Goal: Task Accomplishment & Management: Manage account settings

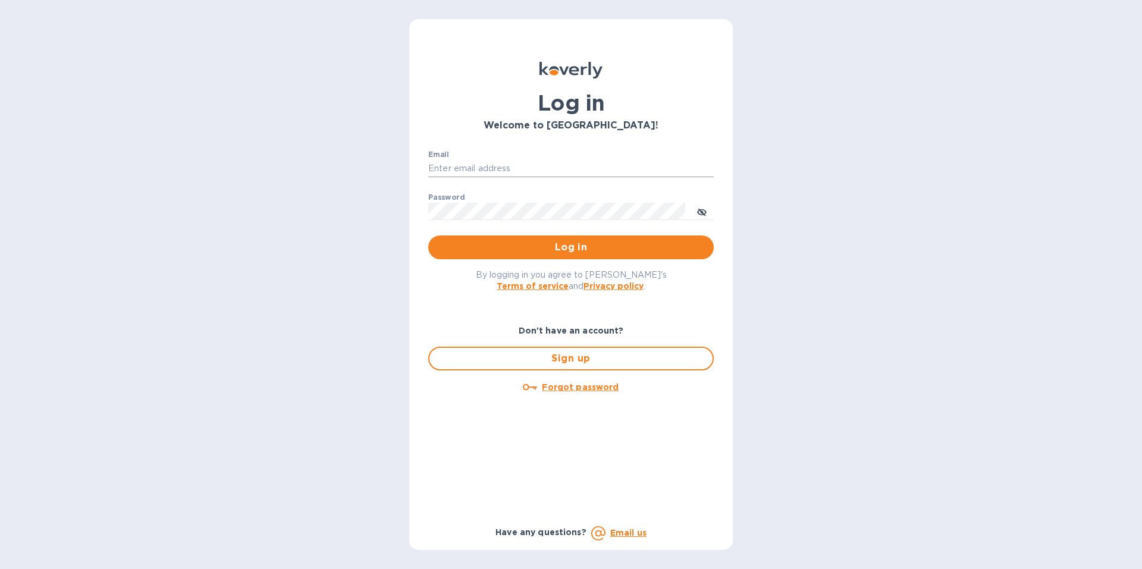
click at [461, 174] on input "Email" at bounding box center [571, 169] width 286 height 18
type input "reidealimports@gmail.com"
click at [521, 250] on span "Log in" at bounding box center [571, 247] width 267 height 14
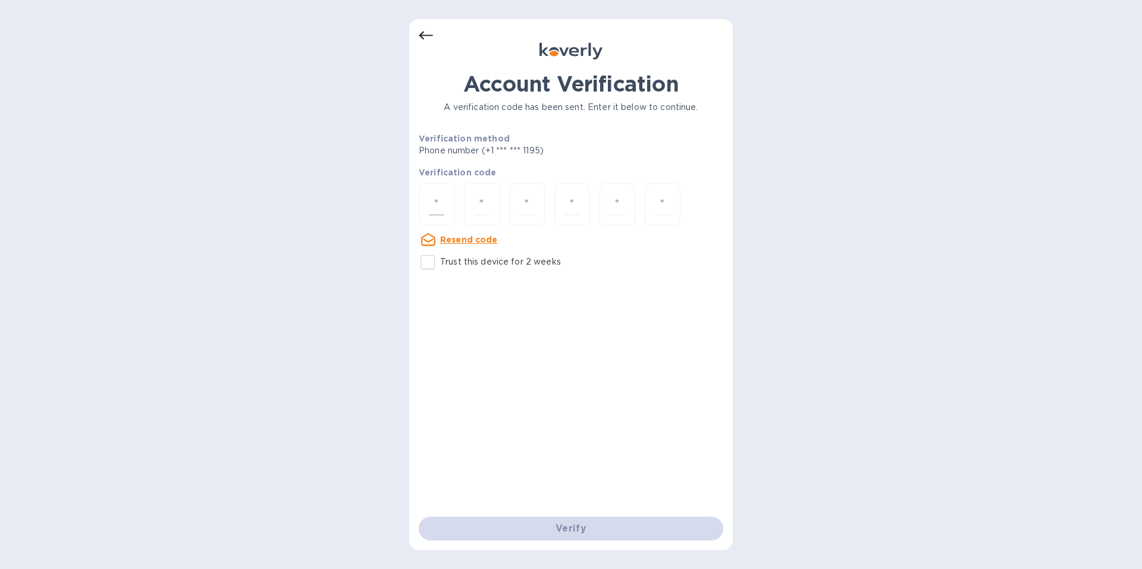
click at [450, 203] on div at bounding box center [437, 204] width 36 height 42
type input "8"
type input "5"
type input "3"
type input "2"
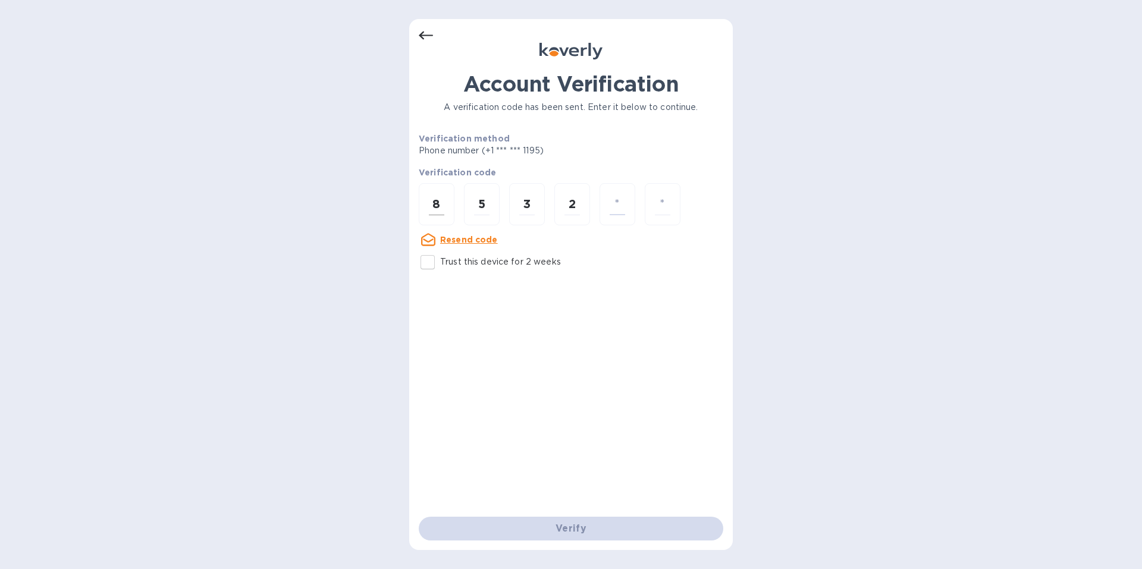
type input "8"
type input "3"
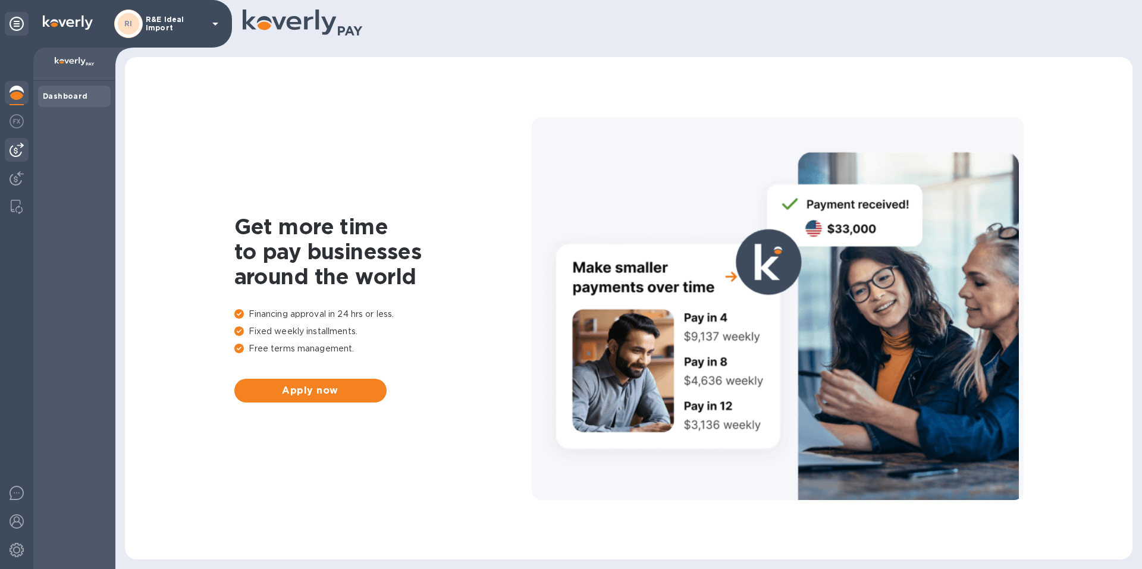
click at [15, 141] on div at bounding box center [17, 150] width 24 height 24
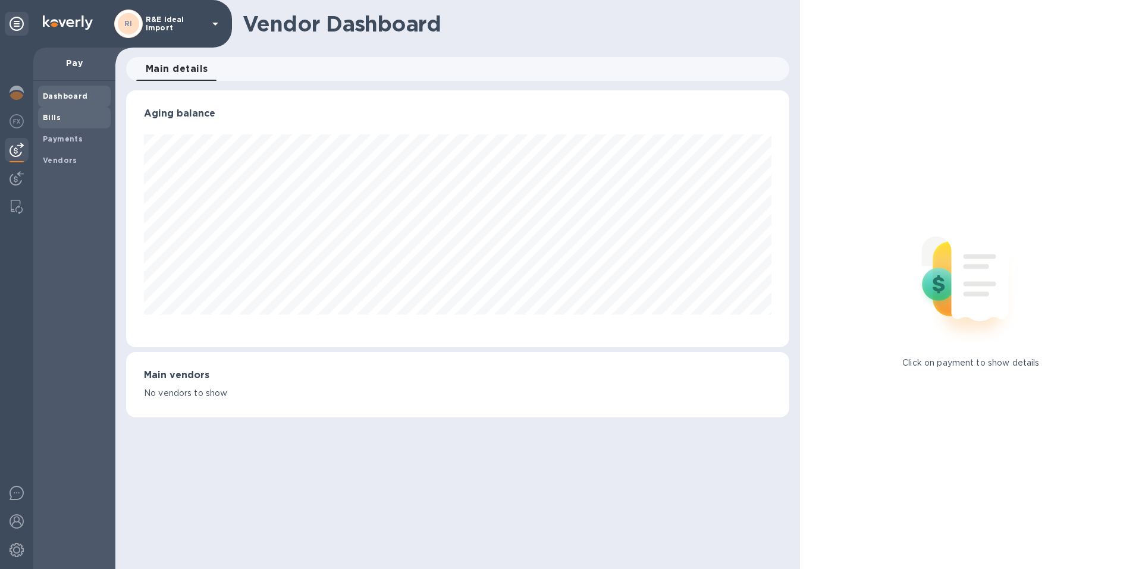
scroll to position [257, 663]
click at [62, 115] on span "Bills" at bounding box center [74, 118] width 63 height 12
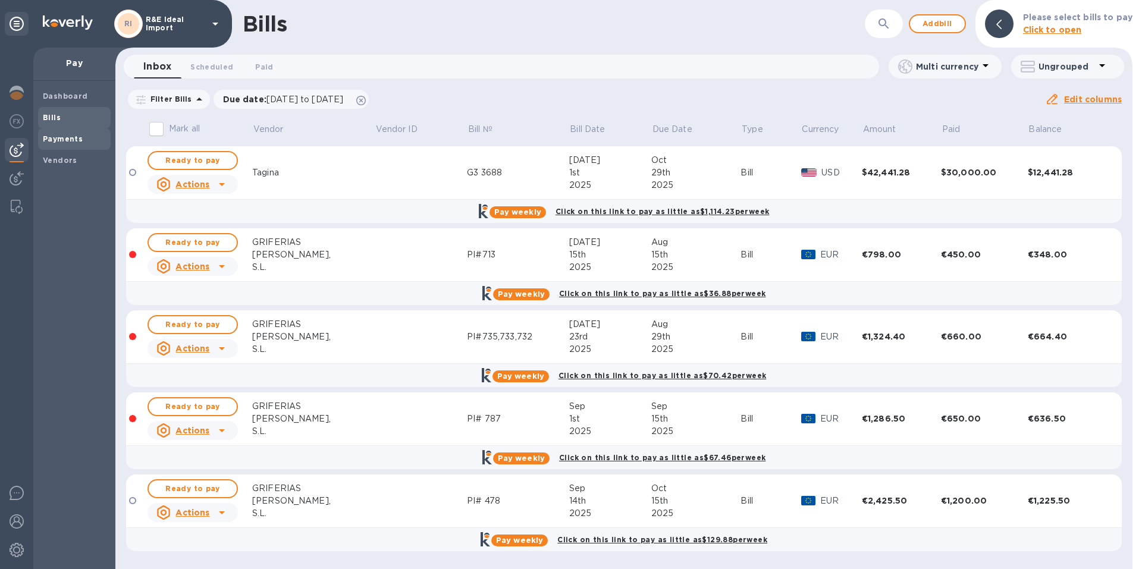
click at [66, 142] on b "Payments" at bounding box center [63, 138] width 40 height 9
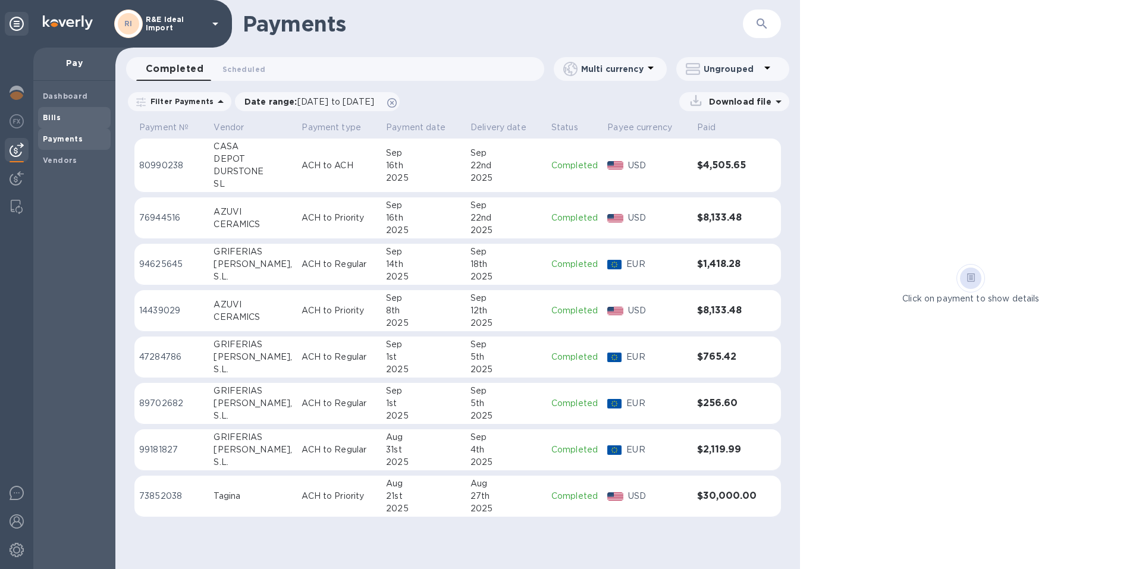
click at [55, 112] on span "Bills" at bounding box center [52, 118] width 18 height 12
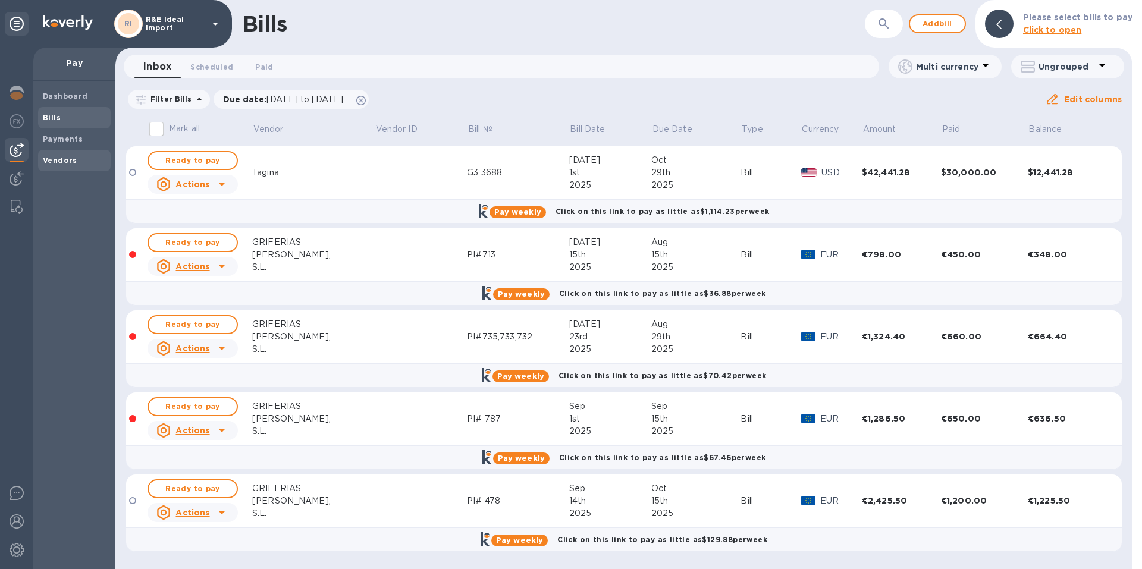
click at [49, 161] on b "Vendors" at bounding box center [60, 160] width 35 height 9
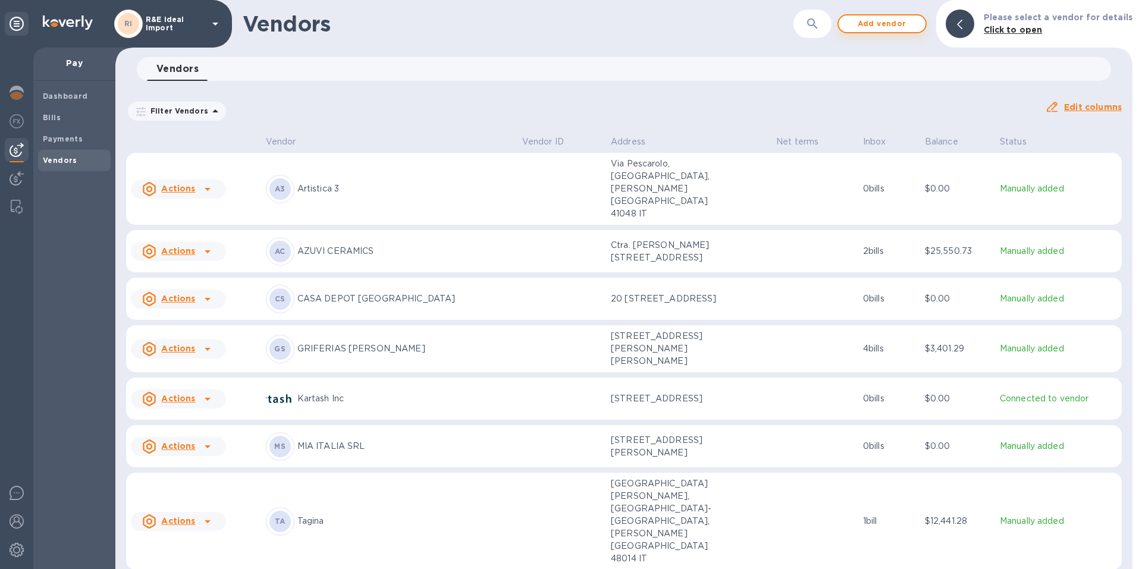
click at [880, 23] on span "Add vendor" at bounding box center [882, 24] width 68 height 14
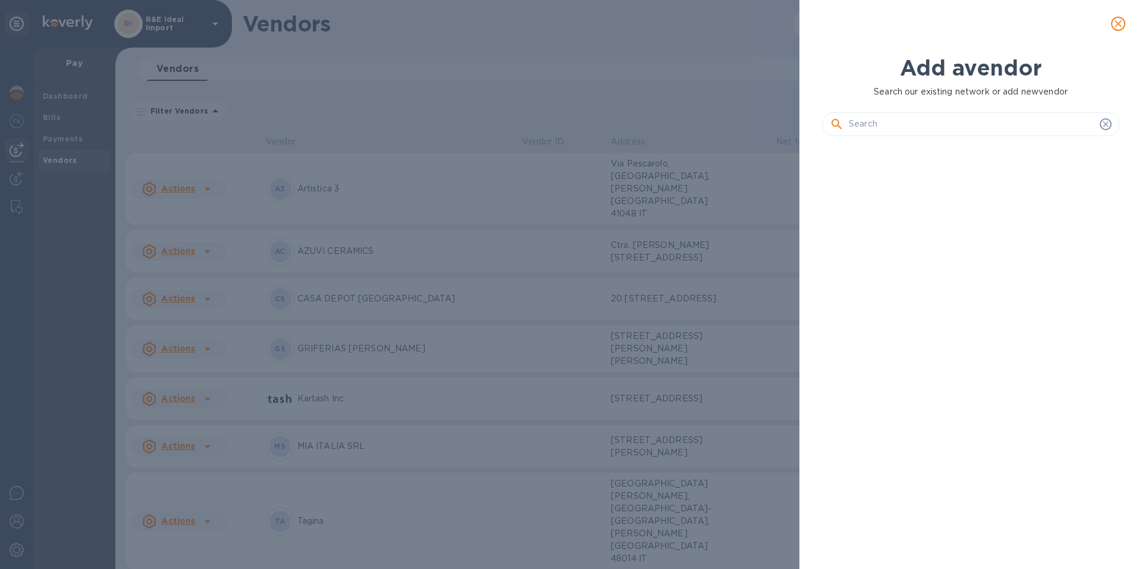
scroll to position [383, 302]
click at [874, 120] on input "text" at bounding box center [972, 124] width 246 height 18
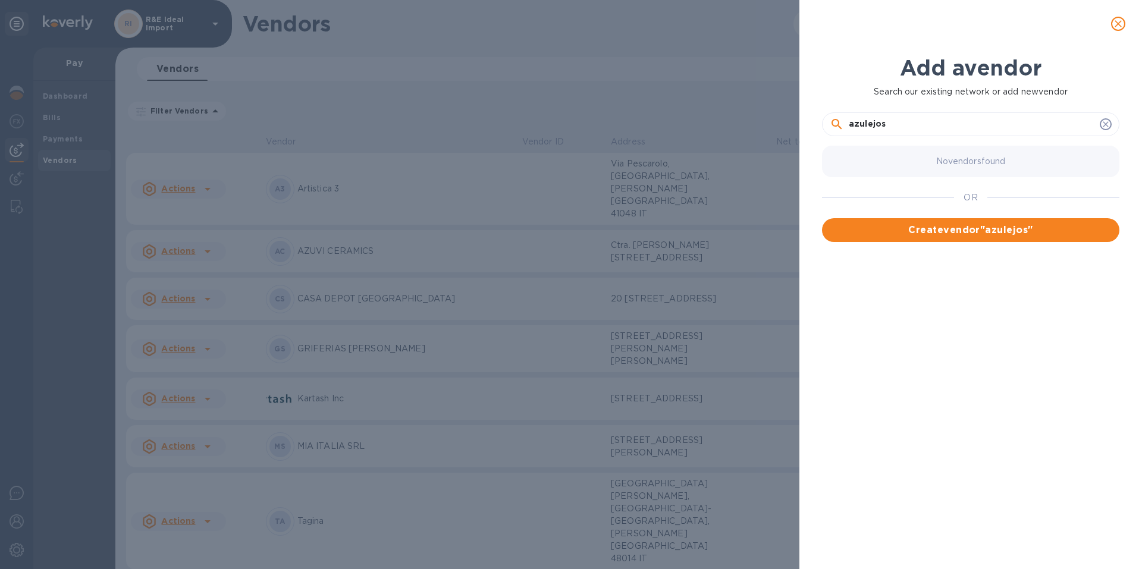
drag, startPoint x: 888, startPoint y: 123, endPoint x: 841, endPoint y: 121, distance: 46.4
click at [841, 121] on div "azulejos" at bounding box center [971, 124] width 282 height 18
click at [931, 127] on input "azulejos" at bounding box center [972, 124] width 246 height 18
click at [853, 126] on input "azulejos Benadresa" at bounding box center [972, 124] width 246 height 18
type input "Azulejos Benadresa"
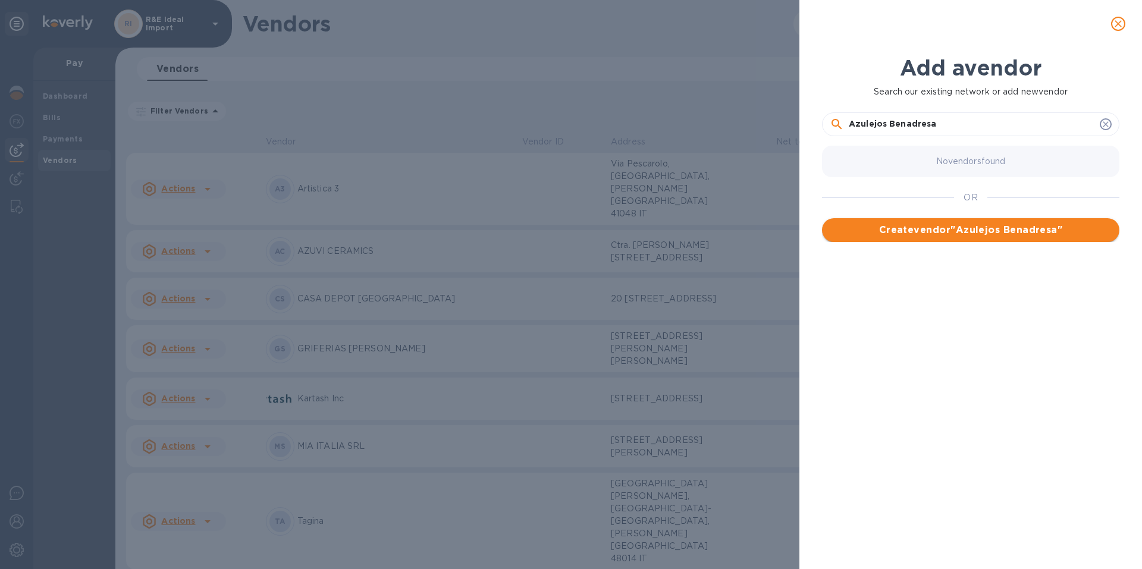
click at [938, 230] on span "Create vendor " Azulejos Benadresa "" at bounding box center [971, 230] width 278 height 14
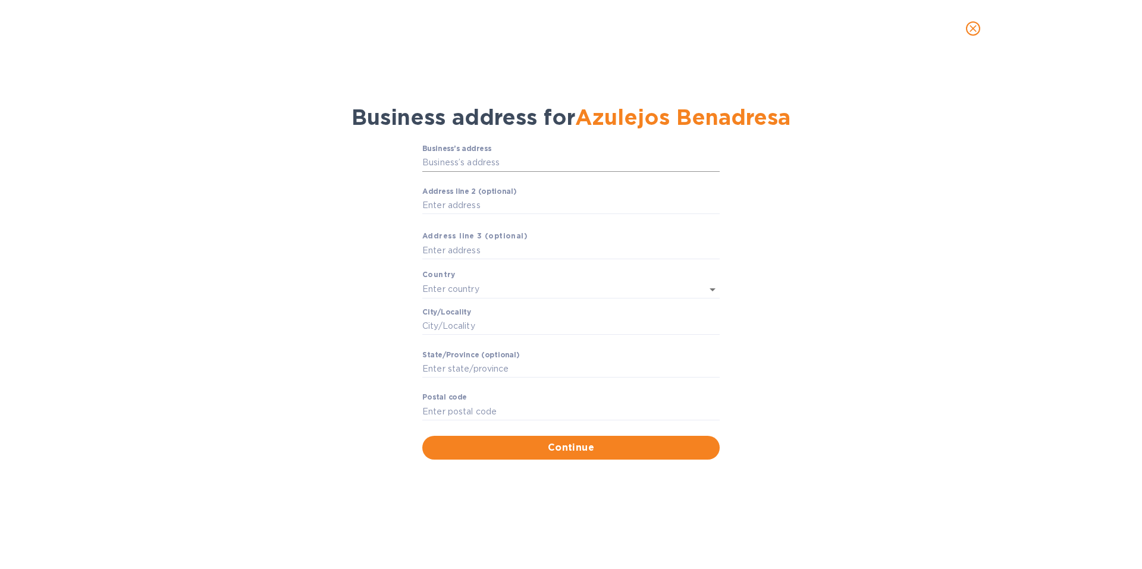
click at [502, 163] on input "Business’s аddress" at bounding box center [570, 163] width 297 height 18
click at [501, 168] on input "Business’s аddress" at bounding box center [570, 163] width 297 height 18
paste input "%&!  ' ()  '   * )+ %+& +,#"
type input "%&!  ' ()  '   * )+ %+& +,#"
drag, startPoint x: 682, startPoint y: 159, endPoint x: 378, endPoint y: 164, distance: 304.7
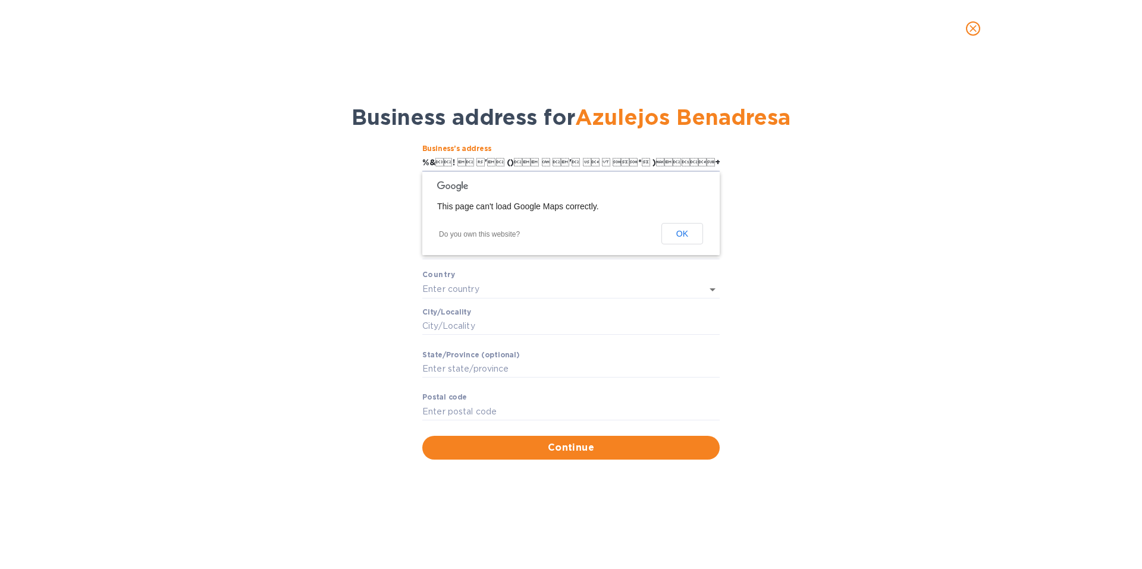
click at [378, 164] on div "Business’s аddress %&!  ' ()  '   * )+ %+& +…" at bounding box center [570, 302] width 1111 height 330
click at [682, 243] on button "OK" at bounding box center [683, 233] width 42 height 21
click at [535, 154] on input "Business’s аddress" at bounding box center [570, 163] width 297 height 18
click at [474, 164] on input "Business’s аddress" at bounding box center [570, 163] width 297 height 18
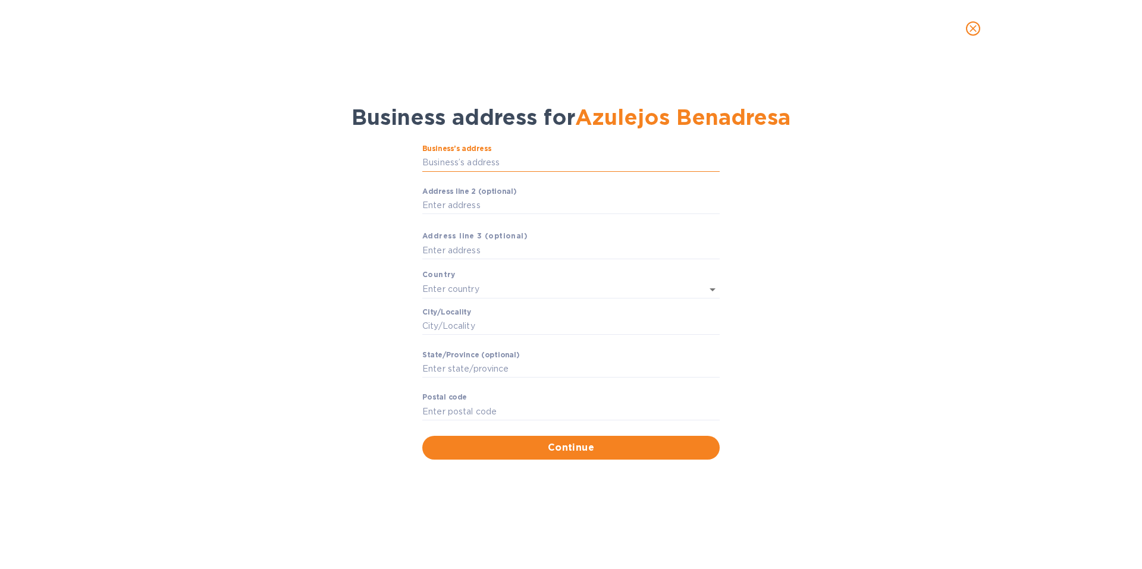
paste input "%&!'()' *)+ %+& +,#"
drag, startPoint x: 715, startPoint y: 164, endPoint x: 347, endPoint y: 179, distance: 368.0
click at [347, 179] on div "Business’s аddress %&!'()' *)+ %+&…" at bounding box center [570, 302] width 1111 height 330
paste input " ' ( )  '   * )+%+&"
type input "%&!  ' ( )  '   * )+%+& +,#"
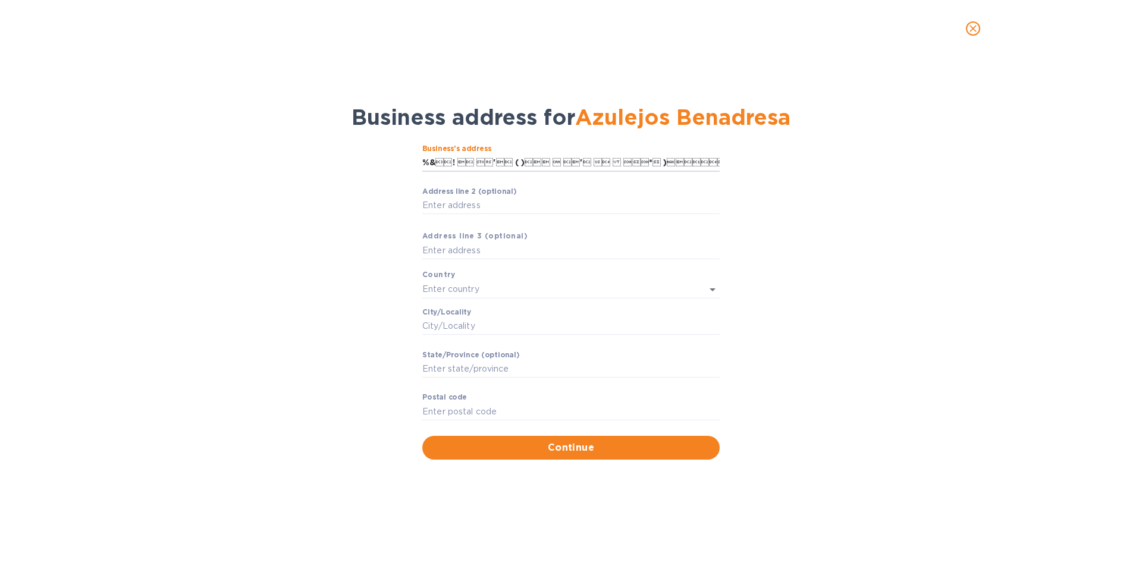
drag, startPoint x: 711, startPoint y: 167, endPoint x: 412, endPoint y: 167, distance: 298.7
click at [412, 167] on div "Business’s аddress %&!  ' ( )  '   * )+%+& …" at bounding box center [570, 302] width 1111 height 330
drag, startPoint x: 474, startPoint y: 316, endPoint x: 433, endPoint y: 313, distance: 41.8
click at [433, 313] on div "Сity/Locаlity ​" at bounding box center [570, 329] width 297 height 43
click at [481, 161] on input "Business’s аddress" at bounding box center [570, 163] width 297 height 18
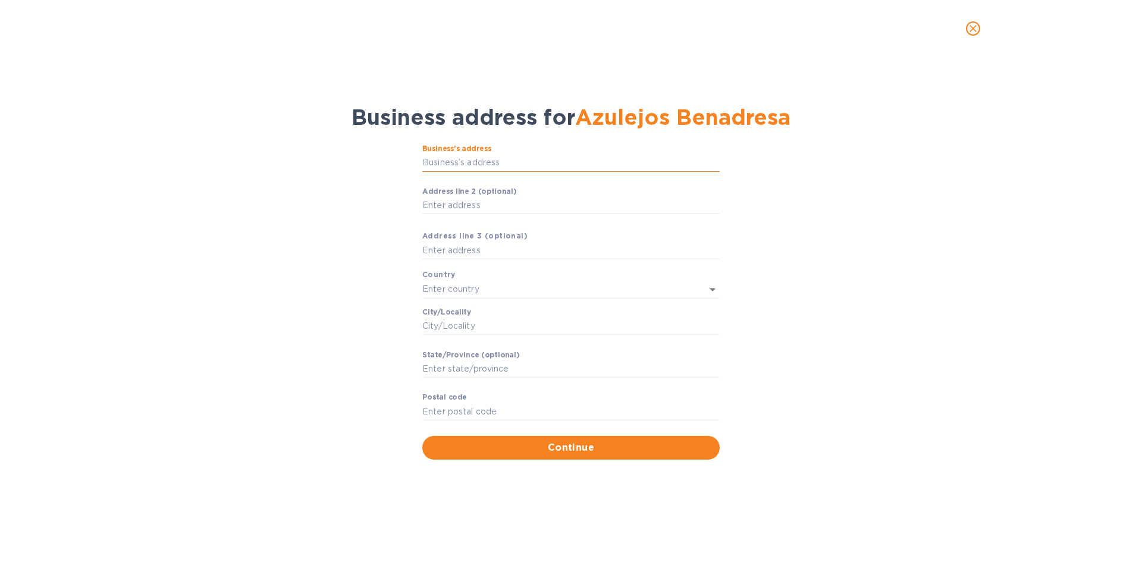
paste input "Сity/Locаlity"
type input "Сity/Locаlity"
drag, startPoint x: 481, startPoint y: 164, endPoint x: 405, endPoint y: 167, distance: 76.8
click at [405, 167] on div "Business’s аddress Сity/Locаlity ​ Аddress line 2 (optional) ​ Аddress line 3 (…" at bounding box center [570, 302] width 1111 height 330
click at [541, 159] on input "Business’s аddress" at bounding box center [570, 163] width 297 height 18
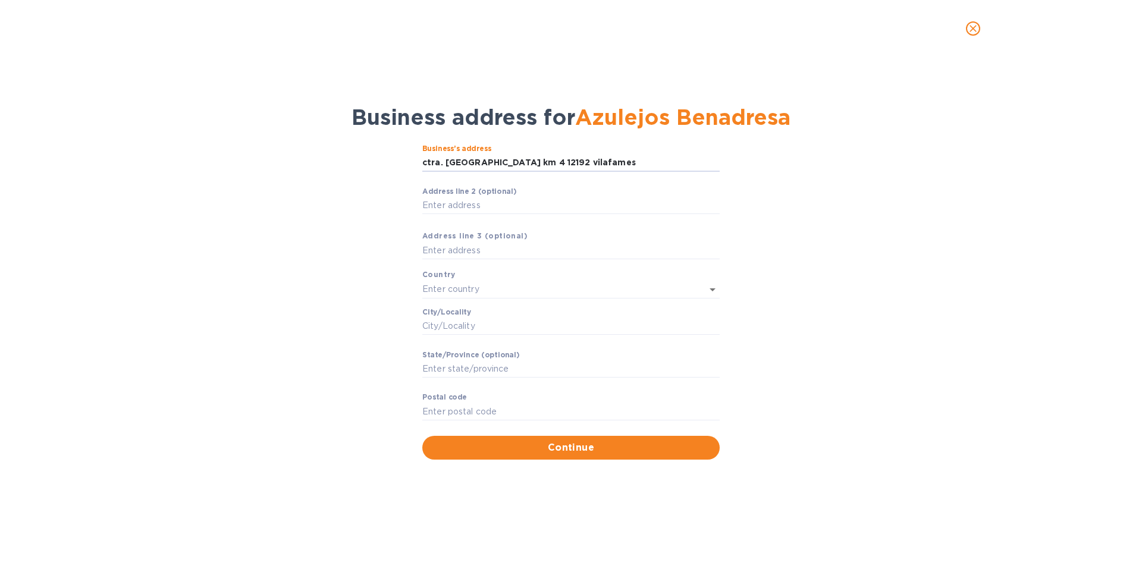
drag, startPoint x: 624, startPoint y: 161, endPoint x: 404, endPoint y: 162, distance: 219.6
click at [404, 162] on div "Business’s аddress ctra. la pobla vall d alba km 4 12192 vilafames ​ Аddress li…" at bounding box center [570, 302] width 1111 height 330
paste input "'alba km 4 12192 vilafames castellon"
type input "ctra. la pobla vall d'alba km 4 12192 vilafames castellon"
click at [441, 318] on input "Сity/Locаlity" at bounding box center [570, 327] width 297 height 18
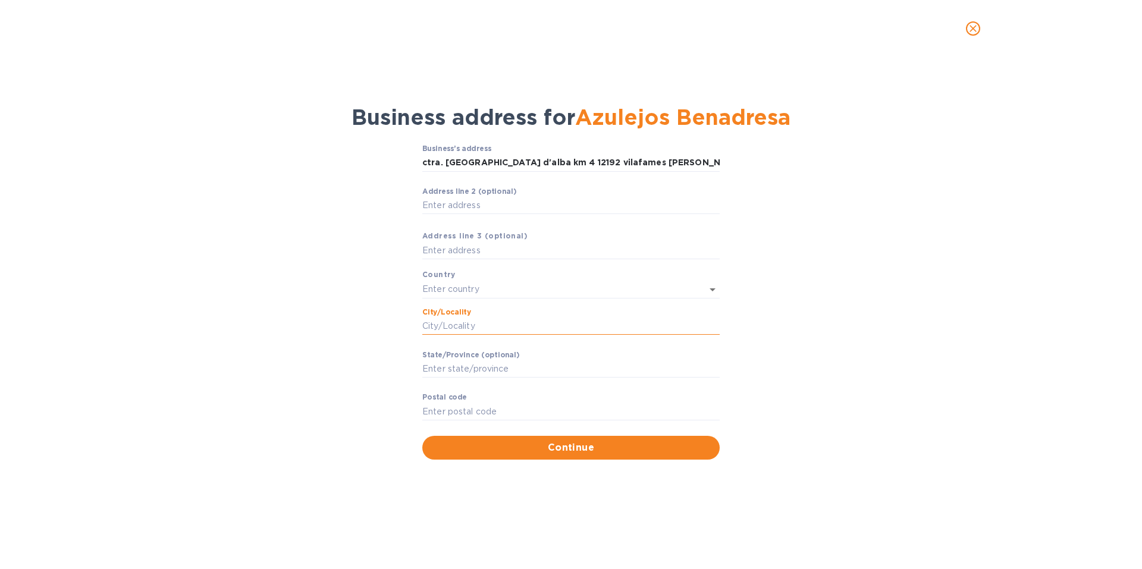
click at [439, 328] on input "Сity/Locаlity" at bounding box center [570, 327] width 297 height 18
click at [848, 325] on div "Business’s аddress ctra. la pobla vall d'alba km 4 12192 vilafames castellon ​ …" at bounding box center [570, 302] width 1111 height 330
click at [450, 329] on input "Сity/Locаlity" at bounding box center [570, 327] width 297 height 18
click at [330, 316] on div "Business’s аddress ctra. la pobla vall d'alba km 4 12192 vilafames castellon ​ …" at bounding box center [570, 302] width 1111 height 330
click at [425, 328] on input "Сity/Locаlity" at bounding box center [570, 327] width 297 height 18
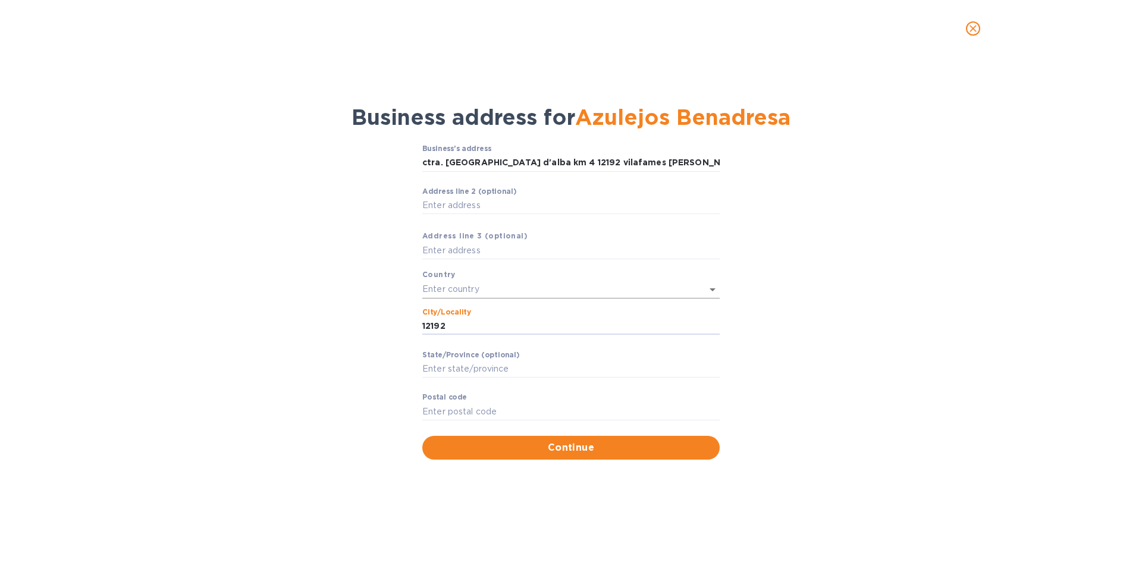
type input "12192"
click at [462, 290] on input "text" at bounding box center [554, 289] width 264 height 17
click at [444, 318] on p "[GEOGRAPHIC_DATA]" at bounding box center [571, 315] width 278 height 12
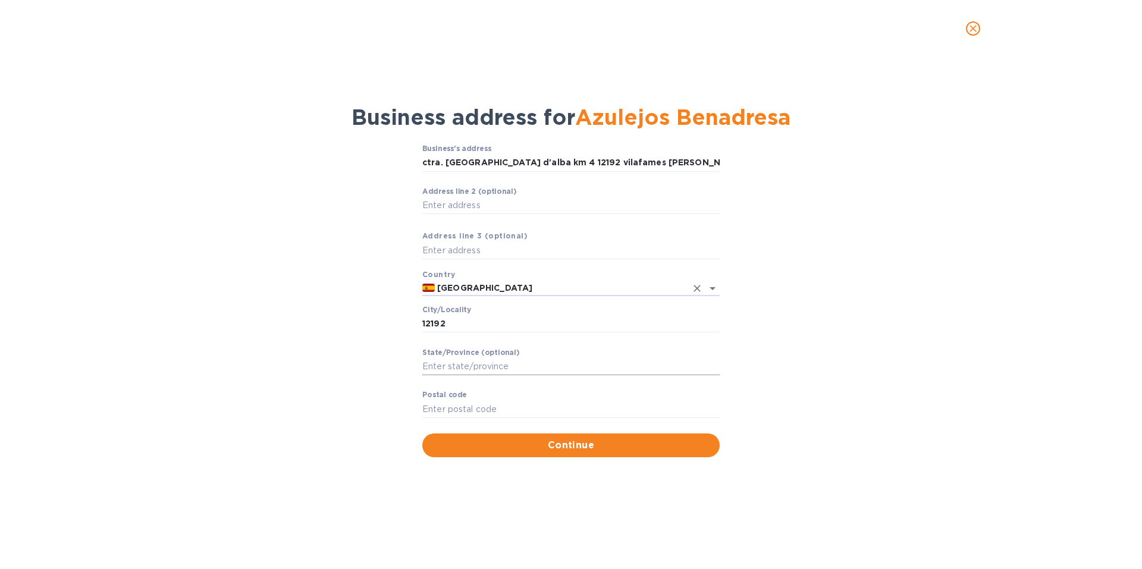
type input "[GEOGRAPHIC_DATA]"
click at [452, 366] on input "Stаte/Province (optional)" at bounding box center [570, 367] width 297 height 18
drag, startPoint x: 444, startPoint y: 325, endPoint x: 407, endPoint y: 327, distance: 37.5
click at [407, 327] on div "Business’s аddress ctra. la pobla vall d'alba km 4 12192 vilafames castellon ​ …" at bounding box center [570, 300] width 1111 height 327
click at [444, 412] on input "Pоstal cоde" at bounding box center [570, 409] width 297 height 18
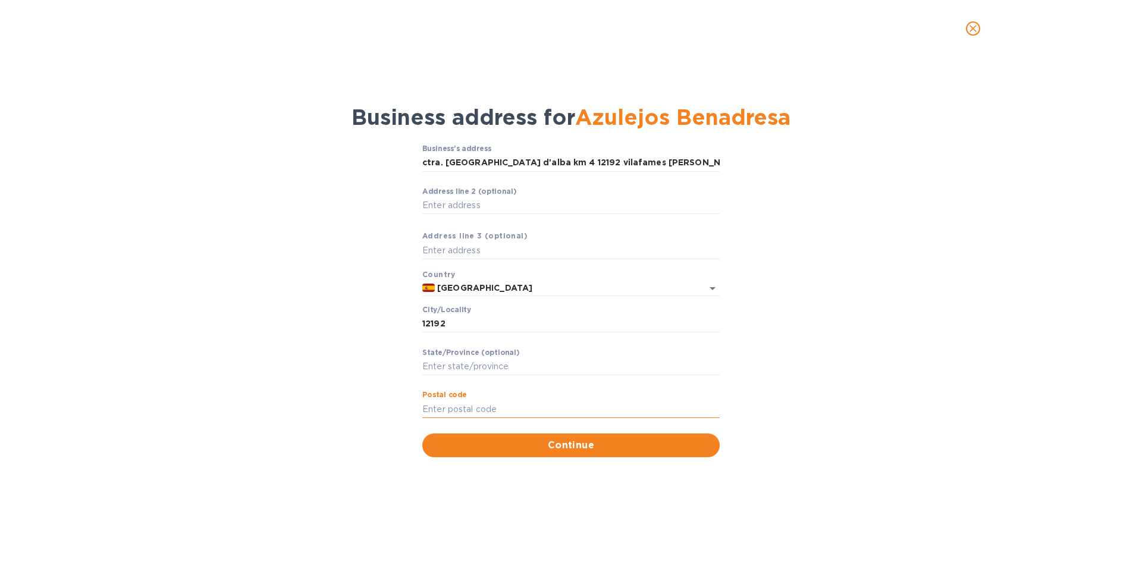
paste input "12192"
type input "12192"
drag, startPoint x: 453, startPoint y: 321, endPoint x: 374, endPoint y: 321, distance: 78.5
click at [374, 321] on div "Business’s аddress ctra. la pobla vall d'alba km 4 12192 vilafames castellon ​ …" at bounding box center [570, 300] width 1111 height 327
click at [327, 320] on div "Business’s аddress ctra. la pobla vall d'alba km 4 12192 vilafames castellon ​ …" at bounding box center [570, 300] width 1111 height 327
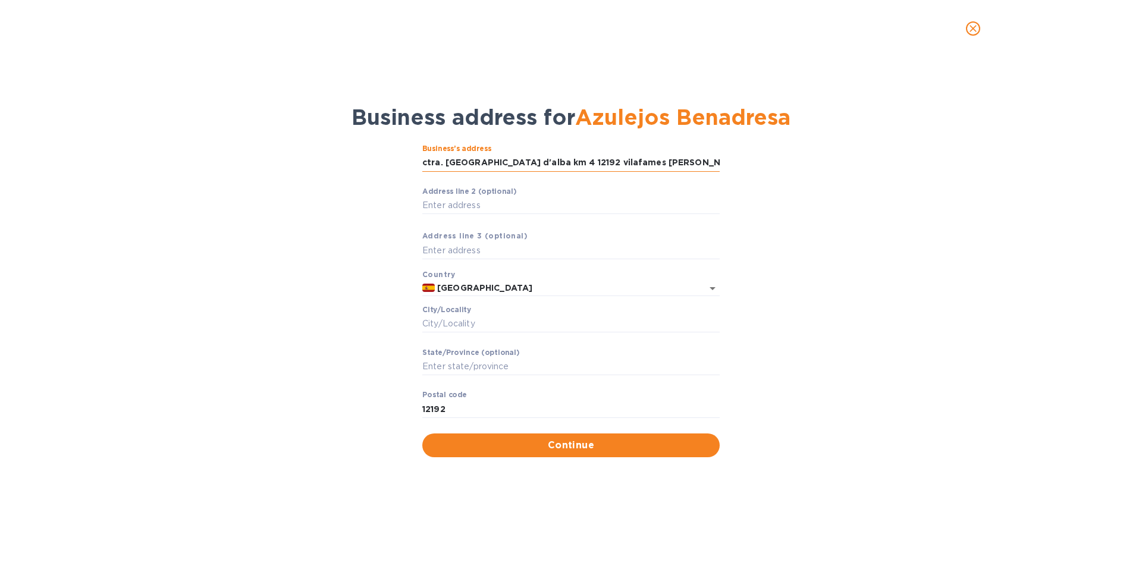
drag, startPoint x: 484, startPoint y: 164, endPoint x: 524, endPoint y: 163, distance: 39.9
click at [524, 163] on input "ctra. la pobla vall d'alba km 4 12192 vilafames castellon" at bounding box center [570, 163] width 297 height 18
click at [472, 326] on input "Сity/Locаlity" at bounding box center [570, 324] width 297 height 18
paste input "vall d'alba"
type input "vall d'alba"
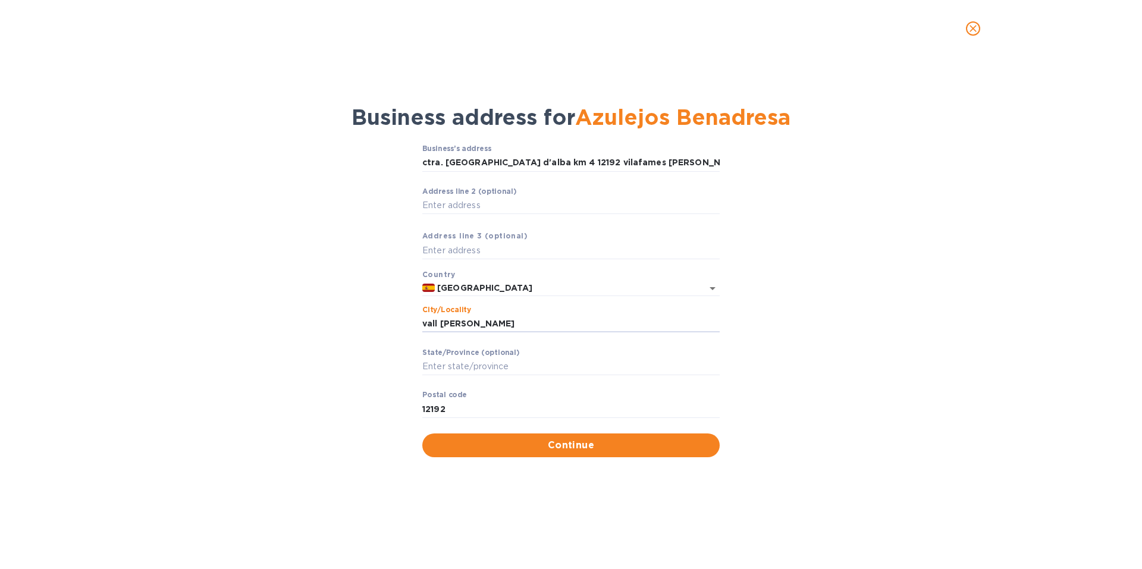
click at [346, 332] on div "Business’s аddress ctra. la pobla vall d'alba km 4 12192 vilafames castellon ​ …" at bounding box center [570, 300] width 1111 height 327
click at [438, 364] on input "Stаte/Province (optional)" at bounding box center [570, 367] width 297 height 18
paste input "[PERSON_NAME]"
type input "[PERSON_NAME]"
click at [333, 353] on div "Business’s аddress ctra. la pobla vall d'alba km 4 12192 vilafames castellon ​ …" at bounding box center [570, 300] width 1111 height 327
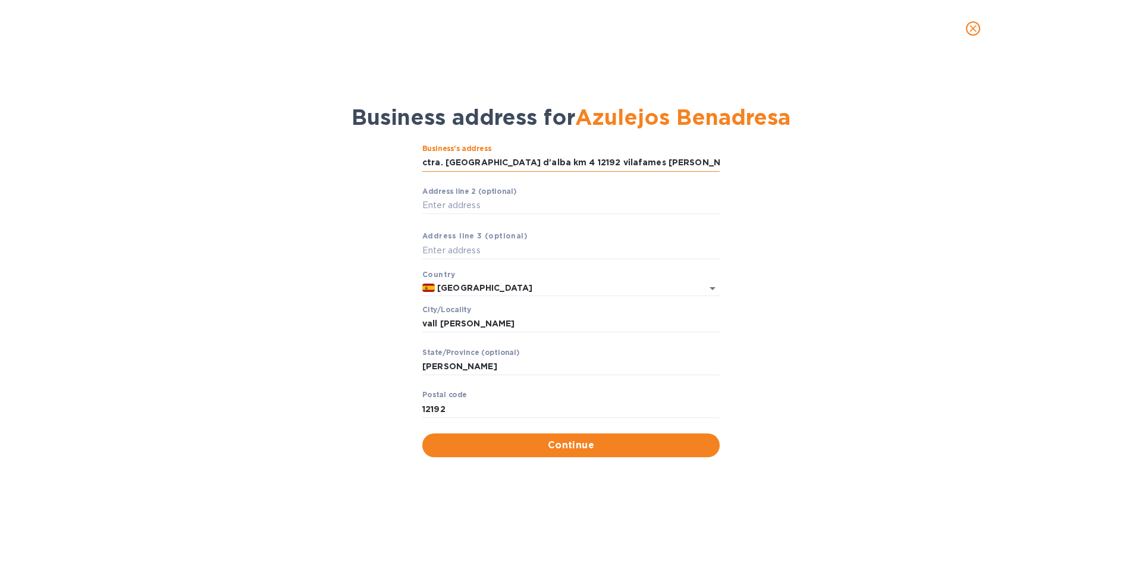
drag, startPoint x: 691, startPoint y: 166, endPoint x: 631, endPoint y: 158, distance: 60.0
click at [631, 158] on input "ctra. la pobla vall d'alba km 4 12192 vilafames castellon" at bounding box center [570, 163] width 297 height 18
click at [524, 164] on input "ctra. la pobla vall d'alba km 4 12192 vilafames castellon" at bounding box center [570, 163] width 297 height 18
drag, startPoint x: 669, startPoint y: 159, endPoint x: 525, endPoint y: 165, distance: 144.1
click at [525, 165] on input "ctra. la pobla vall d'alba km 4 12192 vilafames castellon" at bounding box center [570, 163] width 297 height 18
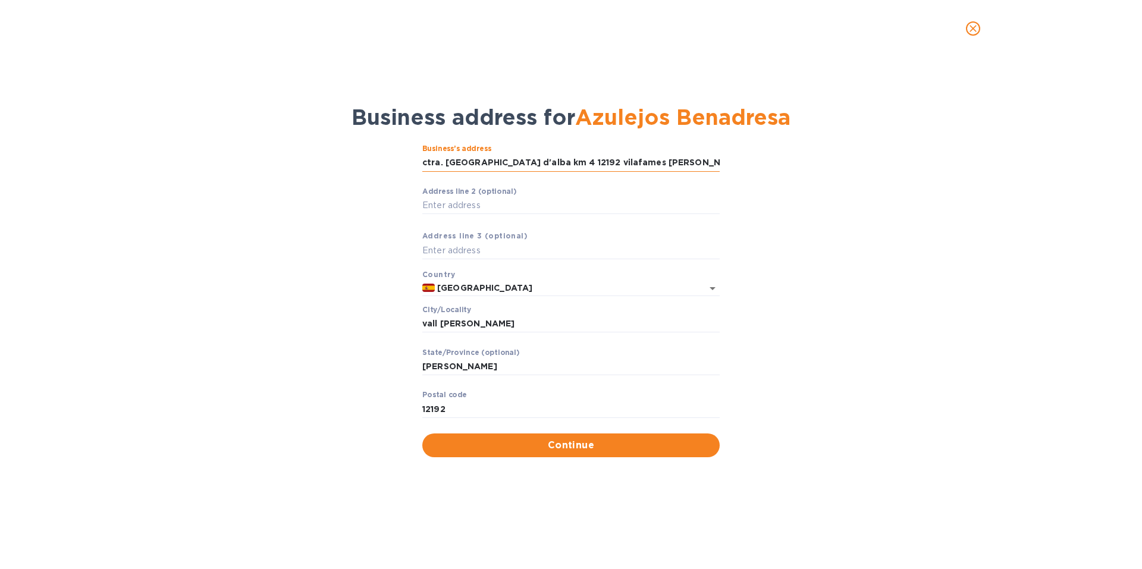
click at [530, 165] on input "ctra. la pobla vall d'alba km 4 12192 vilafames castellon" at bounding box center [570, 163] width 297 height 18
click at [505, 202] on input "Аddress line 2 (optional)" at bounding box center [570, 206] width 297 height 18
paste input "Vall [PERSON_NAME], 12194, [GEOGRAPHIC_DATA], [GEOGRAPHIC_DATA]"
type input "Vall [PERSON_NAME], 12194, [GEOGRAPHIC_DATA], [GEOGRAPHIC_DATA]"
drag, startPoint x: 424, startPoint y: 164, endPoint x: 668, endPoint y: 162, distance: 244.0
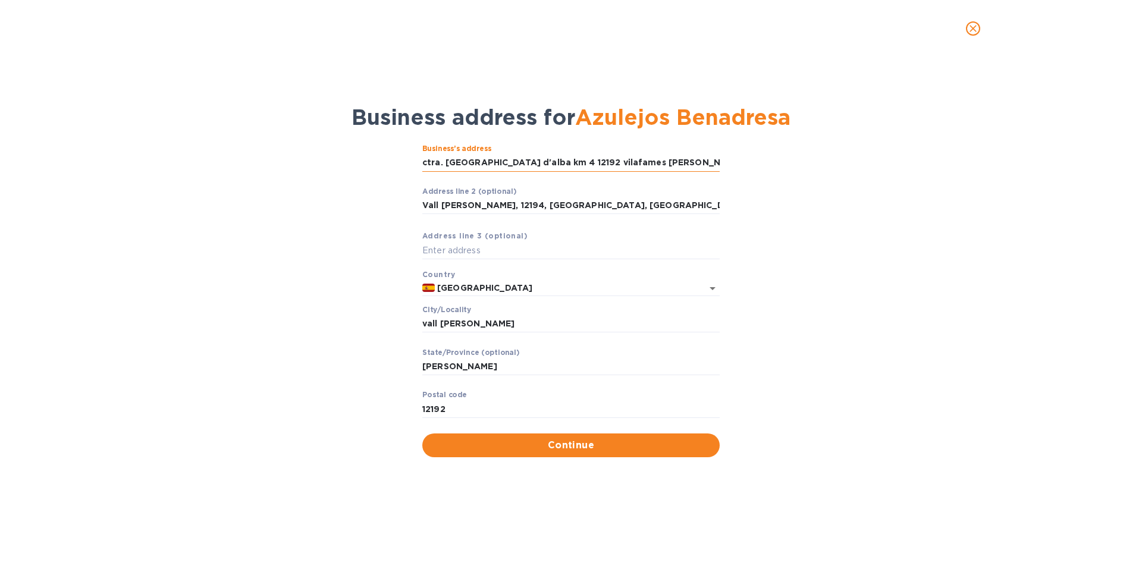
click at [668, 162] on input "ctra. la pobla vall d'alba km 4 12192 vilafames castellon" at bounding box center [570, 163] width 297 height 18
paste input "Vall d'Alba, 12194, Castellón, Spai"
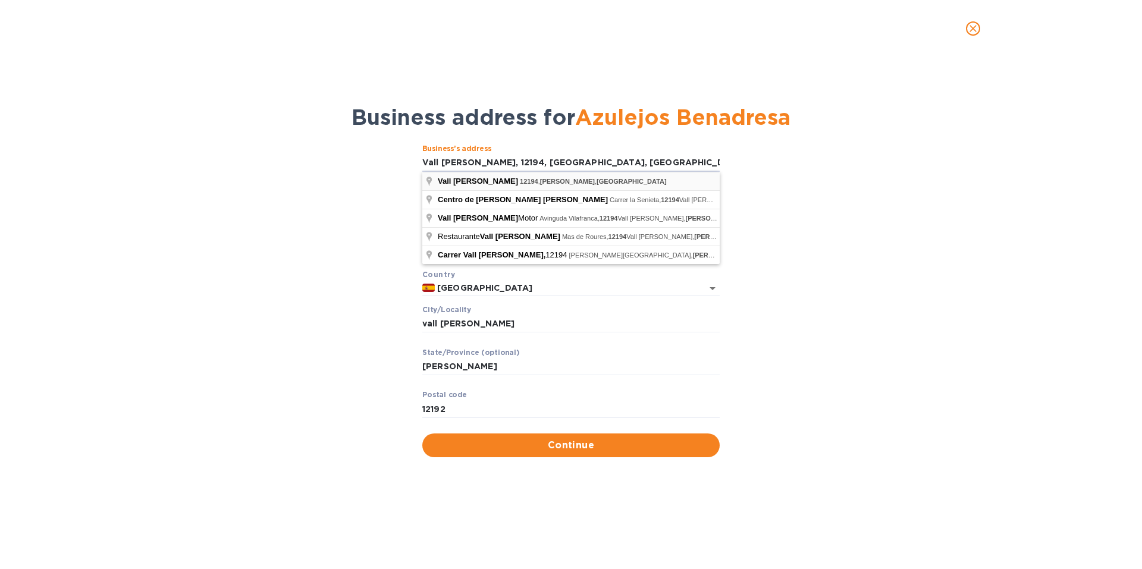
type input "Vall [PERSON_NAME], 12194, [GEOGRAPHIC_DATA], [GEOGRAPHIC_DATA]"
click at [520, 181] on span "12194" at bounding box center [529, 181] width 18 height 7
click at [520, 182] on span "12194" at bounding box center [529, 181] width 18 height 7
click at [462, 182] on span "Vall [PERSON_NAME]" at bounding box center [478, 181] width 80 height 9
click at [575, 187] on div "Vall d'Alba 12194 , Castellón , Spain" at bounding box center [570, 181] width 297 height 18
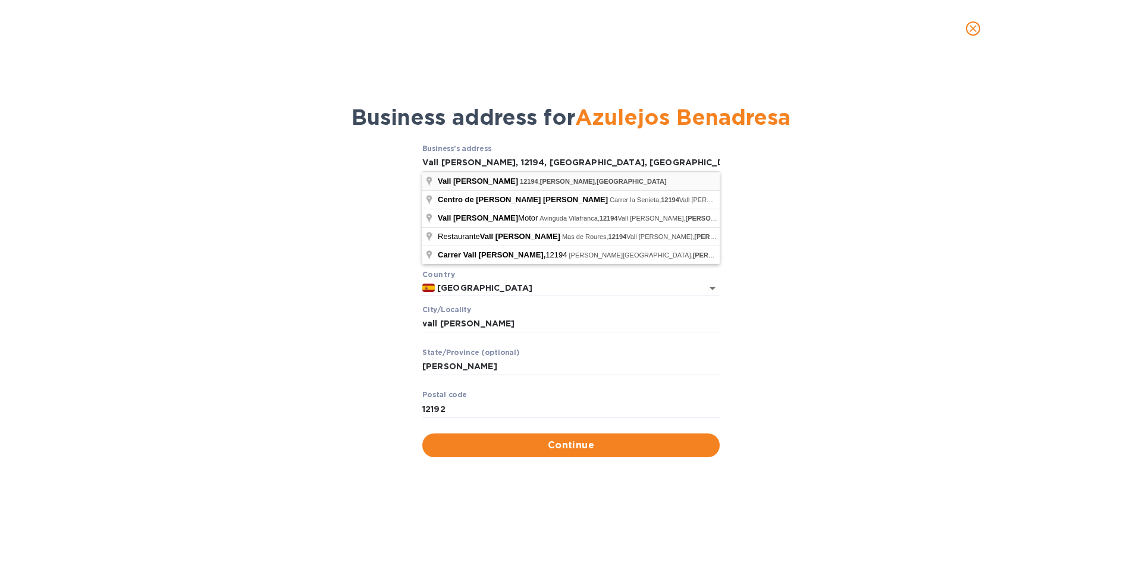
click at [579, 183] on div "Vall d'Alba 12194 , Castellón , Spain" at bounding box center [570, 181] width 297 height 18
click at [824, 199] on div "Business’s аddress Vall d'Alba, 12194, Castellón, Spain ​ Аddress line 2 (optio…" at bounding box center [570, 300] width 1111 height 327
click at [440, 180] on span "Vall [PERSON_NAME]" at bounding box center [478, 181] width 80 height 9
click at [600, 164] on input "Vall [PERSON_NAME], 12194, [GEOGRAPHIC_DATA], [GEOGRAPHIC_DATA]" at bounding box center [570, 163] width 297 height 18
click at [935, 205] on div "Business’s аddress Vall d'Alba, 12194, Castellón, Spain ​ Аddress line 2 (optio…" at bounding box center [570, 300] width 1111 height 327
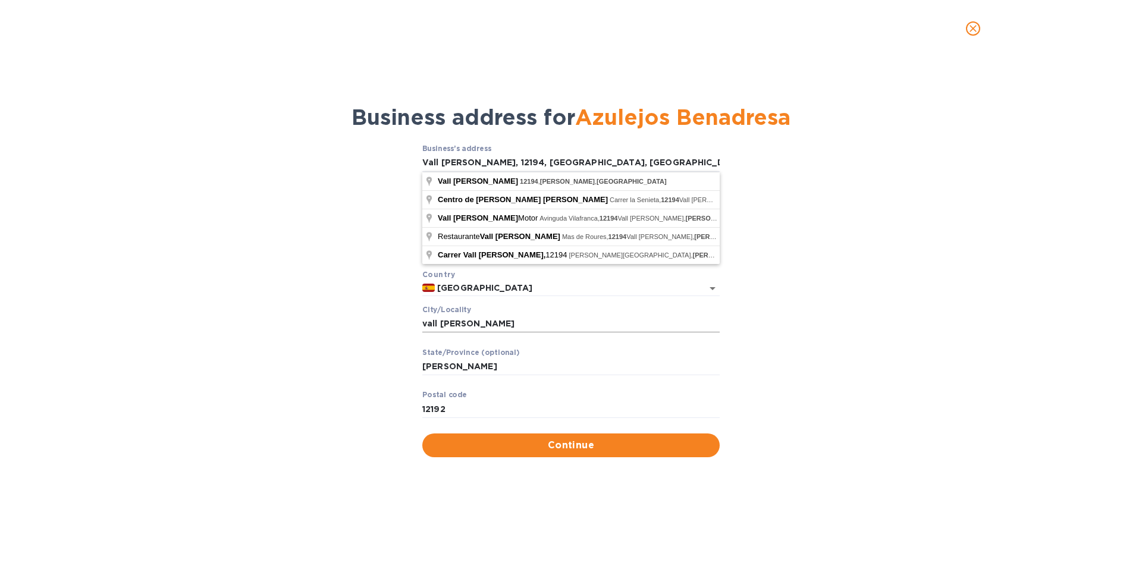
click at [540, 326] on input "vall d'alba" at bounding box center [570, 324] width 297 height 18
click at [334, 301] on div "Business’s аddress Vall d'Alba, 12194, Castellón, Spain ​ Аddress line 2 (optio…" at bounding box center [570, 300] width 1111 height 327
click at [500, 294] on input "[GEOGRAPHIC_DATA]" at bounding box center [561, 288] width 252 height 15
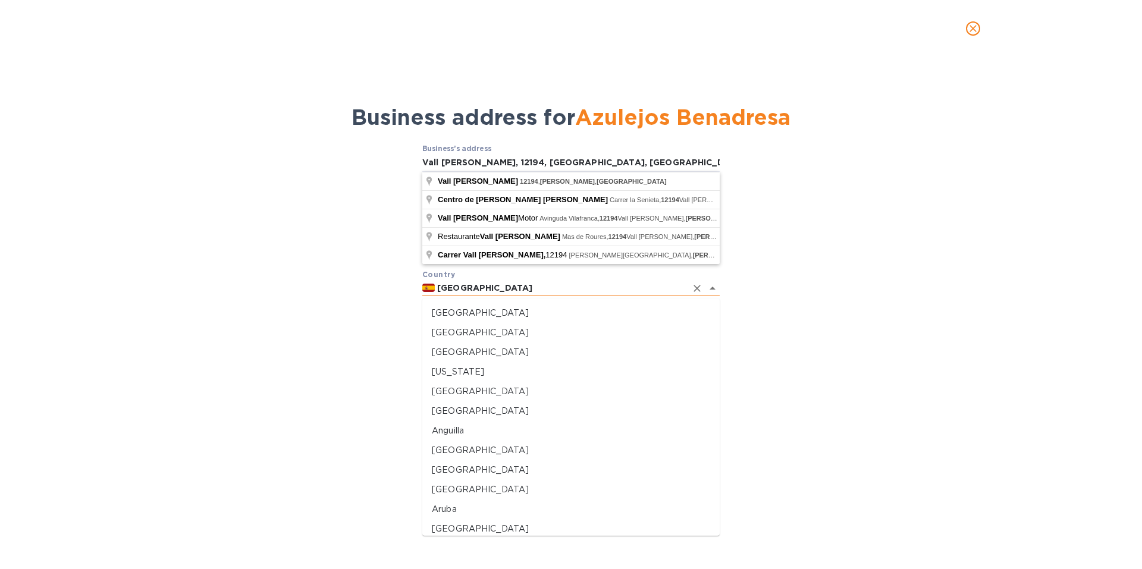
scroll to position [3225, 0]
click at [500, 294] on input "[GEOGRAPHIC_DATA]" at bounding box center [561, 288] width 252 height 15
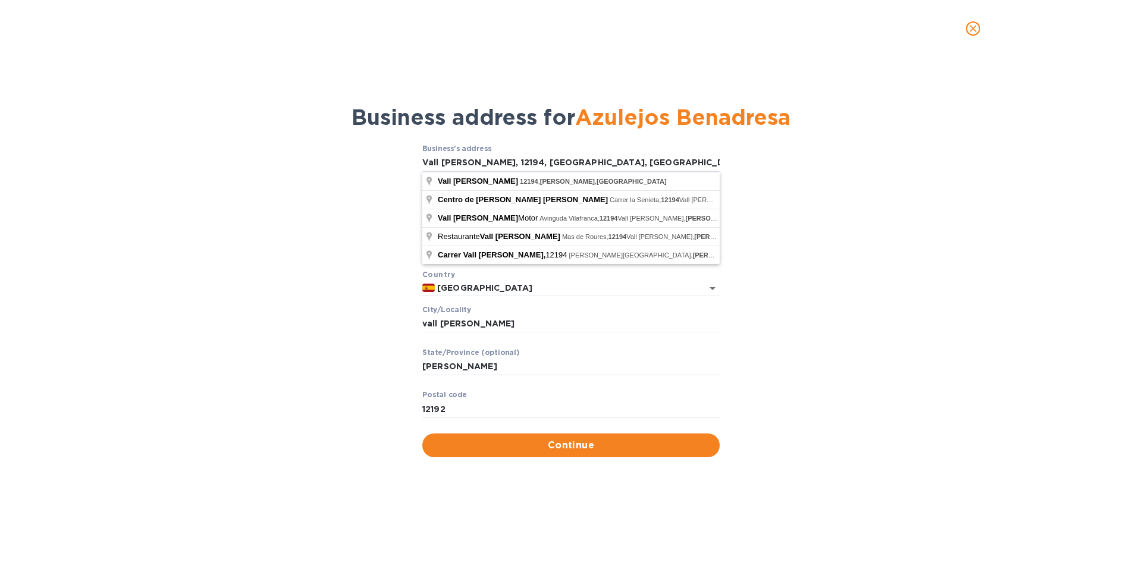
click at [783, 308] on div "Business’s аddress Vall d'Alba, 12194, Castellón, Spain ​ Аddress line 2 (optio…" at bounding box center [570, 300] width 1111 height 327
click at [587, 166] on input "Vall [PERSON_NAME], 12194, [GEOGRAPHIC_DATA], [GEOGRAPHIC_DATA]" at bounding box center [570, 163] width 297 height 18
click at [566, 174] on div "Vall d'Alba 12194 , Castellón , Spain" at bounding box center [570, 181] width 297 height 18
click at [565, 176] on div "Vall d'Alba 12194 , Castellón , Spain" at bounding box center [570, 181] width 297 height 18
click at [807, 271] on div "Business’s аddress Vall d'Alba, 12194, Castellón, Spain ​ Аddress line 2 (optio…" at bounding box center [570, 300] width 1111 height 327
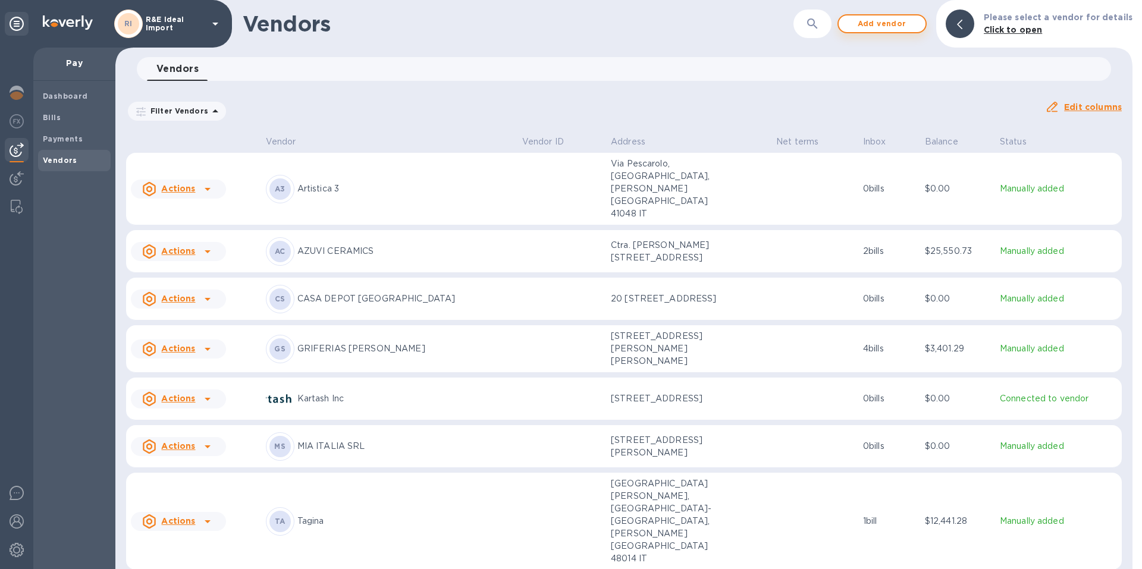
click at [880, 30] on span "Add vendor" at bounding box center [882, 24] width 68 height 14
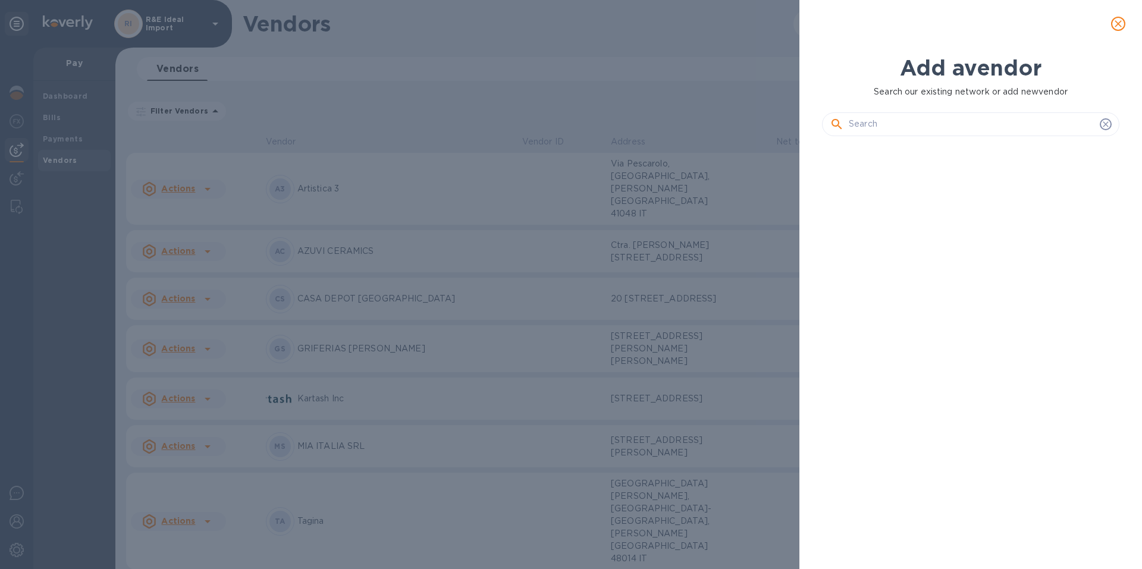
scroll to position [383, 302]
click at [896, 128] on input "text" at bounding box center [972, 124] width 246 height 18
click at [894, 119] on input "text" at bounding box center [972, 124] width 246 height 18
paste input "/"0+'++!!"!"
type input "/"0+'++!!"!"
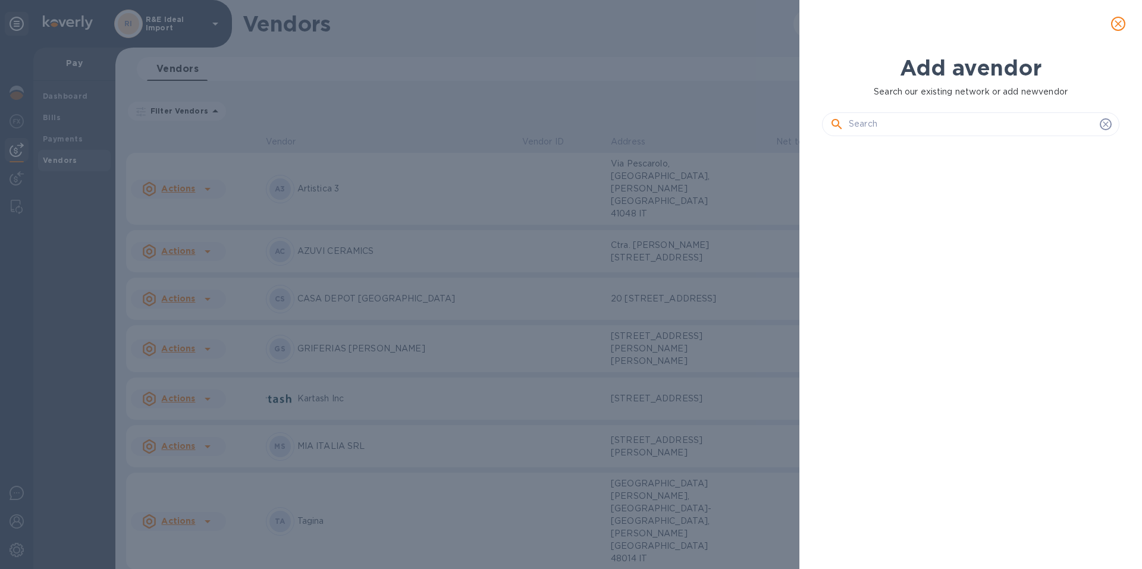
click at [888, 121] on input "text" at bounding box center [972, 124] width 246 height 18
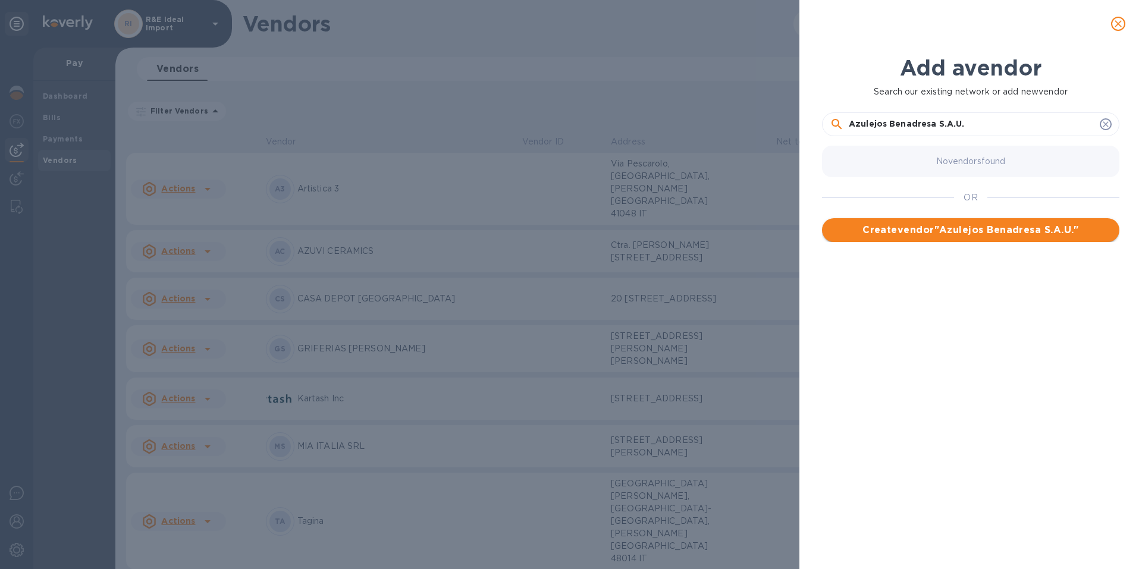
type input "Azulejos Benadresa S.A.U."
click at [959, 235] on span "Create vendor " Azulejos Benadresa S.A.U. "" at bounding box center [971, 230] width 278 height 14
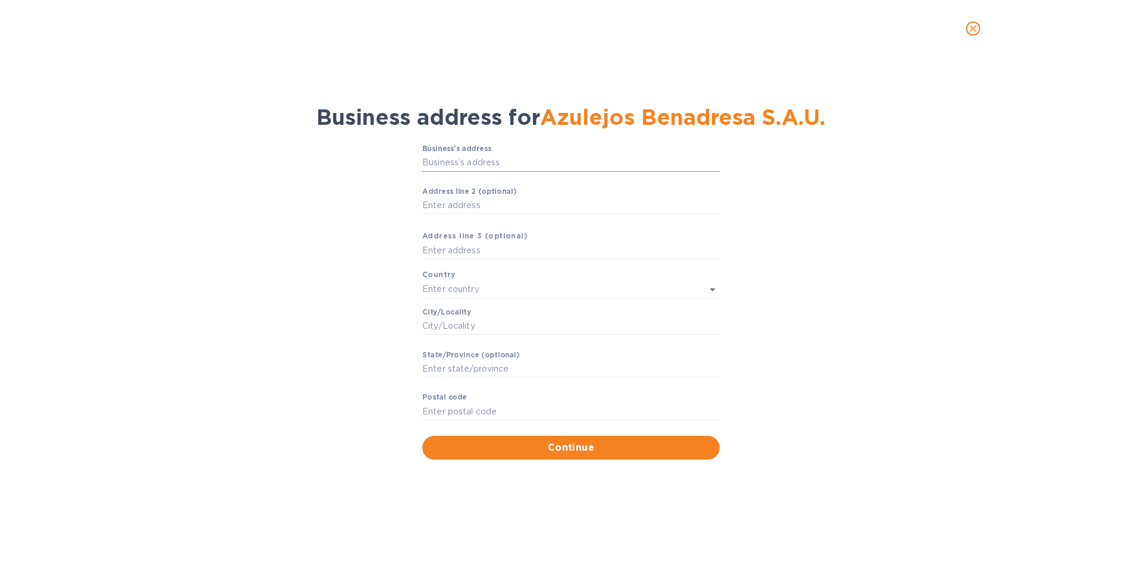
click at [437, 168] on input "Business’s аddress" at bounding box center [570, 163] width 297 height 18
paste input "/"0+'++!!"!"
type input "/"0+'++!!"!"
click at [686, 234] on button "OK" at bounding box center [683, 233] width 42 height 21
drag, startPoint x: 518, startPoint y: 159, endPoint x: 311, endPoint y: 137, distance: 208.8
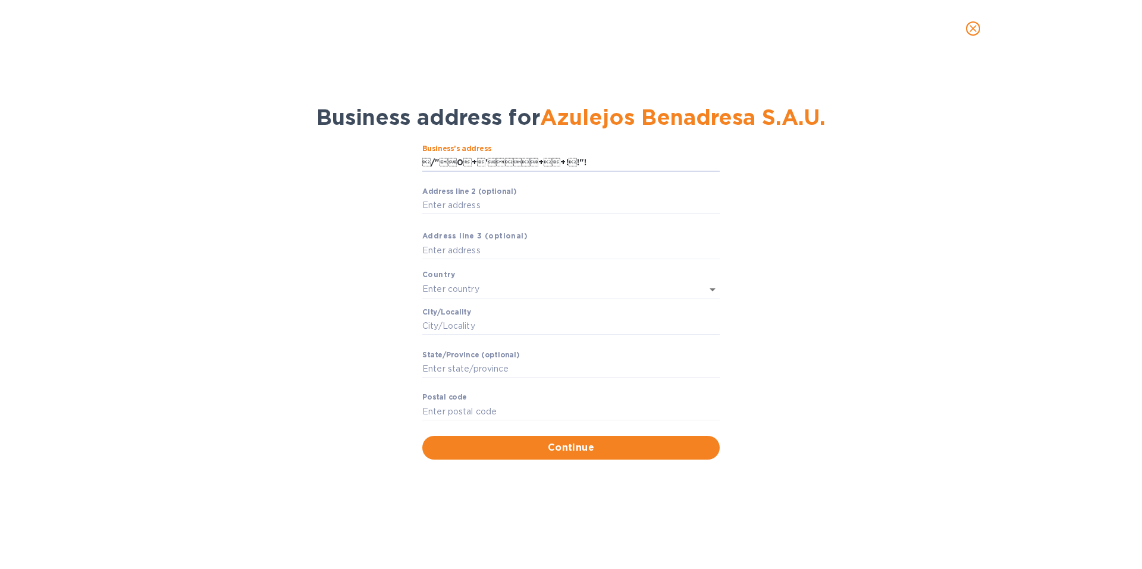
click at [330, 144] on div "Business’s аddress /"0+'++!!"! ​ Аddress line 2 (optional) ​ Аddr…" at bounding box center [570, 302] width 1111 height 330
paste input "Vall [PERSON_NAME], 12194, [GEOGRAPHIC_DATA], [GEOGRAPHIC_DATA]"
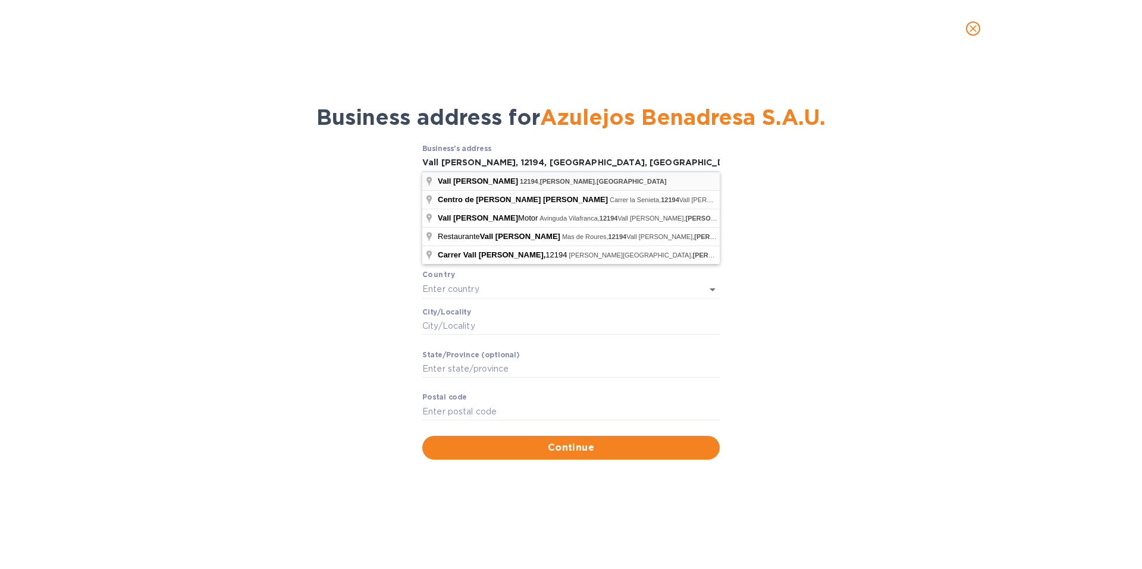
click at [474, 181] on span "Vall [PERSON_NAME]" at bounding box center [478, 181] width 80 height 9
click at [456, 180] on span "Vall [PERSON_NAME]" at bounding box center [478, 181] width 80 height 9
click at [429, 180] on span at bounding box center [429, 182] width 9 height 12
click at [433, 180] on span at bounding box center [429, 182] width 9 height 12
click at [580, 163] on input "Vall [PERSON_NAME], 12194, [GEOGRAPHIC_DATA], [GEOGRAPHIC_DATA]" at bounding box center [570, 163] width 297 height 18
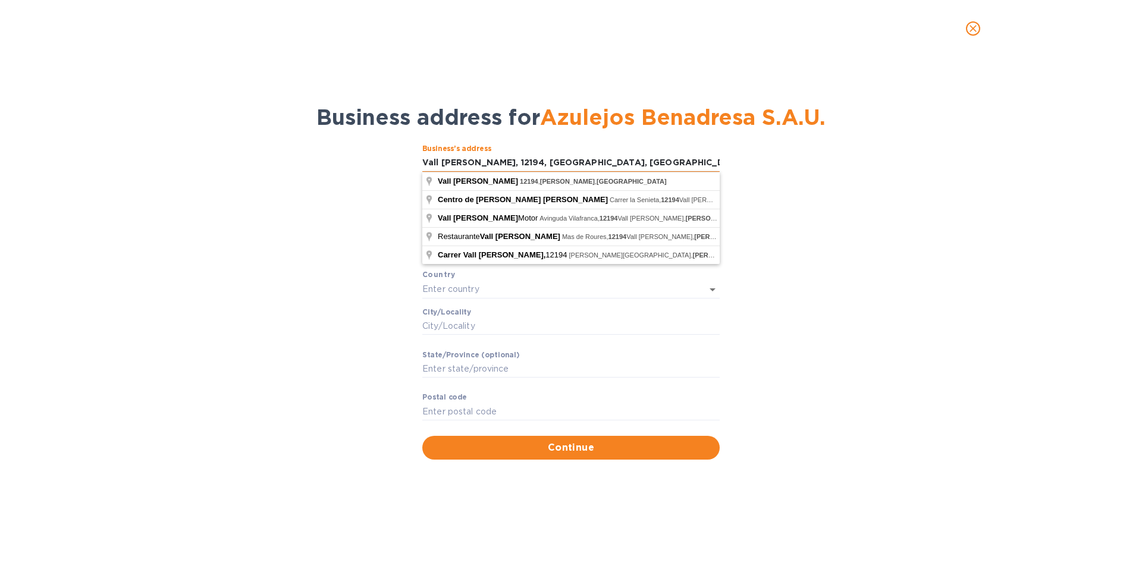
drag, startPoint x: 580, startPoint y: 163, endPoint x: 548, endPoint y: 163, distance: 32.1
click at [548, 163] on input "Vall [PERSON_NAME], 12194, [GEOGRAPHIC_DATA], [GEOGRAPHIC_DATA]" at bounding box center [570, 163] width 297 height 18
type input "Vall [PERSON_NAME], 12194, [GEOGRAPHIC_DATA],"
click at [468, 292] on input "text" at bounding box center [554, 289] width 264 height 17
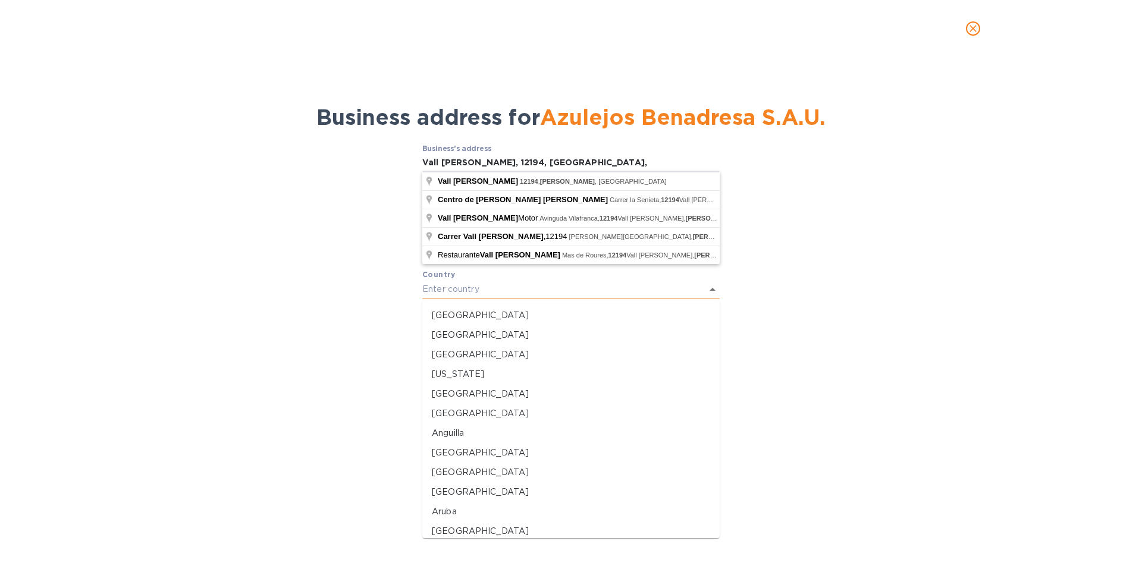
paste input "[GEOGRAPHIC_DATA]"
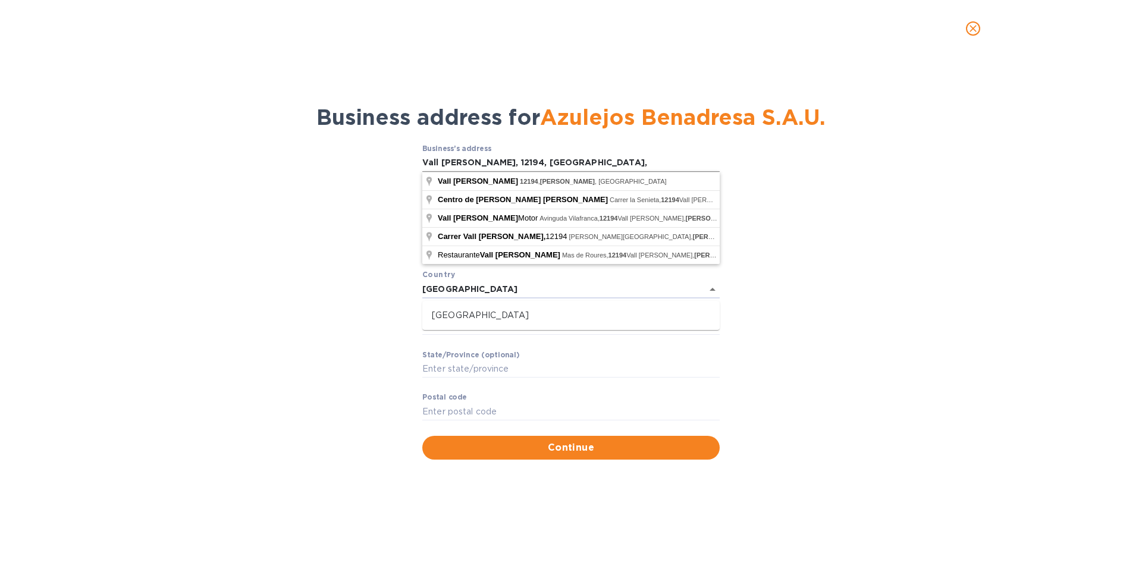
type input "[GEOGRAPHIC_DATA]"
drag, startPoint x: 542, startPoint y: 162, endPoint x: 505, endPoint y: 162, distance: 36.9
click at [505, 162] on input "Vall [PERSON_NAME], 12194, [GEOGRAPHIC_DATA]," at bounding box center [570, 163] width 297 height 18
type input "Vall [PERSON_NAME], 12194, ,"
click at [473, 328] on input "Сity/Locаlity" at bounding box center [570, 327] width 297 height 18
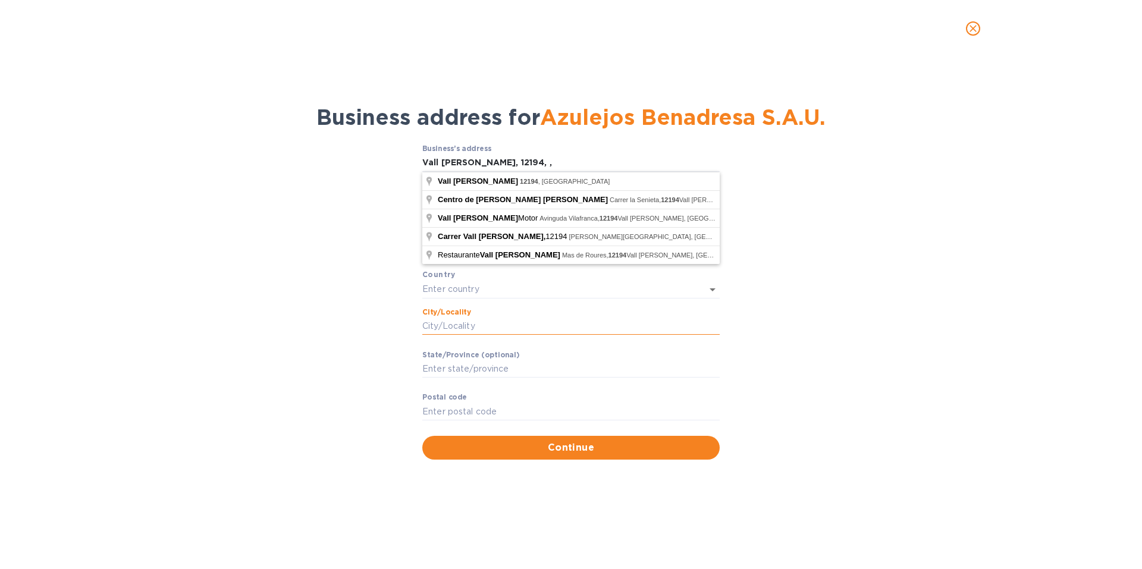
paste input "[PERSON_NAME]"
type input "[PERSON_NAME]"
drag, startPoint x: 496, startPoint y: 163, endPoint x: 475, endPoint y: 162, distance: 21.5
click at [475, 162] on input "Vall [PERSON_NAME], 12194, ," at bounding box center [570, 163] width 297 height 18
click at [442, 362] on input "Stаte/Province (optional)" at bounding box center [570, 370] width 297 height 18
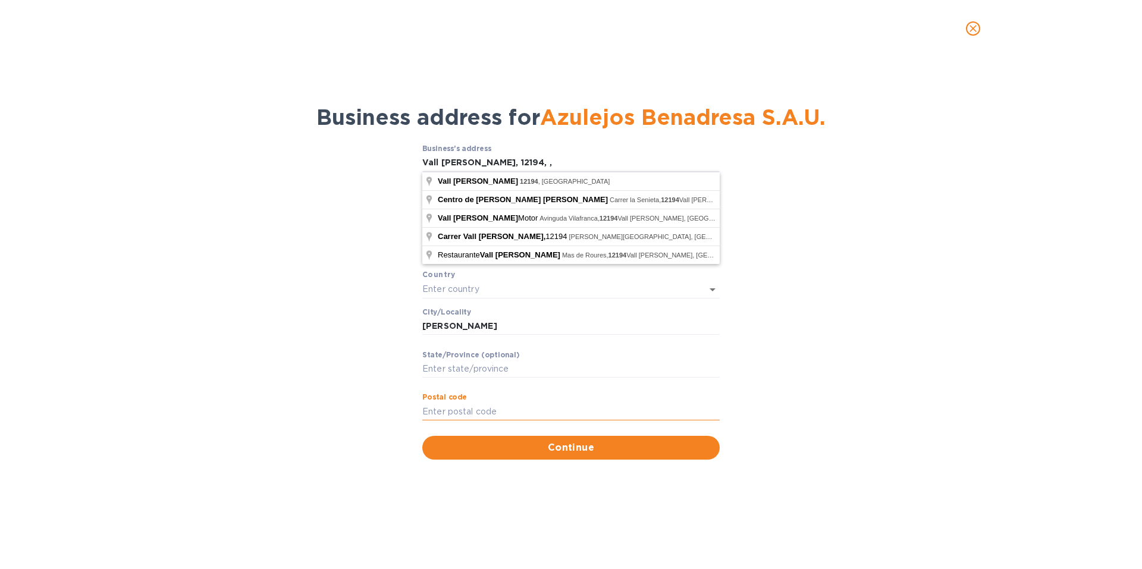
click at [443, 408] on input "Pоstal cоde" at bounding box center [570, 412] width 297 height 18
paste input "12194"
type input "12194"
click at [843, 340] on div "Business’s аddress Vall [PERSON_NAME], 12194, , ​ Аddress line 2 (optional) ​ А…" at bounding box center [570, 302] width 1111 height 330
click at [828, 324] on div "Business’s аddress Vall [PERSON_NAME], 12194, , ​ Аddress line 2 (optional) ​ А…" at bounding box center [570, 302] width 1111 height 330
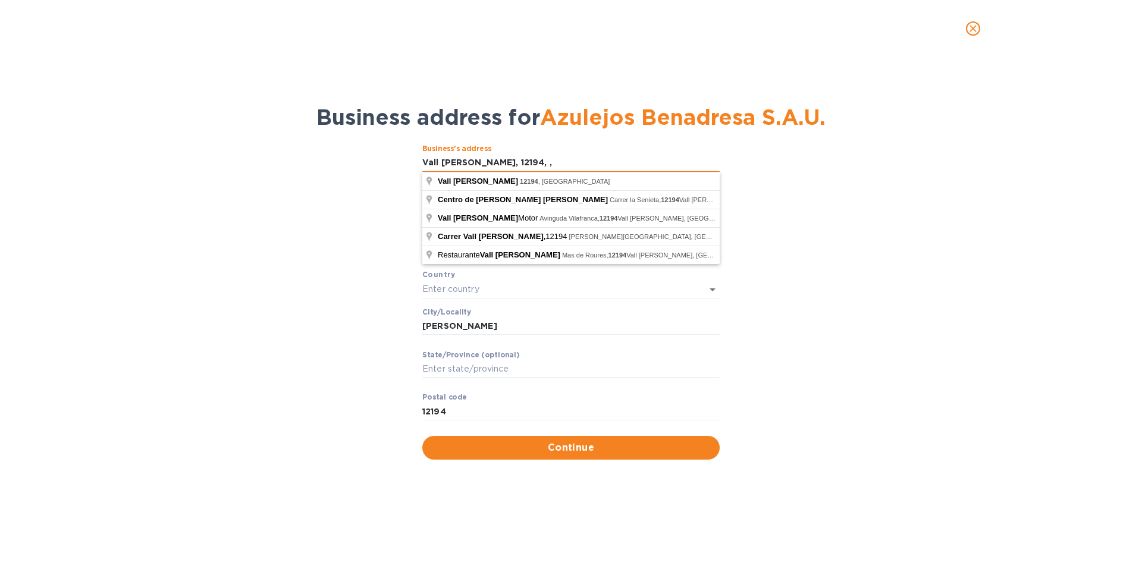
drag, startPoint x: 518, startPoint y: 165, endPoint x: 498, endPoint y: 162, distance: 20.4
click at [498, 162] on input "Vall [PERSON_NAME], 12194, ," at bounding box center [570, 163] width 297 height 18
click at [845, 255] on div "Business’s аddress Vall [PERSON_NAME] ​ Аddress line 2 (optional) ​ Аddress lin…" at bounding box center [570, 302] width 1111 height 330
drag, startPoint x: 474, startPoint y: 156, endPoint x: 420, endPoint y: 164, distance: 54.0
click at [420, 164] on div "Business’s аddress Vall [PERSON_NAME] ​ Аddress line 2 (optional) ​ Аddress lin…" at bounding box center [570, 302] width 1111 height 330
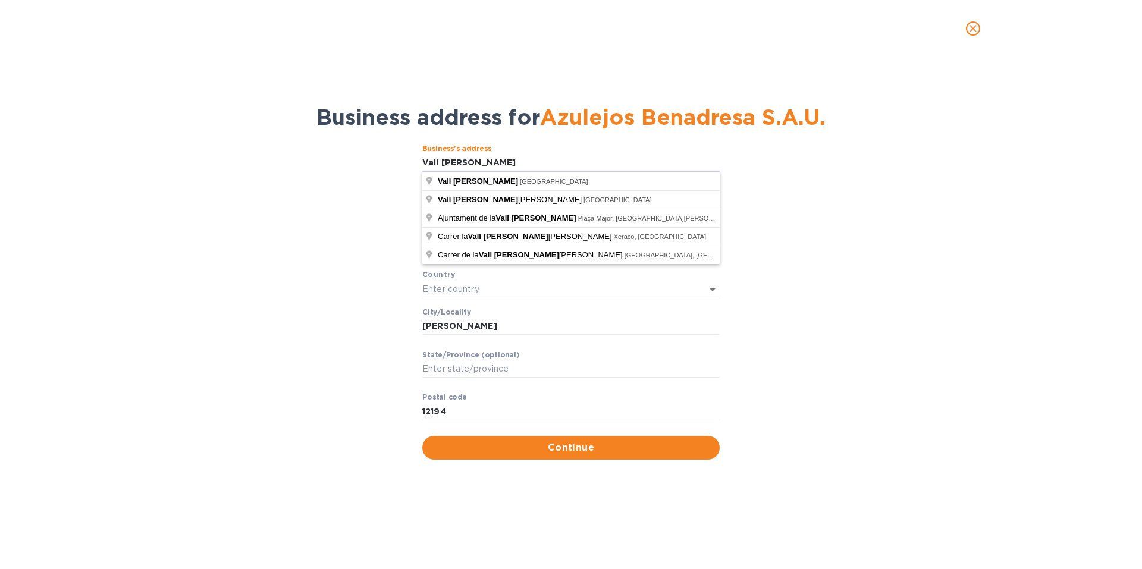
paste input ", Km. 4 12192 Vilafamés"
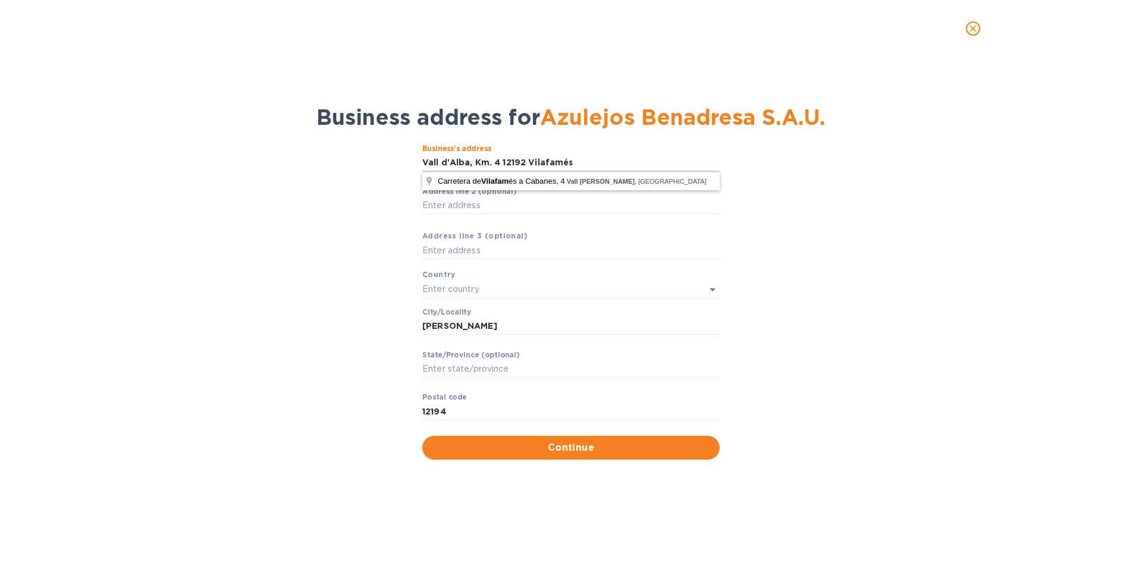
type input "Vall d'Alba, Km. 4 12192 Vilafamés"
click at [212, 204] on div "Business’s аddress Vall d'Alba, Km. 4 12192 Vilafamés ​ Аddress line 2 (optiona…" at bounding box center [570, 302] width 1111 height 330
click at [515, 183] on span "Carretera de Vilafam és a Cabanes, 4" at bounding box center [502, 181] width 129 height 9
click at [461, 181] on span "Carretera de Vilafam és a Cabanes, 4" at bounding box center [502, 181] width 129 height 9
click at [462, 290] on input "text" at bounding box center [554, 289] width 264 height 17
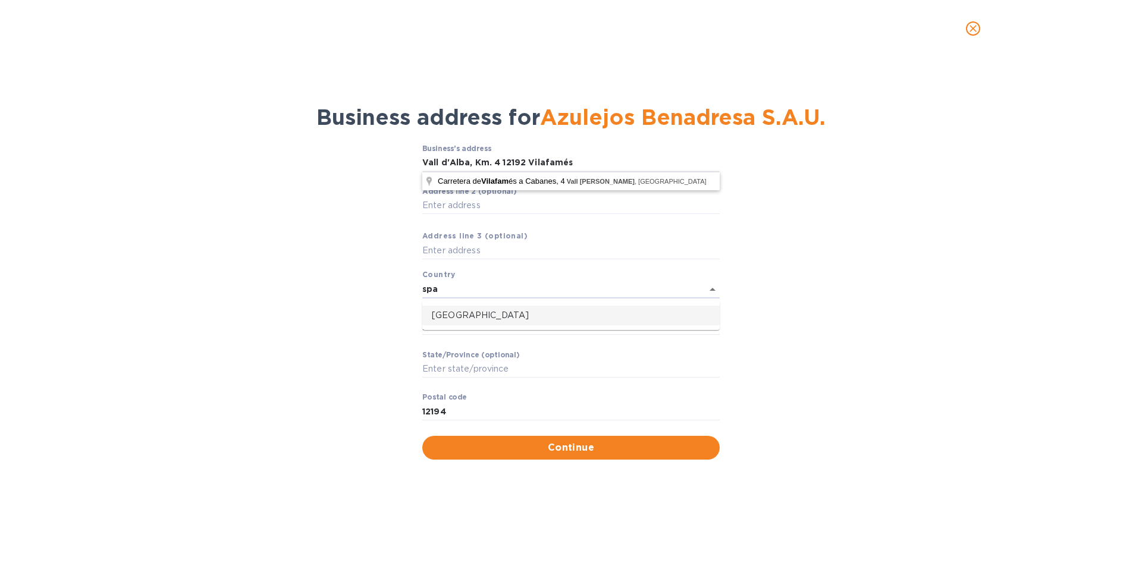
click at [451, 313] on p "[GEOGRAPHIC_DATA]" at bounding box center [571, 315] width 278 height 12
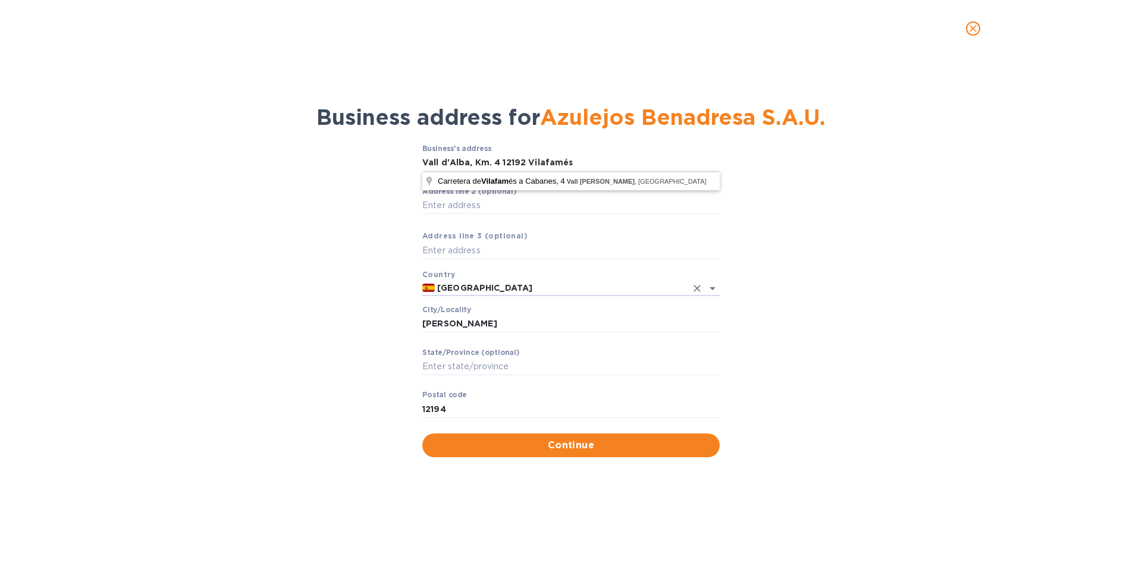
type input "[GEOGRAPHIC_DATA]"
click at [828, 323] on div "Business’s аddress Vall d'Alba, Km. 4 12192 Vilafamés ​ Аddress line 2 (optiona…" at bounding box center [570, 300] width 1111 height 327
click at [579, 445] on span "Continue" at bounding box center [571, 446] width 278 height 14
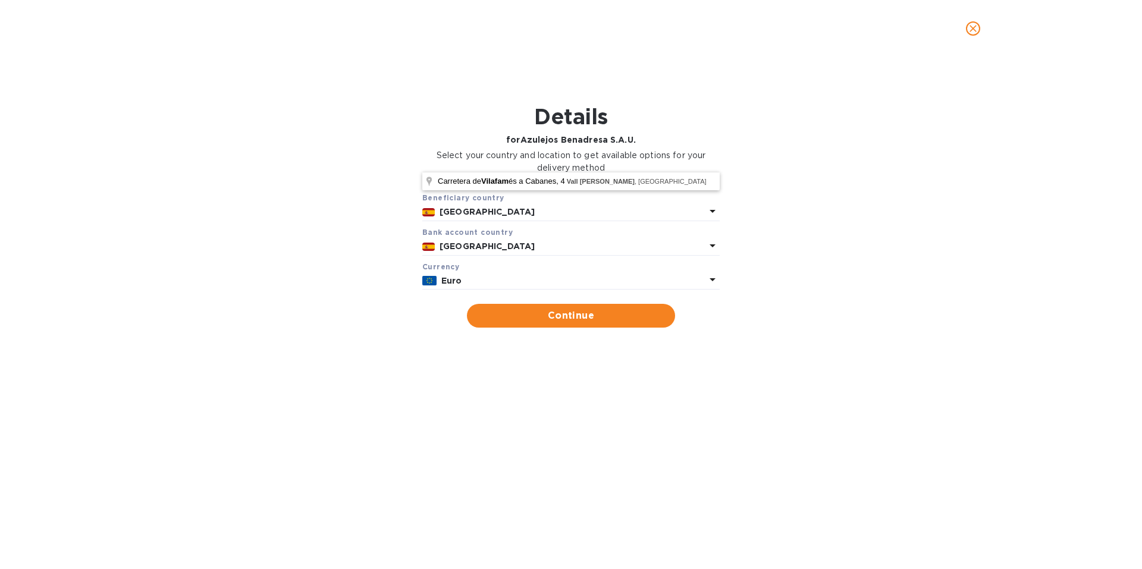
click at [572, 284] on p "Euro" at bounding box center [573, 281] width 264 height 12
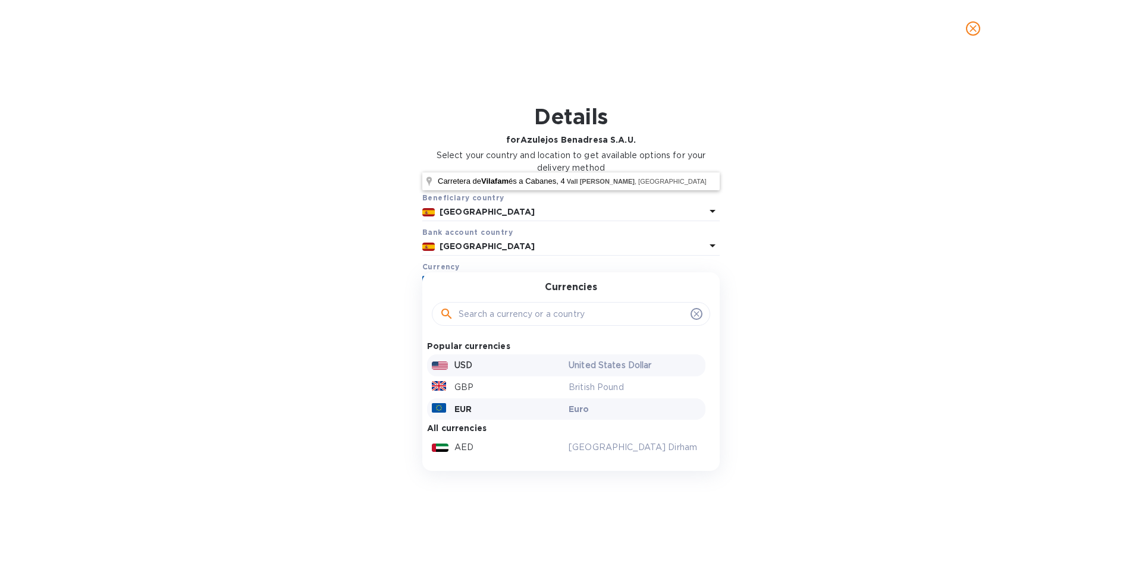
click at [463, 358] on div "USD" at bounding box center [498, 365] width 137 height 17
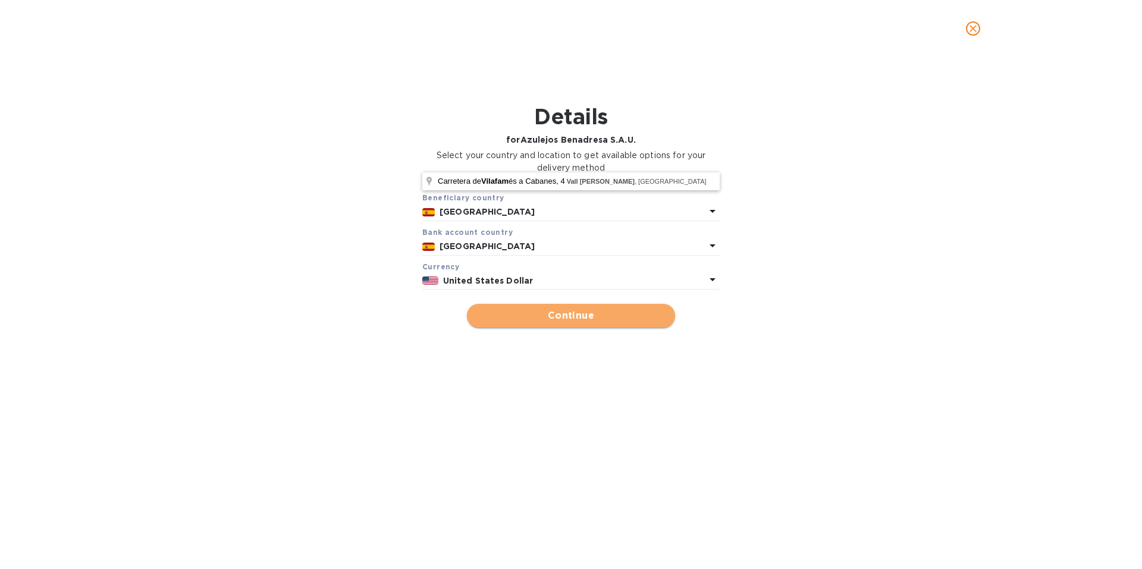
click at [533, 312] on span "Continue" at bounding box center [571, 316] width 189 height 14
type input "Azulejos Benadresa S.A.U."
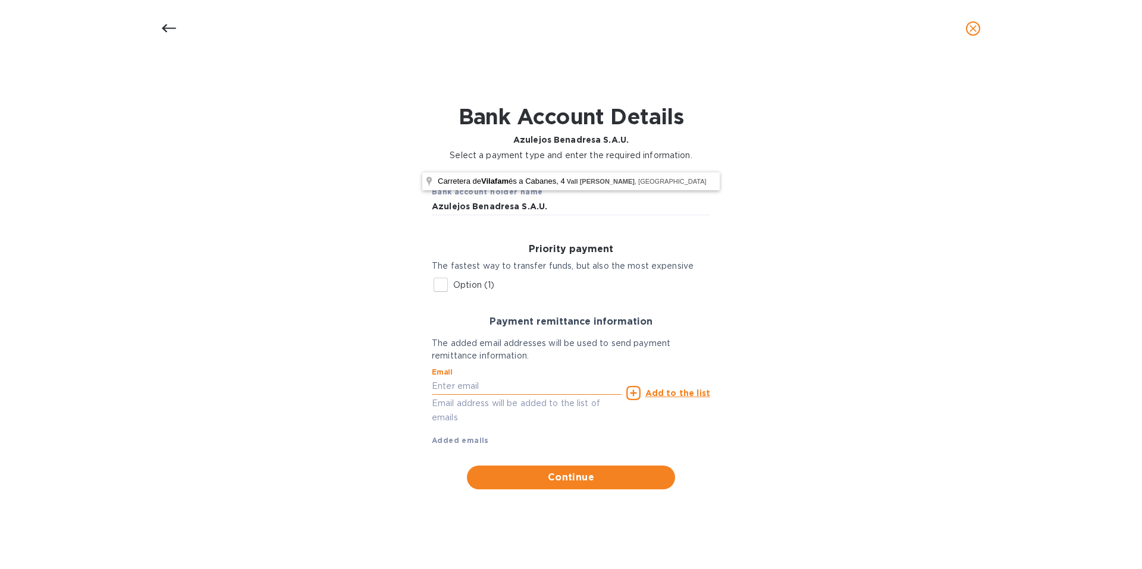
click at [511, 391] on input "text" at bounding box center [527, 387] width 190 height 18
click at [750, 344] on div "Bank account holder name Azulejos Benadresa S.A.U. Priority payment The fastest…" at bounding box center [570, 333] width 1111 height 328
click at [451, 387] on input "text" at bounding box center [527, 387] width 190 height 18
paste input "[EMAIL_ADDRESS][DOMAIN_NAME]"
type input "[EMAIL_ADDRESS][DOMAIN_NAME]"
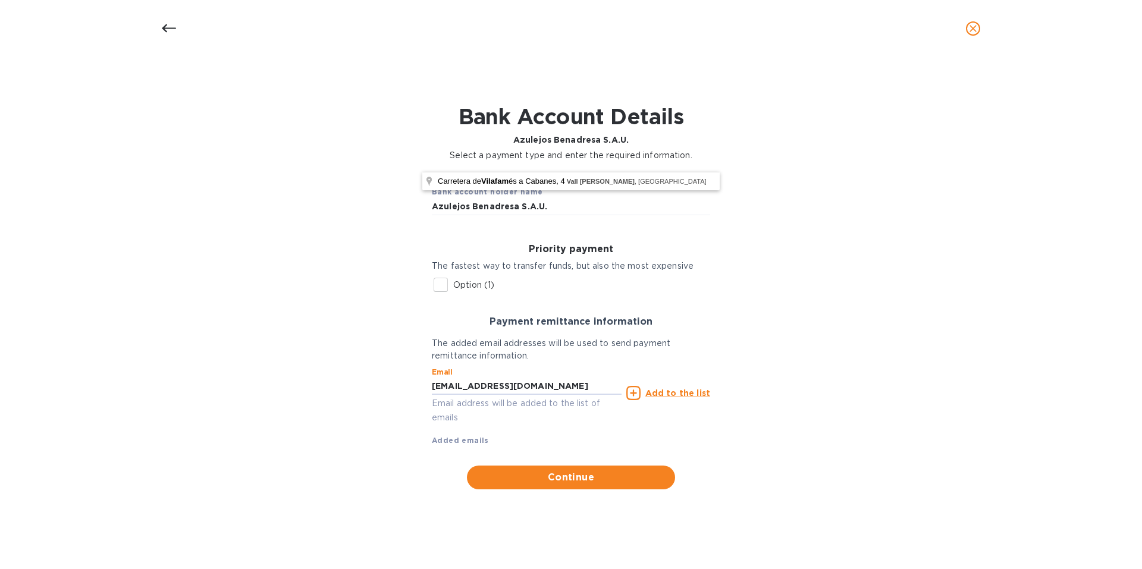
click at [674, 393] on u "Add to the list" at bounding box center [678, 394] width 65 height 10
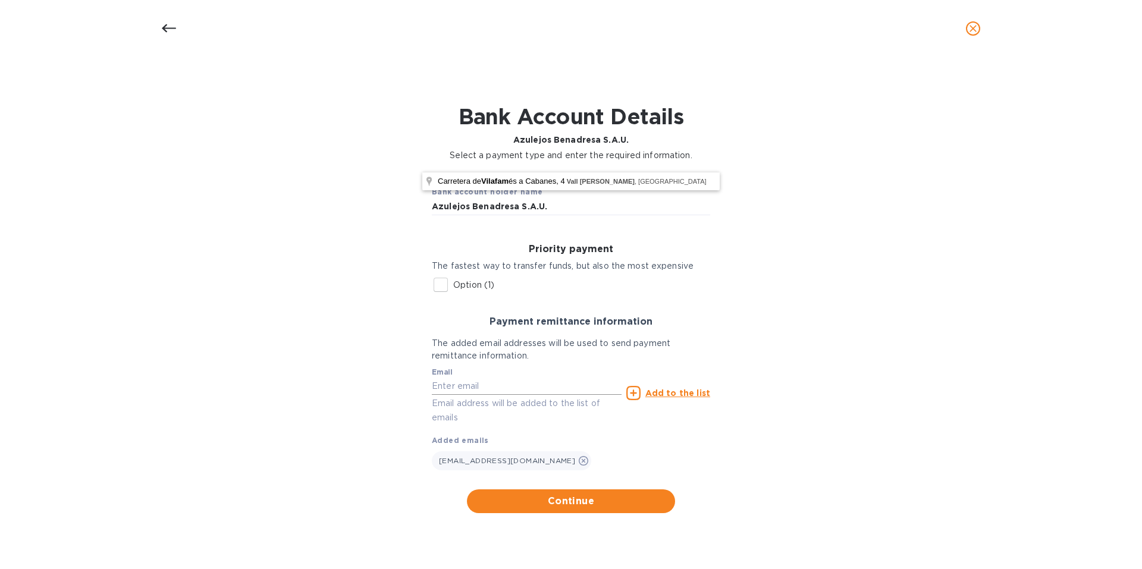
click at [490, 389] on input "text" at bounding box center [527, 387] width 190 height 18
paste input "[PERSON_NAME][EMAIL_ADDRESS][PERSON_NAME][DOMAIN_NAME]"
type input "[PERSON_NAME][EMAIL_ADDRESS][PERSON_NAME][DOMAIN_NAME]"
click at [637, 391] on icon at bounding box center [634, 393] width 14 height 14
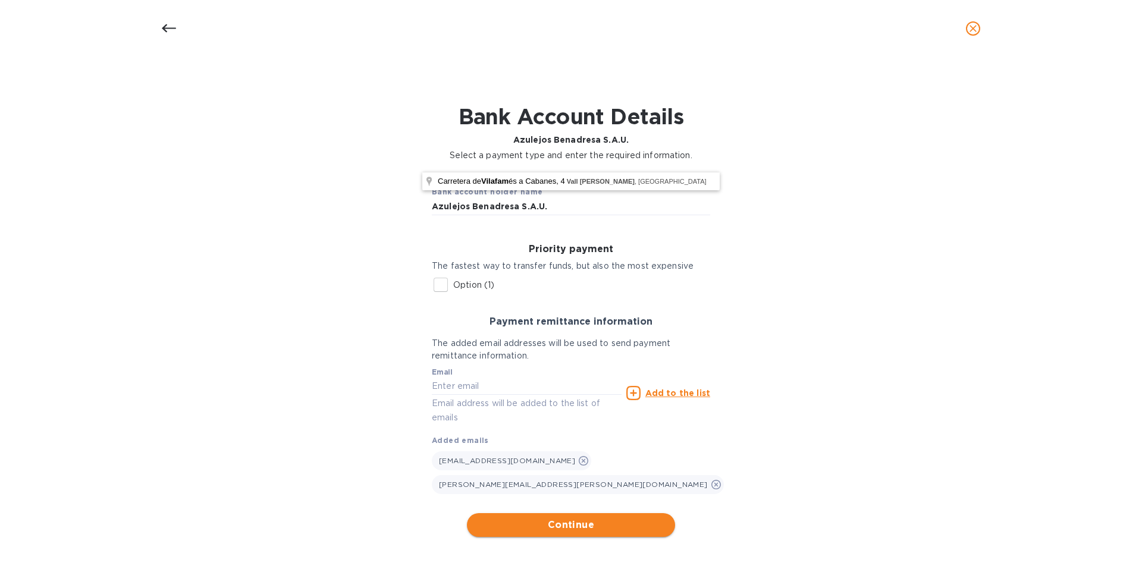
click at [592, 530] on span "Continue" at bounding box center [571, 525] width 189 height 14
click at [554, 178] on span "Carretera de Vilafam és a Cabanes, 4" at bounding box center [502, 181] width 129 height 9
click at [439, 286] on input "Option (1)" at bounding box center [440, 285] width 25 height 25
checkbox input "true"
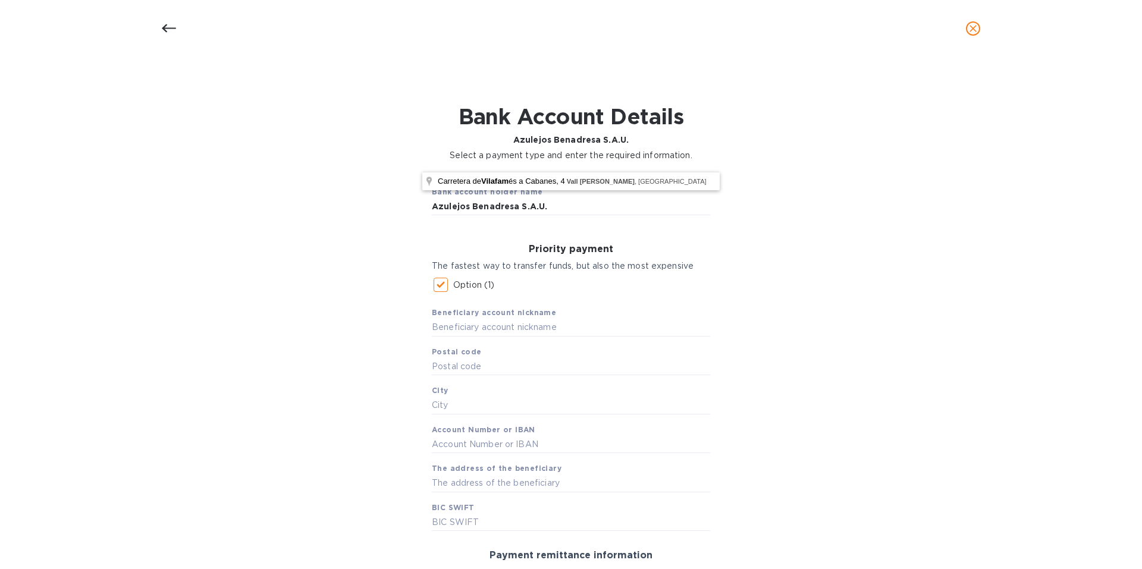
click at [524, 431] on b "Account Number or IBAN" at bounding box center [484, 429] width 104 height 9
click at [523, 441] on input "text" at bounding box center [571, 445] width 278 height 18
paste input "+$$$*55*$$$$"
type input "+$$$*55*$$$$"
click at [458, 445] on input "text" at bounding box center [571, 445] width 278 height 18
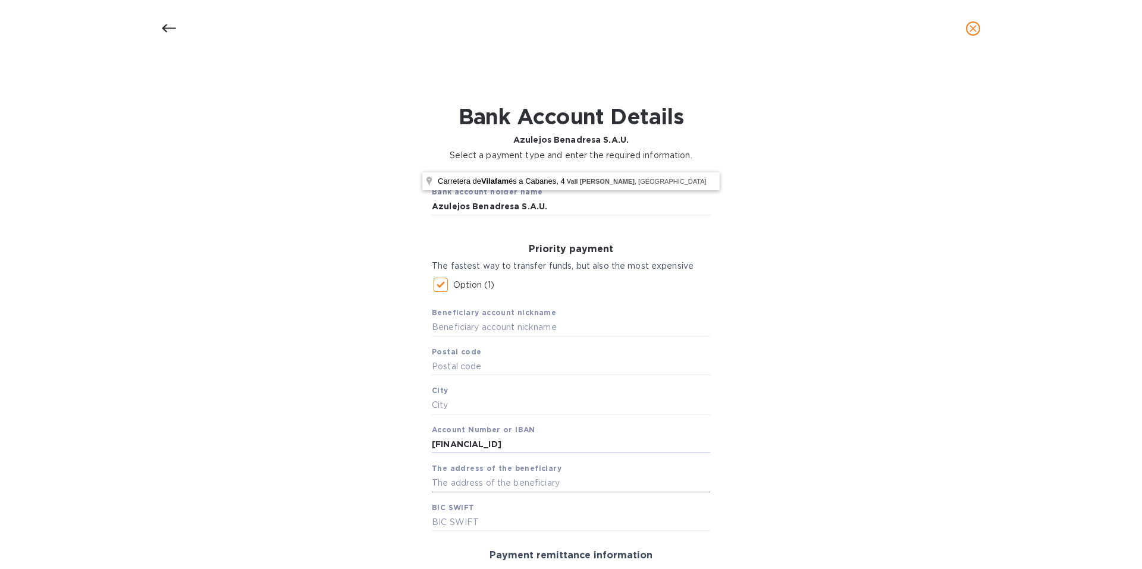
type input "[FINANCIAL_ID]"
click at [528, 486] on input "text" at bounding box center [571, 484] width 278 height 18
click at [465, 330] on input "text" at bounding box center [571, 328] width 278 height 18
type input "AB"
click at [440, 370] on input "text" at bounding box center [571, 367] width 278 height 18
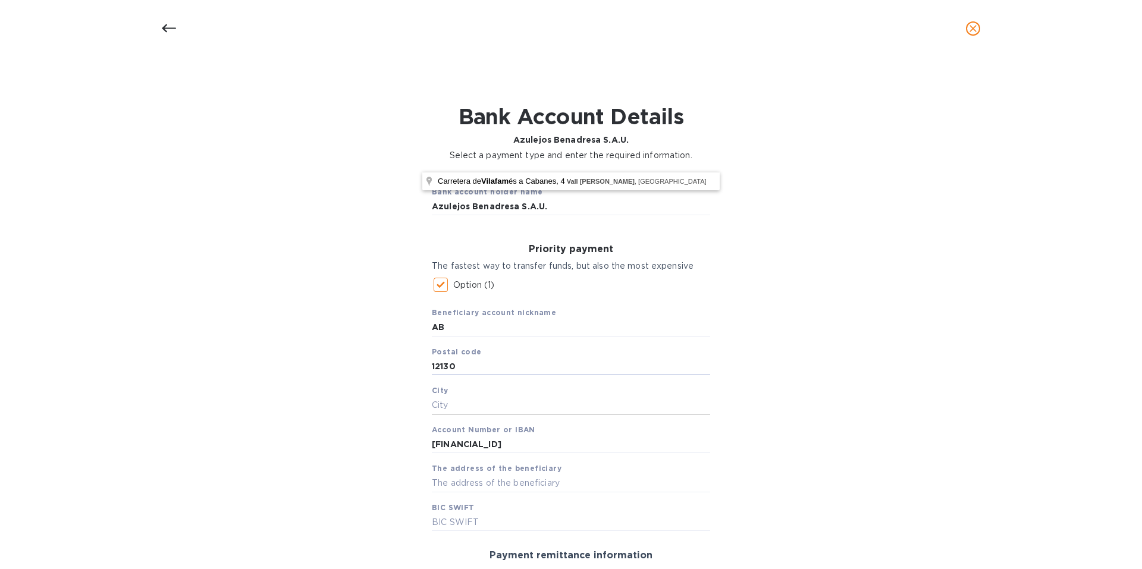
type input "12130"
click at [437, 406] on input "text" at bounding box center [571, 406] width 278 height 18
drag, startPoint x: 514, startPoint y: 140, endPoint x: 629, endPoint y: 138, distance: 114.8
click at [629, 138] on p "Azulejos Benadresa S.A.U." at bounding box center [571, 140] width 243 height 12
copy b "Azulejos Benadresa S.A.U."
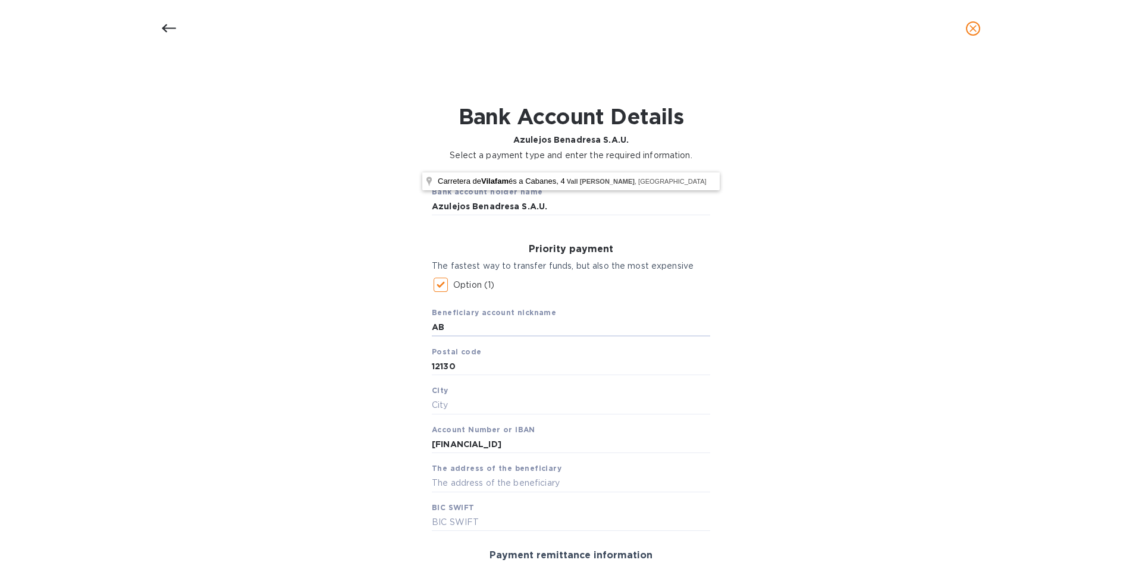
drag, startPoint x: 455, startPoint y: 330, endPoint x: 387, endPoint y: 329, distance: 67.2
click at [397, 329] on div "Bank account holder name Azulejos Benadresa S.A.U. Priority payment The fastest…" at bounding box center [570, 473] width 1111 height 609
paste input "zulejos Benadresa S.A.U."
type input "Azulejos Benadresa S.A.U."
click at [802, 372] on div "Bank account holder name Azulejos Benadresa S.A.U. Priority payment The fastest…" at bounding box center [570, 473] width 1111 height 609
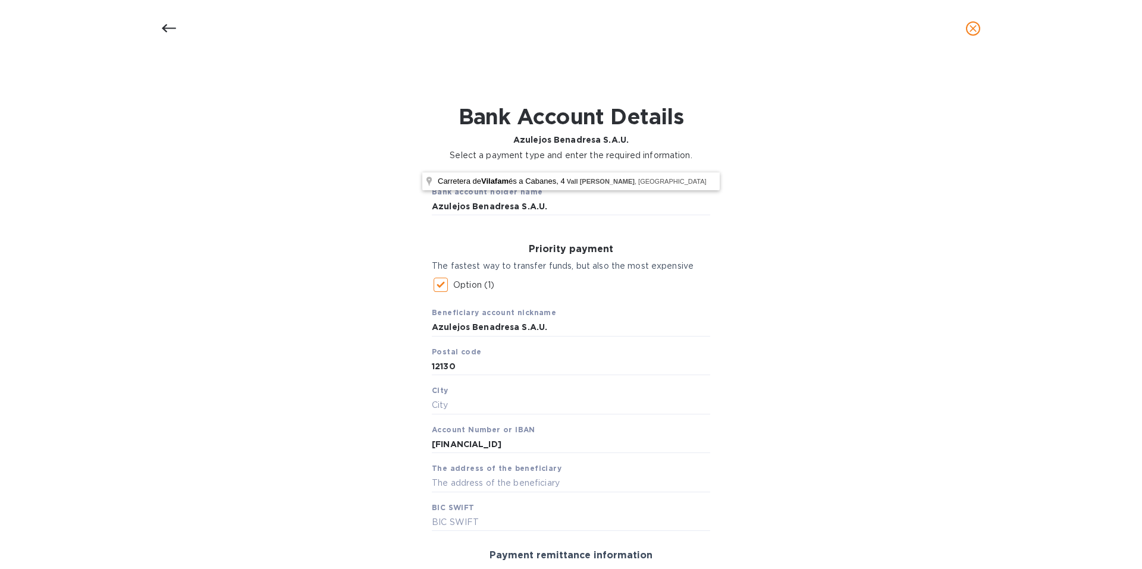
scroll to position [59, 0]
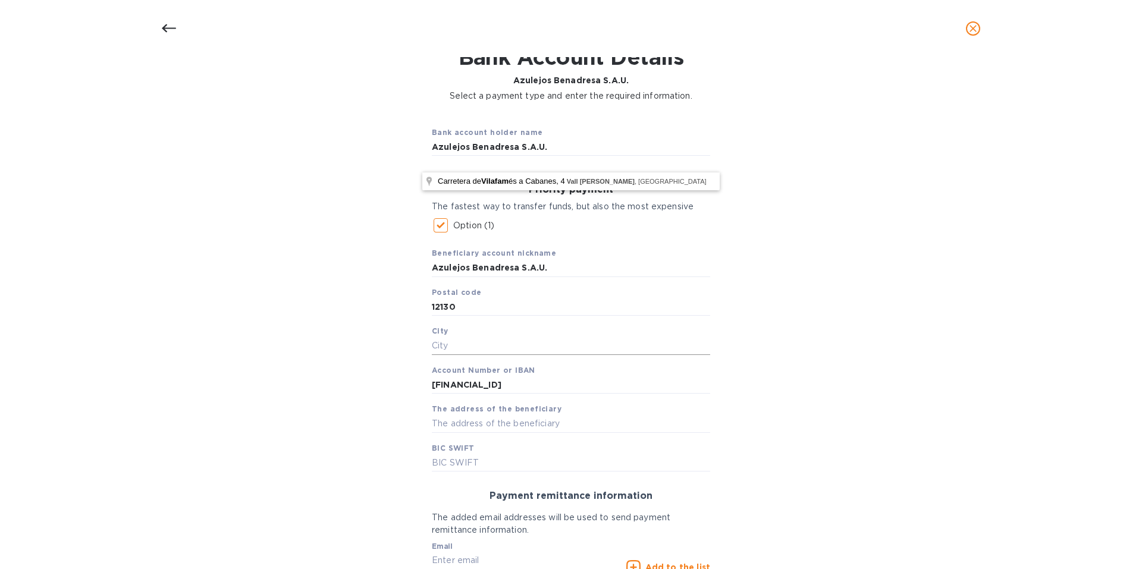
click at [465, 350] on input "text" at bounding box center [571, 346] width 278 height 18
paste input "Sant [PERSON_NAME]"
type input "Sant [PERSON_NAME]"
click at [286, 334] on div "Bank account holder name Azulejos Benadresa S.A.U. Priority payment The fastest…" at bounding box center [570, 413] width 1111 height 609
click at [463, 427] on input "text" at bounding box center [571, 424] width 278 height 18
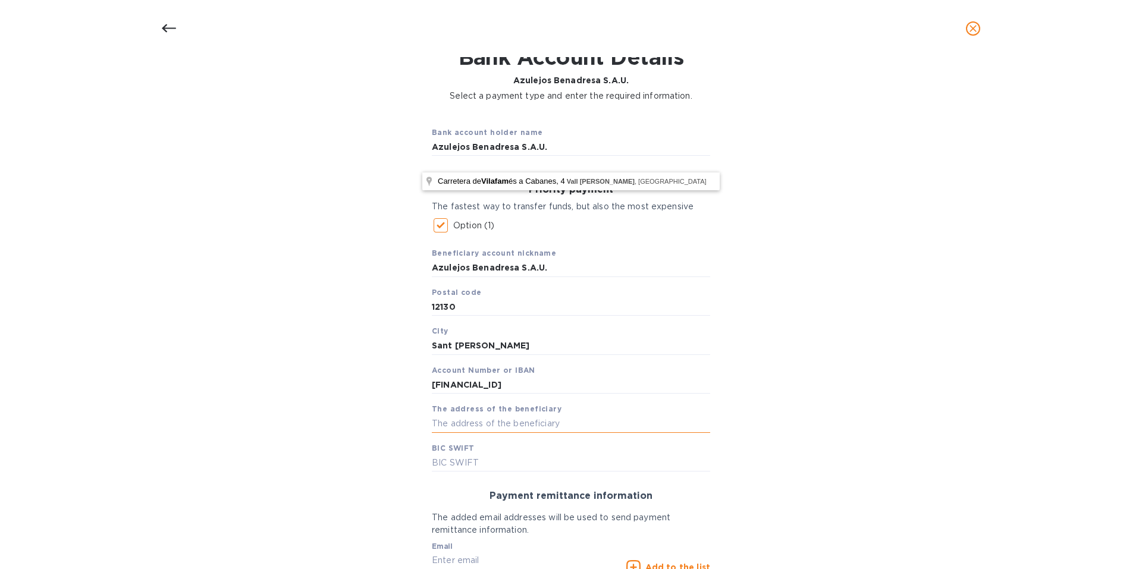
paste input "Santander"
click at [325, 430] on div "Bank account holder name Azulejos Benadresa S.A.U. Priority payment The fastest…" at bounding box center [570, 413] width 1111 height 609
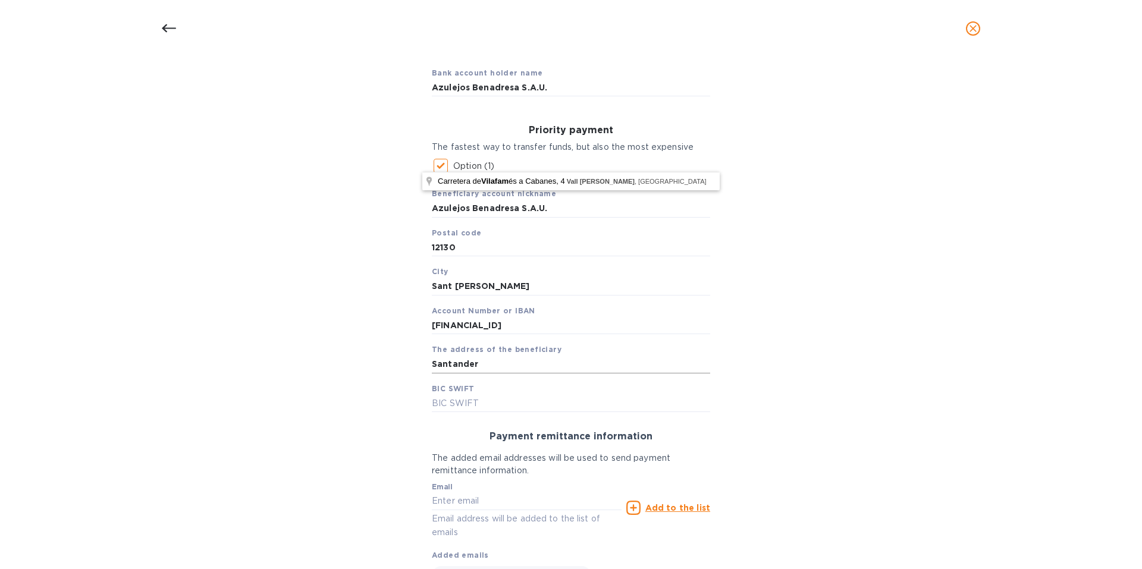
click at [518, 367] on input "Santander" at bounding box center [571, 365] width 278 height 18
paste input "dolares"
click at [483, 364] on input "Santander dolares" at bounding box center [571, 365] width 278 height 18
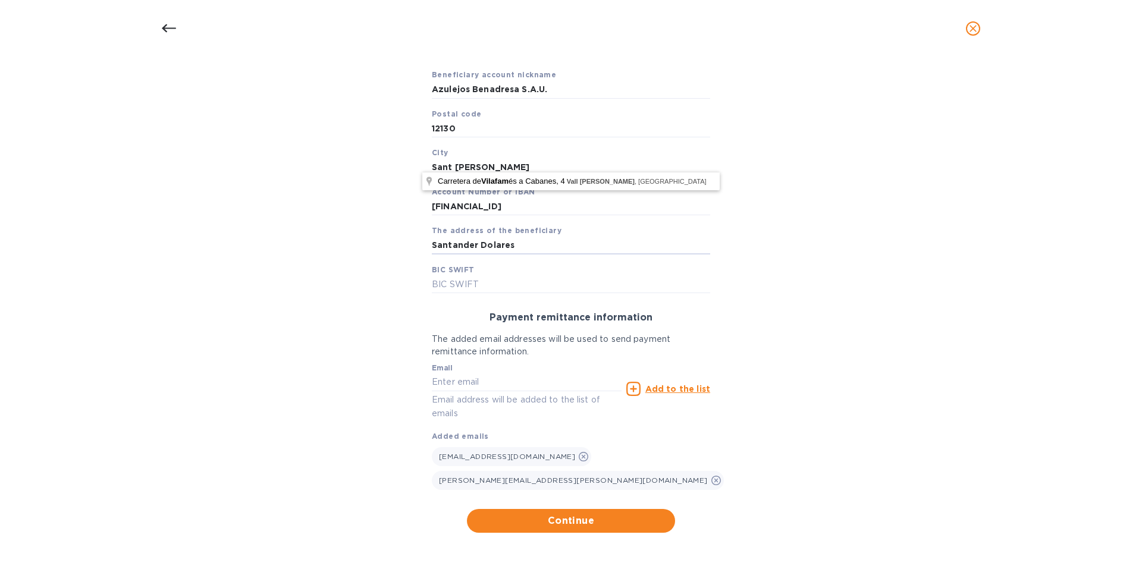
scroll to position [239, 0]
type input "Santander Dolares"
click at [580, 519] on span "Continue" at bounding box center [571, 520] width 189 height 14
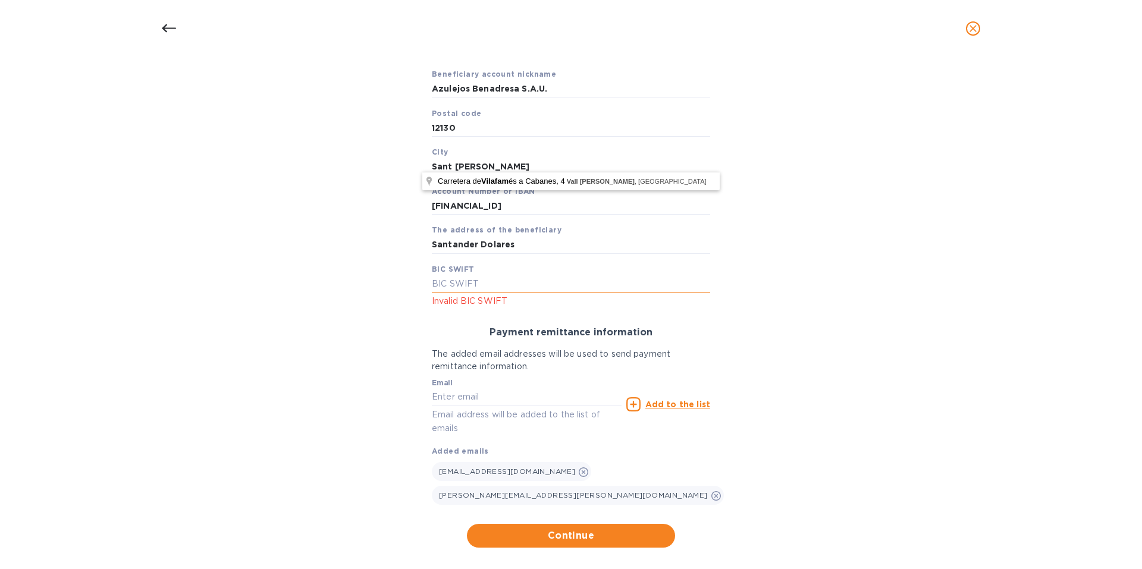
click at [461, 280] on input "text" at bounding box center [571, 284] width 278 height 18
type input "[SWIFT_CODE]"
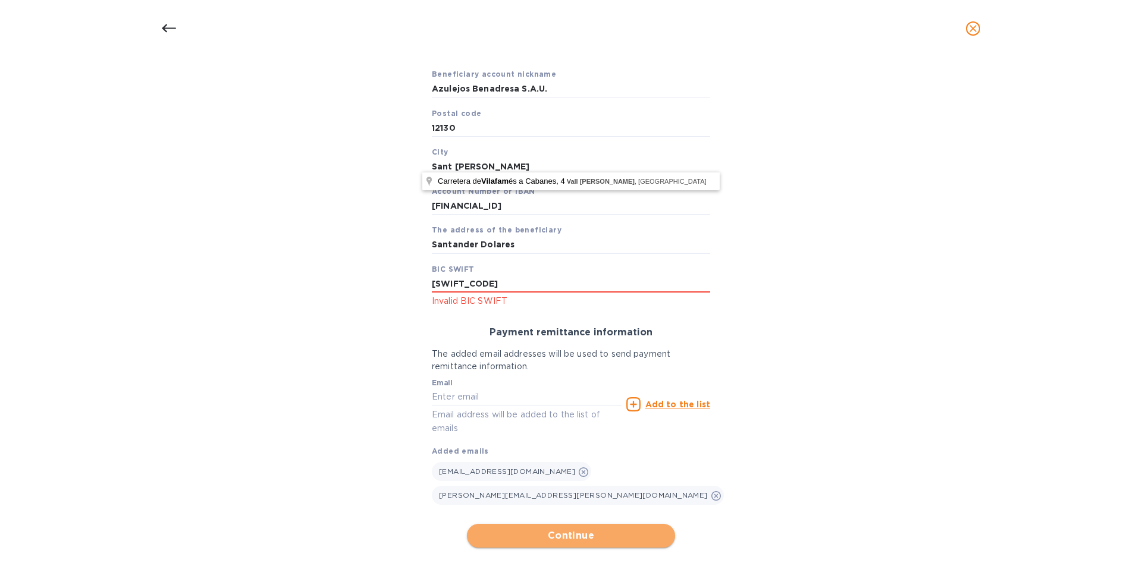
click at [610, 534] on span "Continue" at bounding box center [571, 536] width 189 height 14
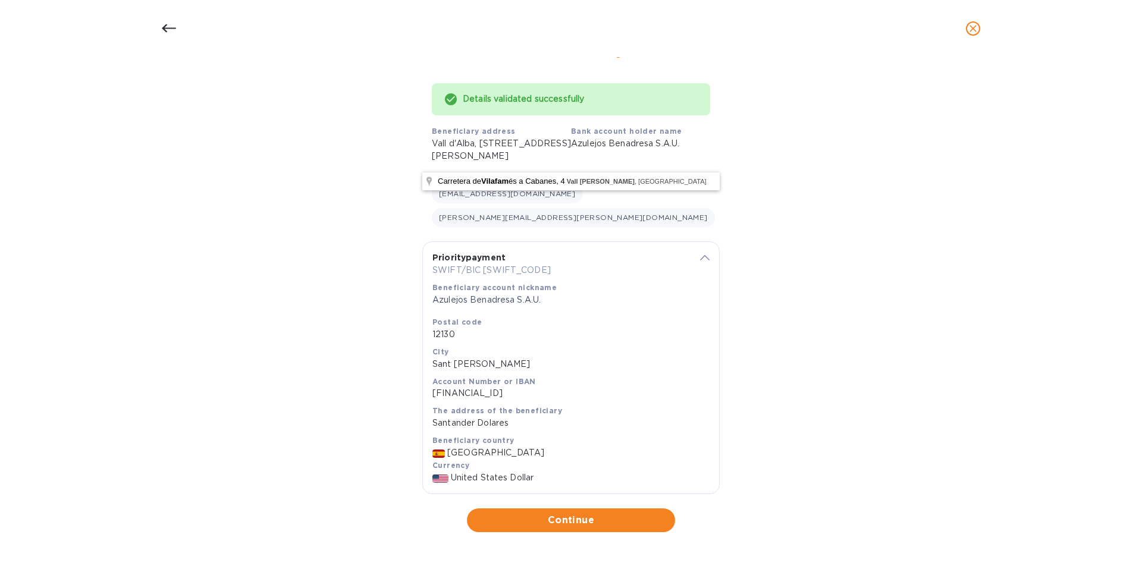
scroll to position [71, 0]
click at [553, 524] on span "Continue" at bounding box center [571, 520] width 189 height 14
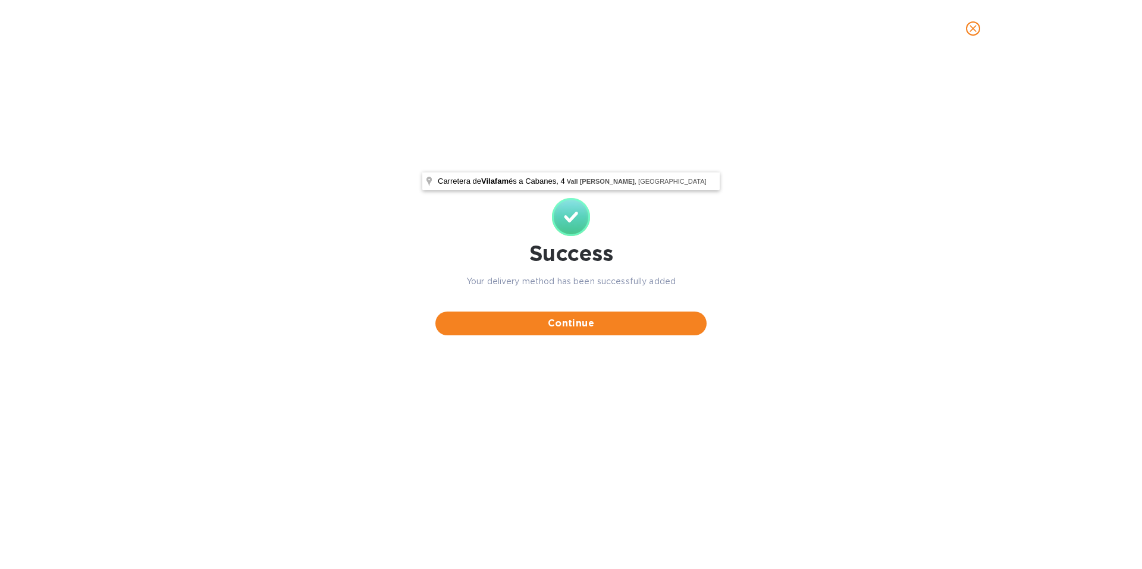
scroll to position [0, 0]
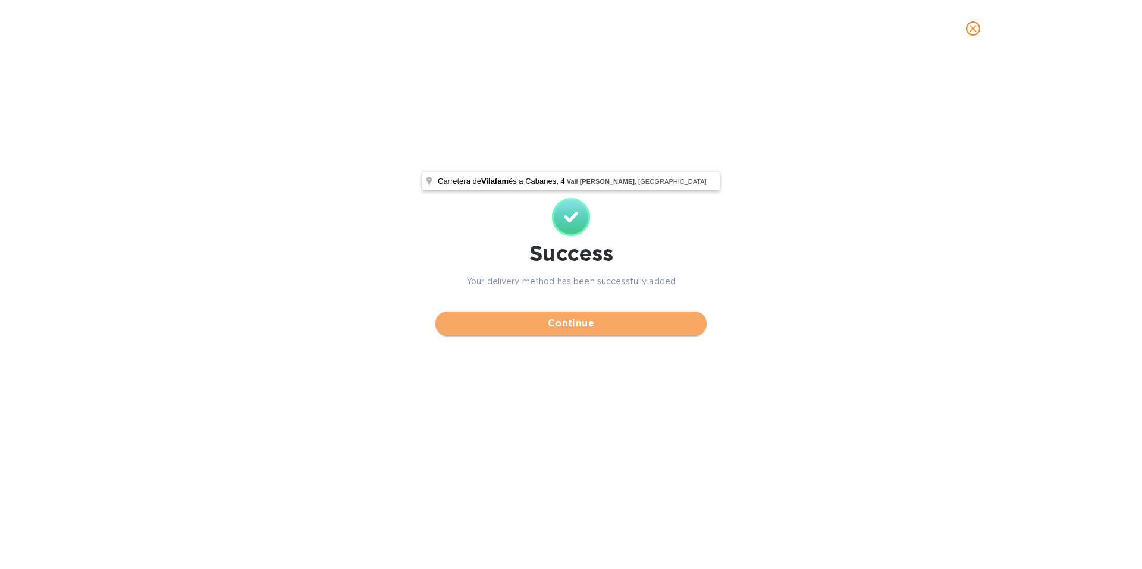
click at [563, 324] on span "Continue" at bounding box center [571, 324] width 252 height 14
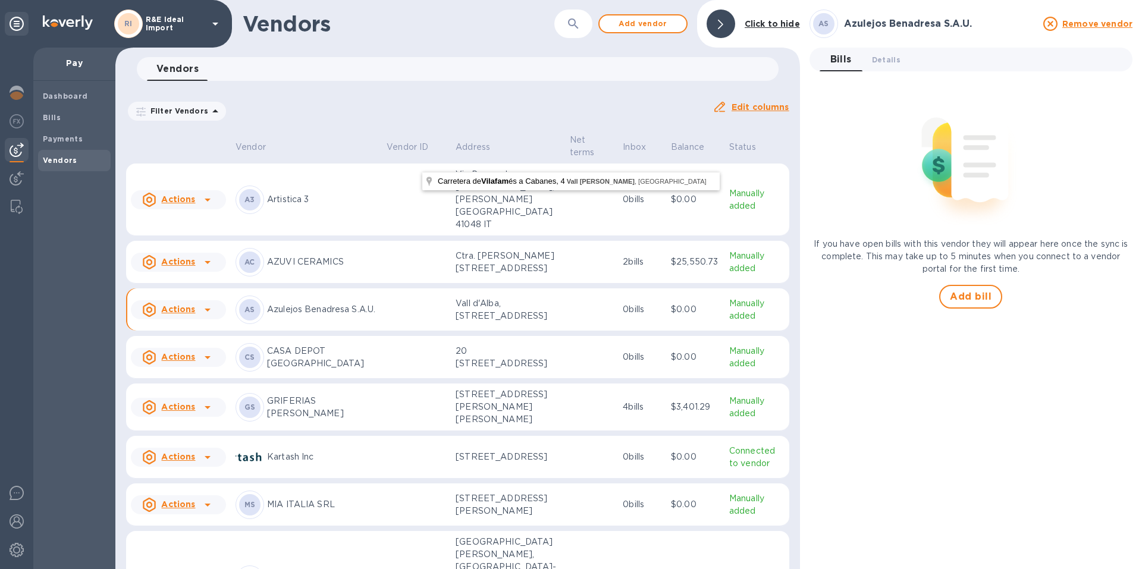
scroll to position [38, 0]
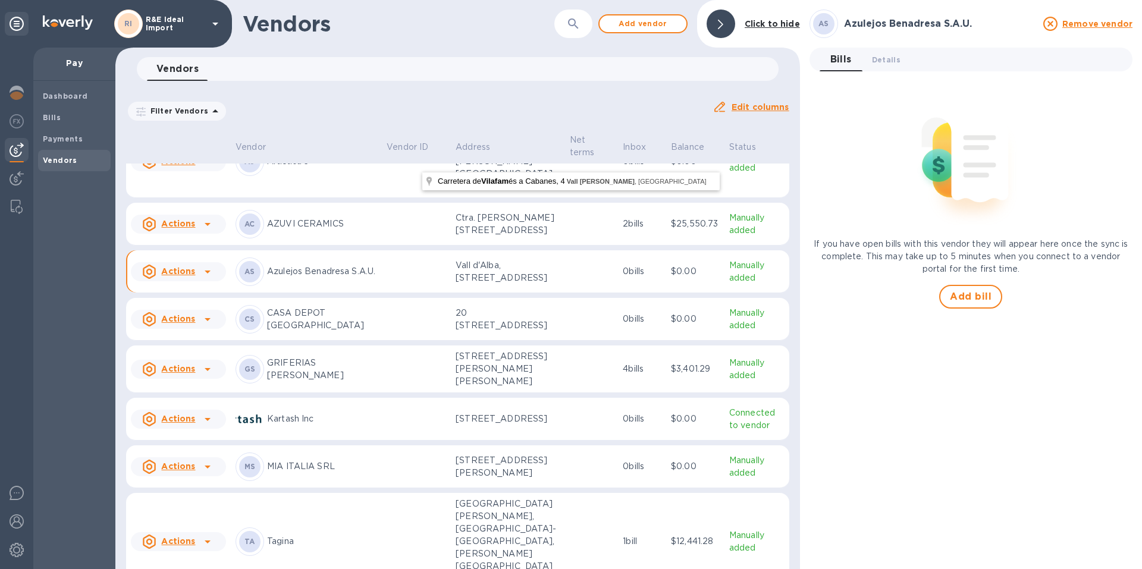
click at [206, 265] on icon at bounding box center [208, 272] width 14 height 14
click at [377, 275] on div at bounding box center [571, 284] width 1142 height 569
click at [881, 57] on span "Details 0" at bounding box center [886, 60] width 29 height 12
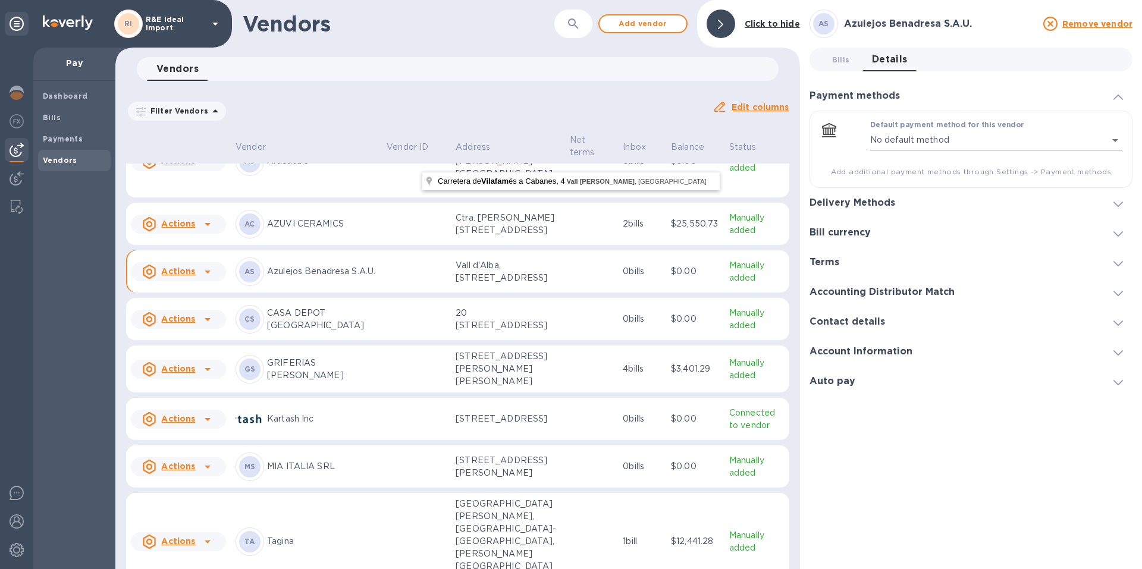
click at [1030, 137] on body "RI R&E Ideal Import Pay Dashboard Bills Payments Vendors Vendors ​ Add vendor C…" at bounding box center [571, 284] width 1142 height 569
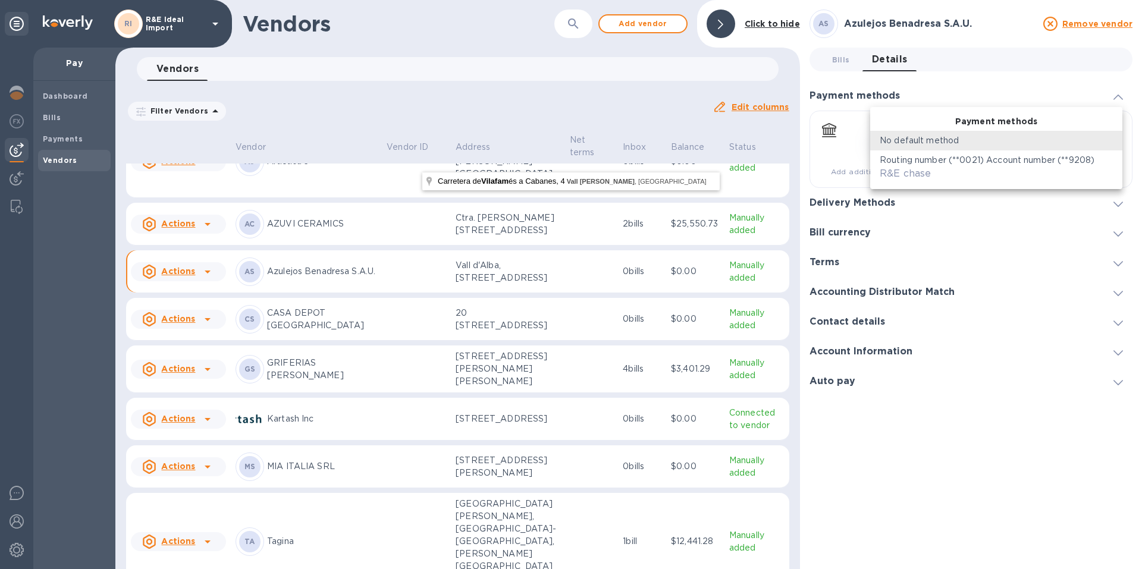
click at [900, 167] on div "R&E chase" at bounding box center [905, 174] width 51 height 14
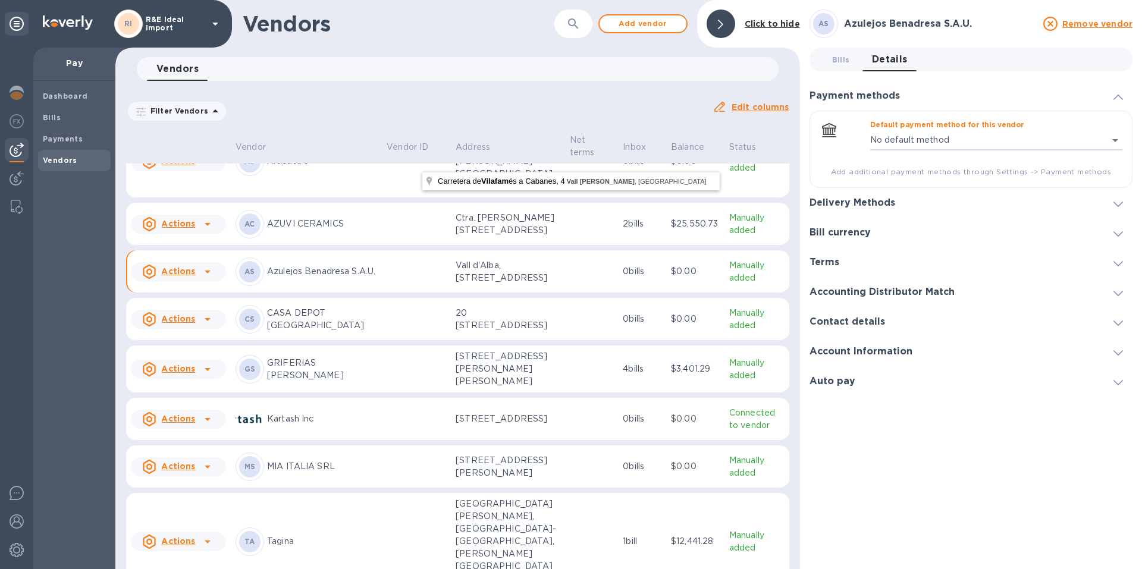
type input "8127898269661704221189579217600016"
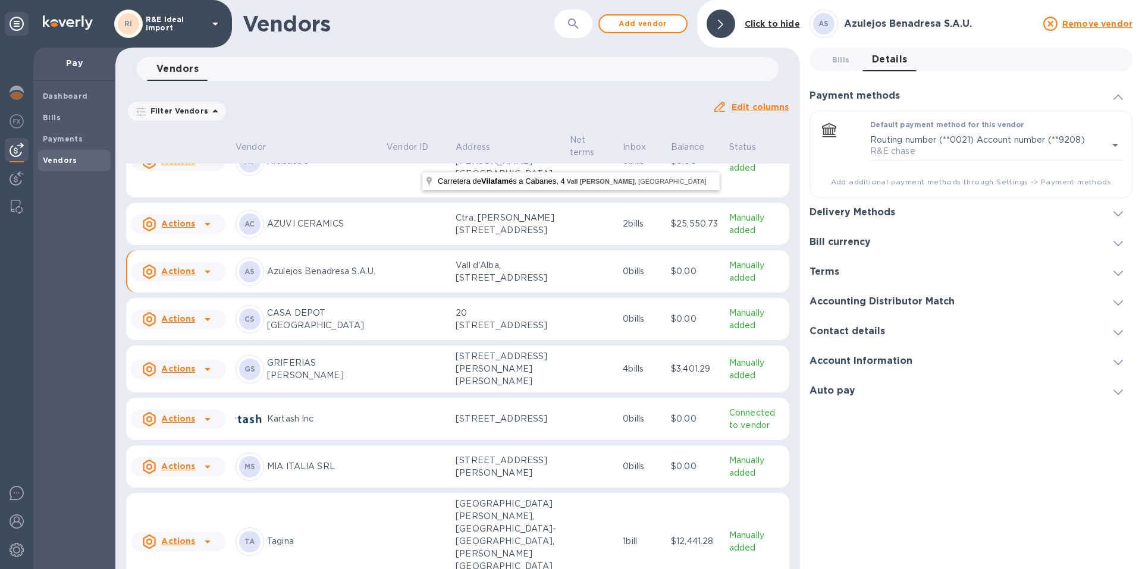
click at [830, 214] on h3 "Delivery Methods" at bounding box center [853, 212] width 86 height 11
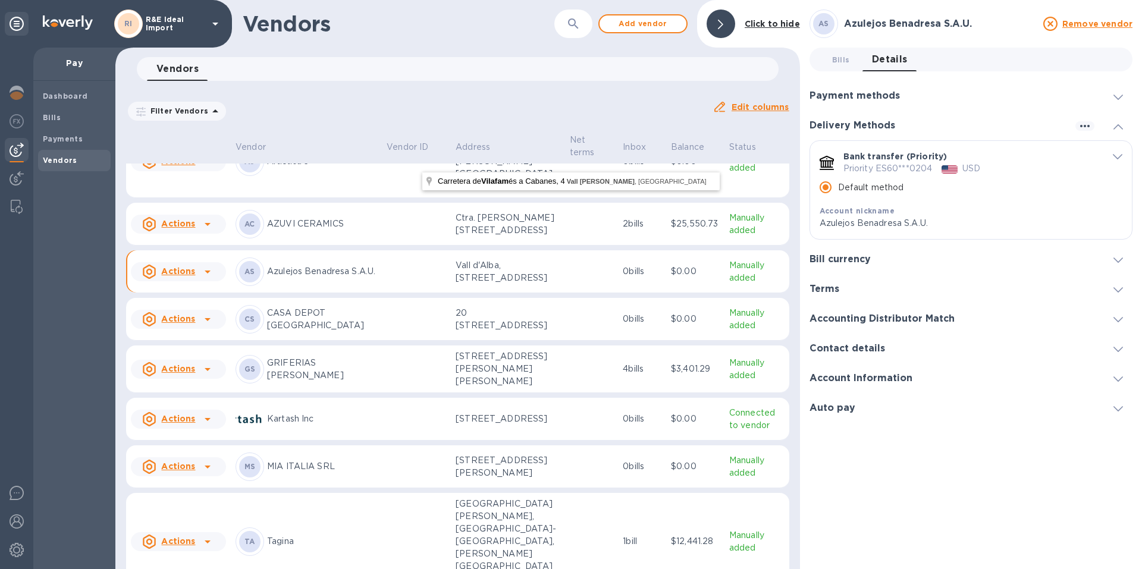
click at [862, 261] on h3 "Bill currency" at bounding box center [840, 259] width 61 height 11
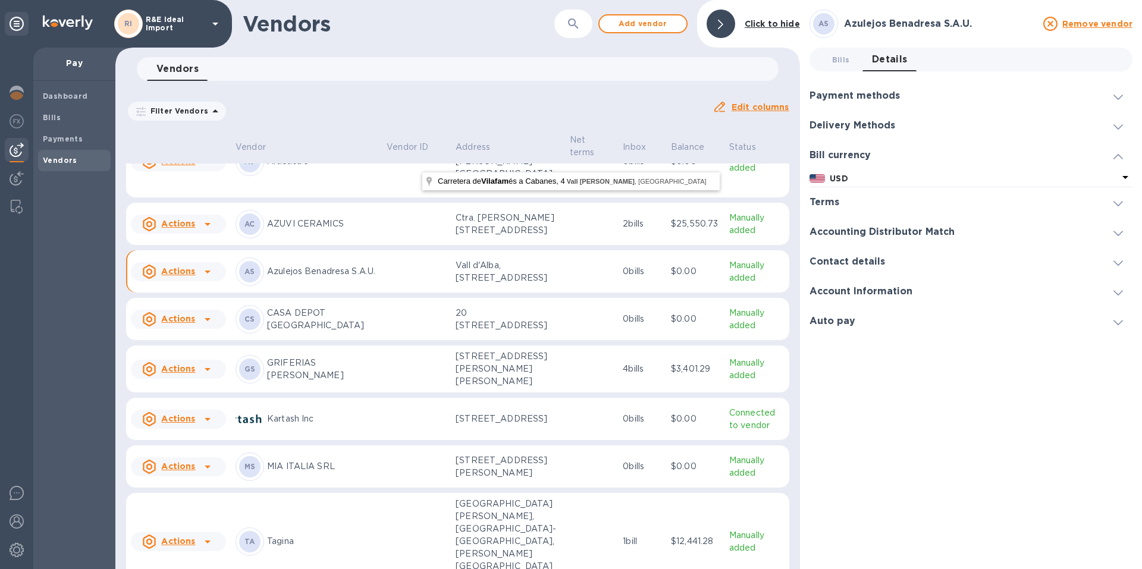
click at [860, 196] on div "Terms" at bounding box center [971, 202] width 323 height 30
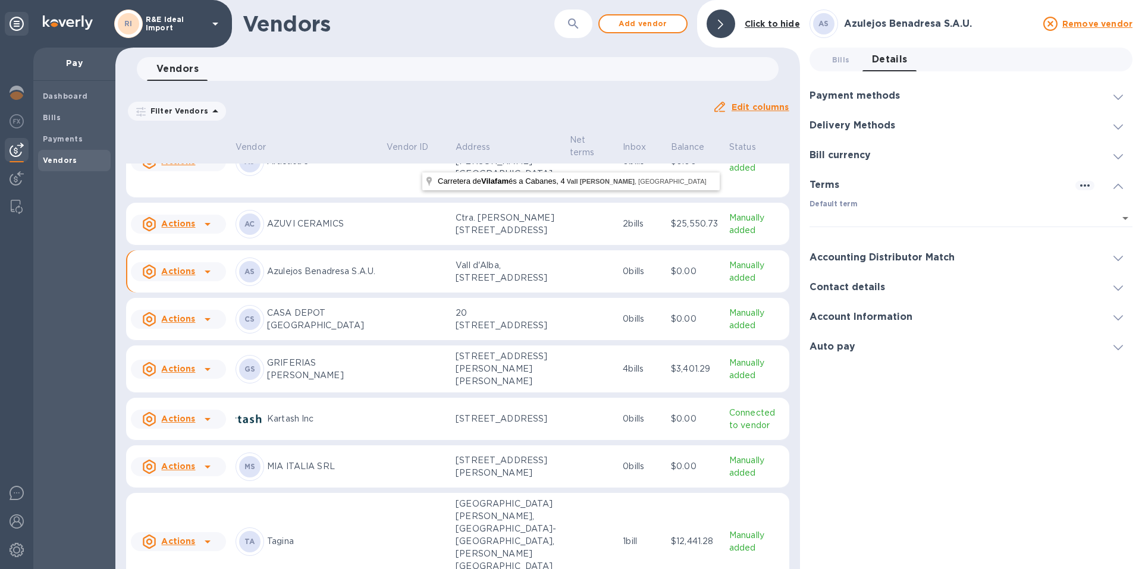
click at [897, 259] on h3 "Accounting Distributor Match" at bounding box center [882, 257] width 145 height 11
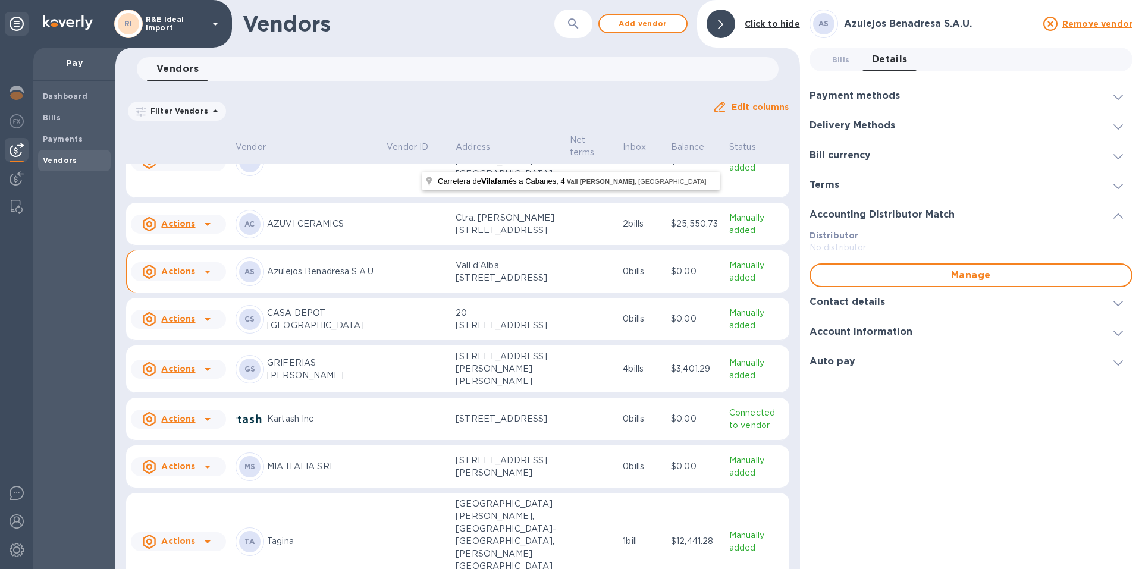
click at [879, 304] on h3 "Contact details" at bounding box center [848, 302] width 76 height 11
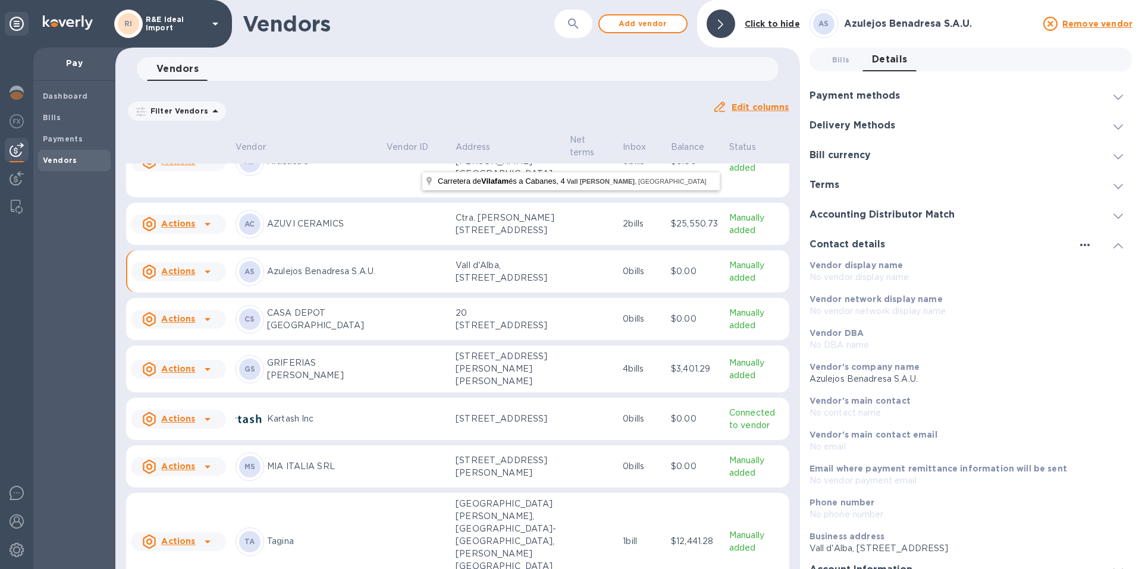
click at [1083, 245] on icon "button" at bounding box center [1085, 245] width 14 height 14
click at [1086, 269] on p "Edit" at bounding box center [1094, 270] width 18 height 12
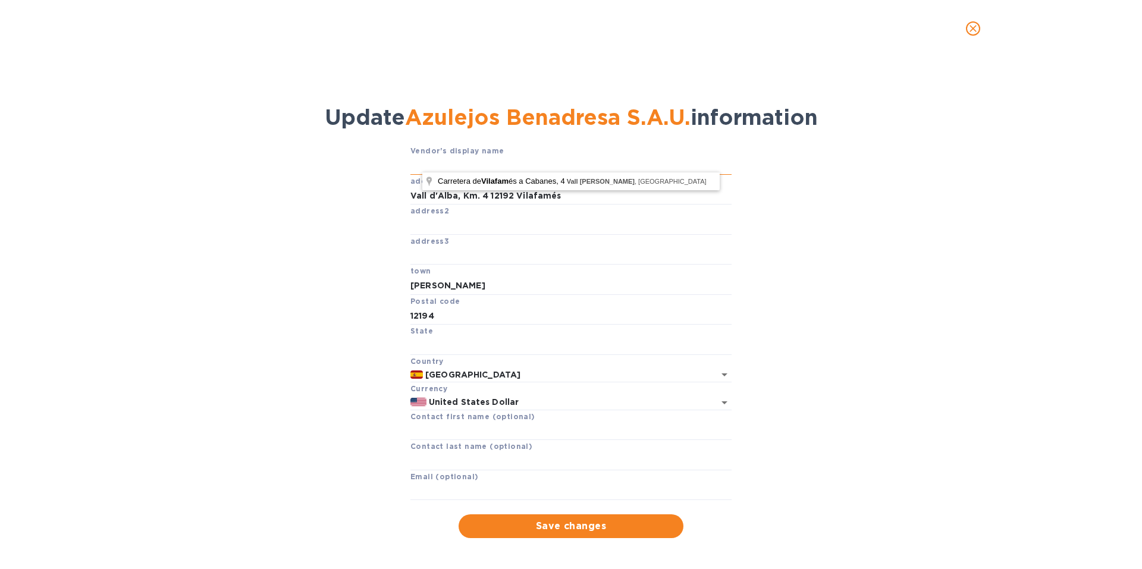
click at [415, 168] on input "text" at bounding box center [571, 166] width 321 height 18
type input "AB"
click at [550, 531] on span "Save changes" at bounding box center [571, 526] width 206 height 14
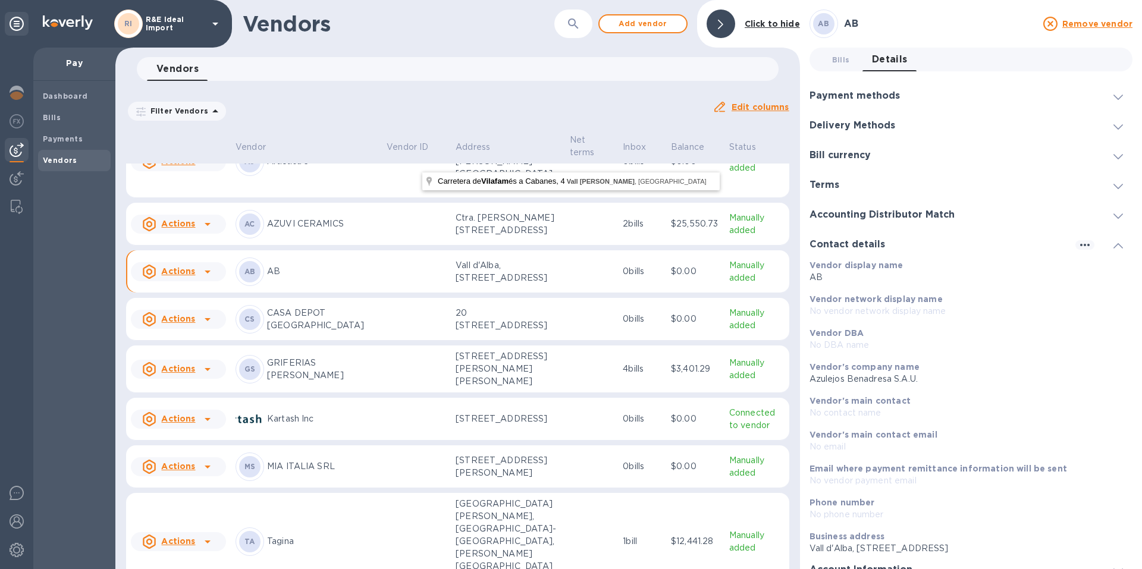
click at [967, 100] on div "Payment methods" at bounding box center [971, 96] width 323 height 30
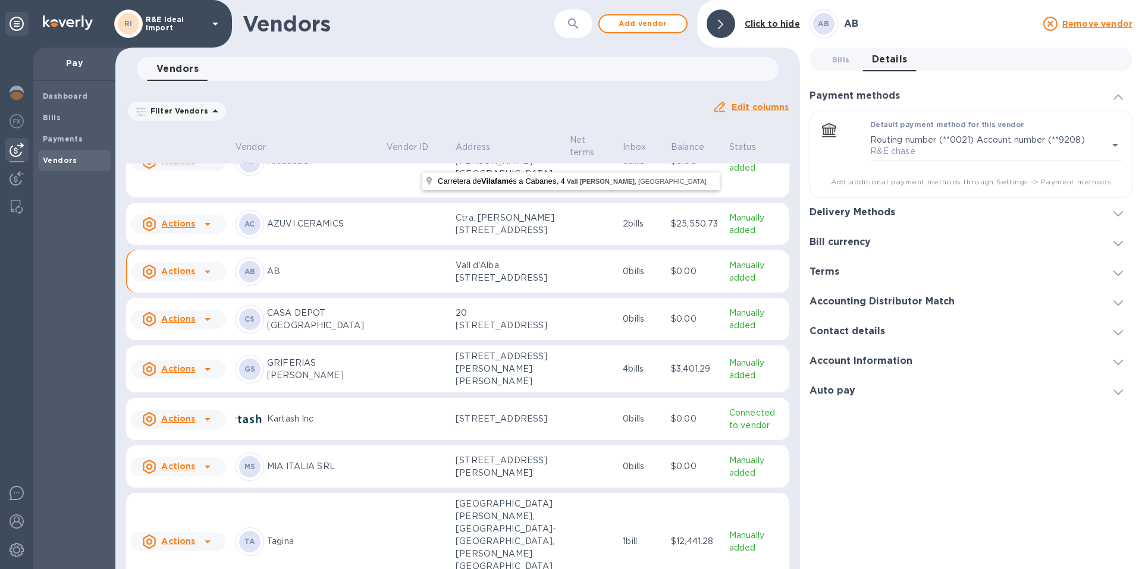
click at [910, 209] on div "Delivery Methods" at bounding box center [971, 213] width 323 height 30
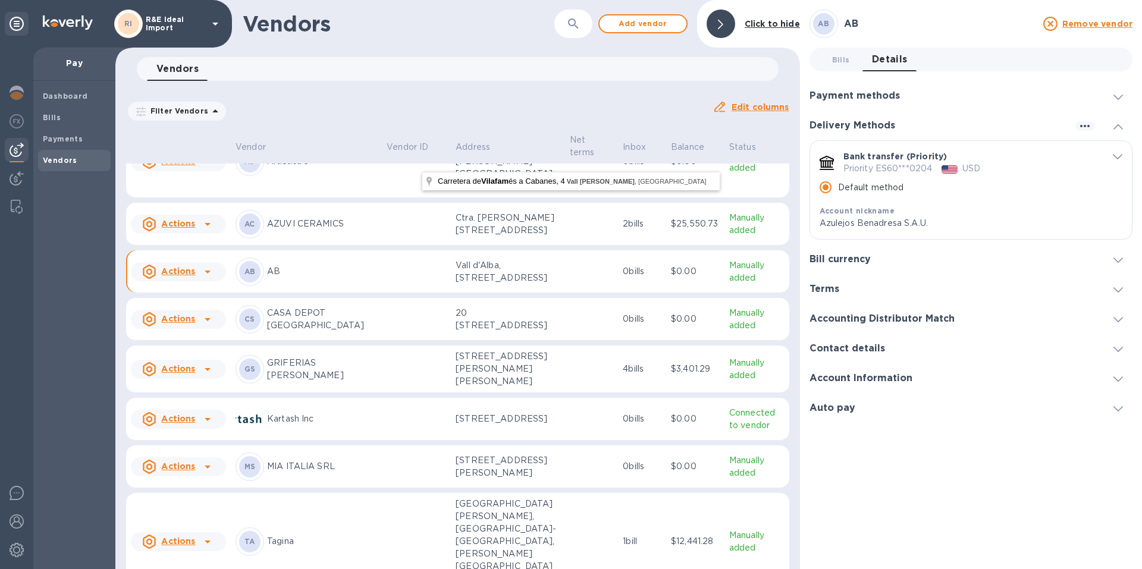
click at [914, 258] on div "Bill currency" at bounding box center [971, 260] width 323 height 30
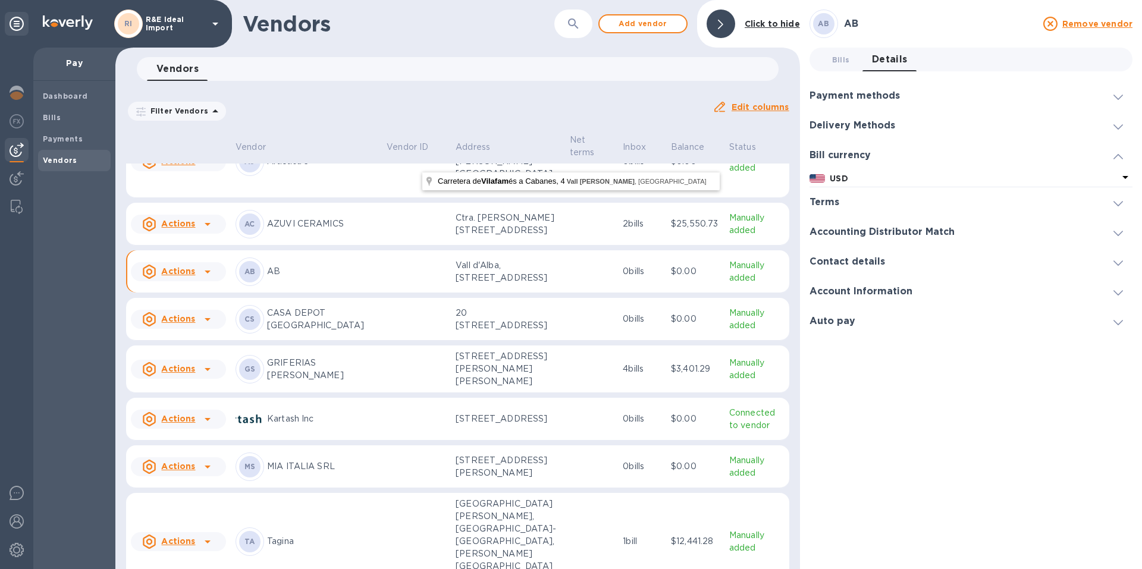
click at [977, 249] on div "Contact details" at bounding box center [971, 262] width 323 height 30
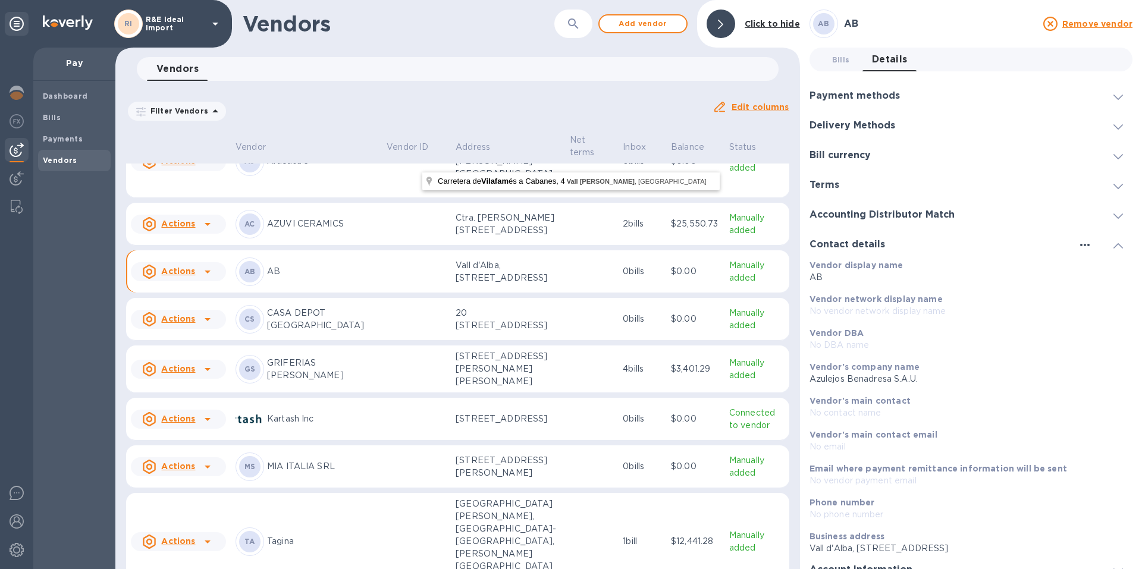
click at [1078, 250] on icon "button" at bounding box center [1085, 245] width 14 height 14
click at [1089, 272] on p "Edit" at bounding box center [1094, 270] width 18 height 12
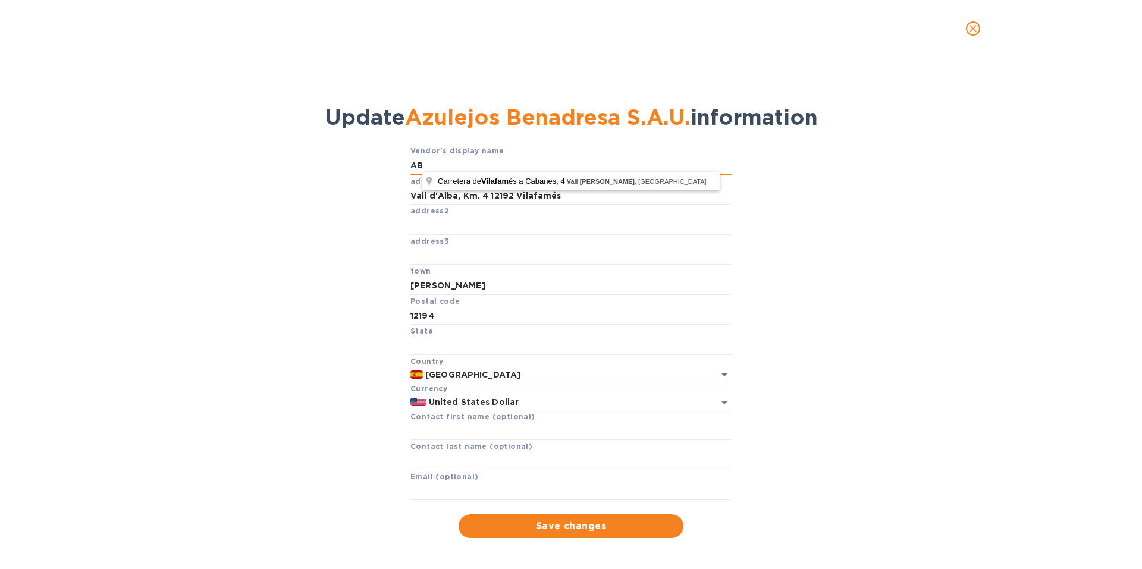
click at [434, 161] on input "AB" at bounding box center [571, 166] width 321 height 18
paste input "azulejosbenadresa"
click at [434, 161] on input "AB - azulejosbenadresa" at bounding box center [571, 166] width 321 height 18
type input "AB - Azulejos Benadresa"
click at [546, 532] on span "Save changes" at bounding box center [571, 526] width 206 height 14
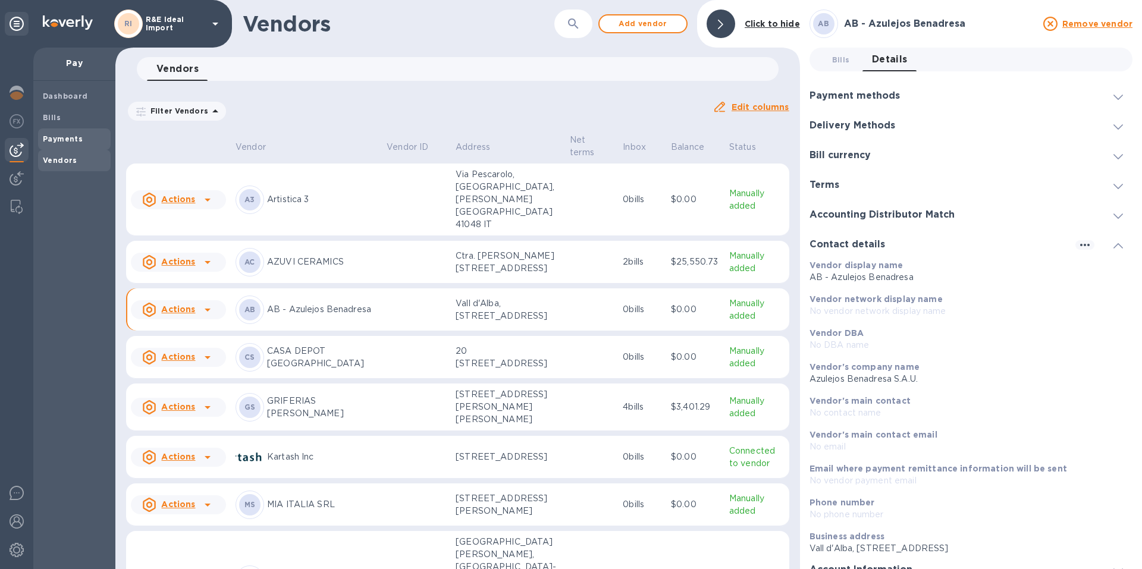
click at [51, 136] on b "Payments" at bounding box center [63, 138] width 40 height 9
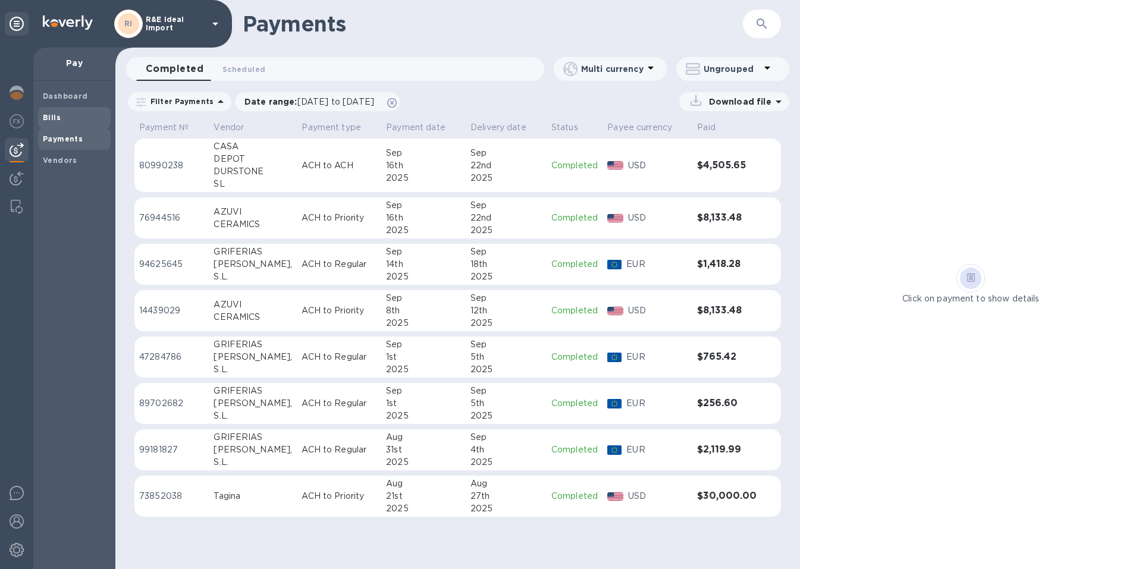
click at [57, 114] on b "Bills" at bounding box center [52, 117] width 18 height 9
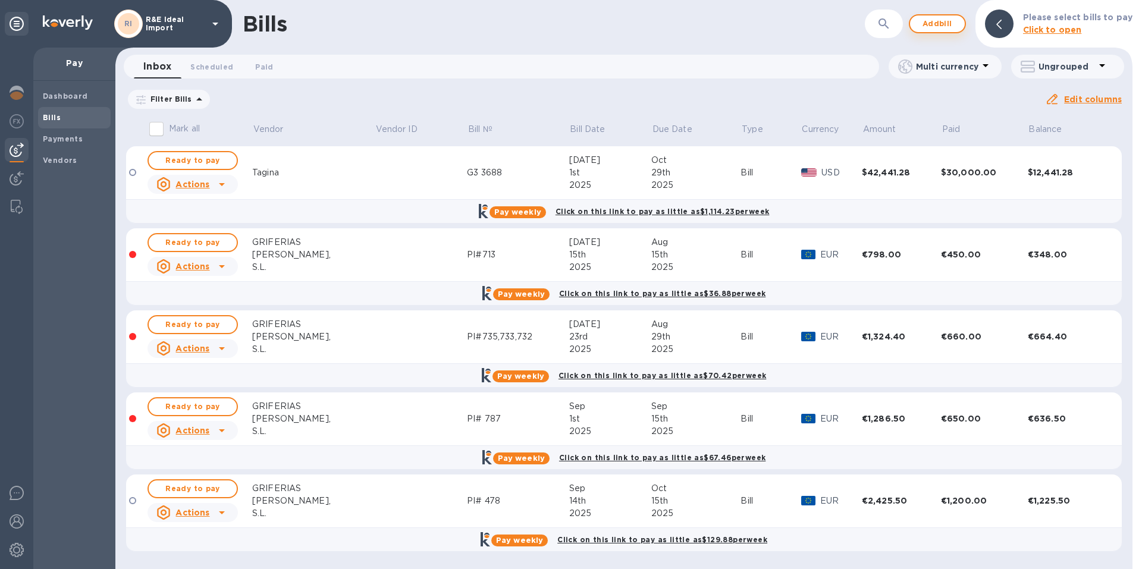
click at [938, 25] on span "Add bill" at bounding box center [938, 24] width 36 height 14
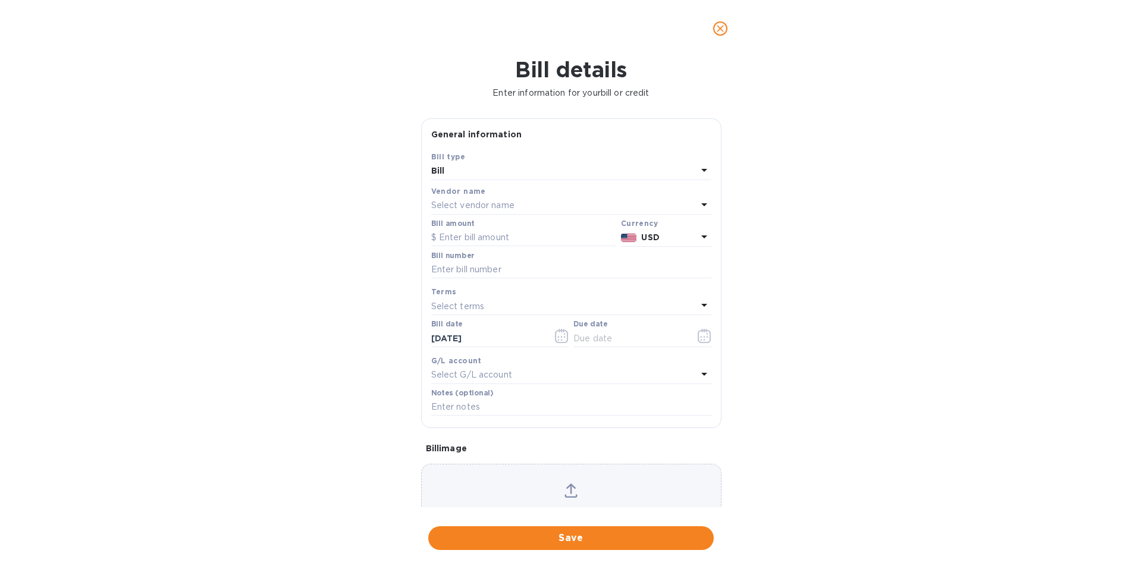
click at [463, 202] on p "Select vendor name" at bounding box center [472, 205] width 83 height 12
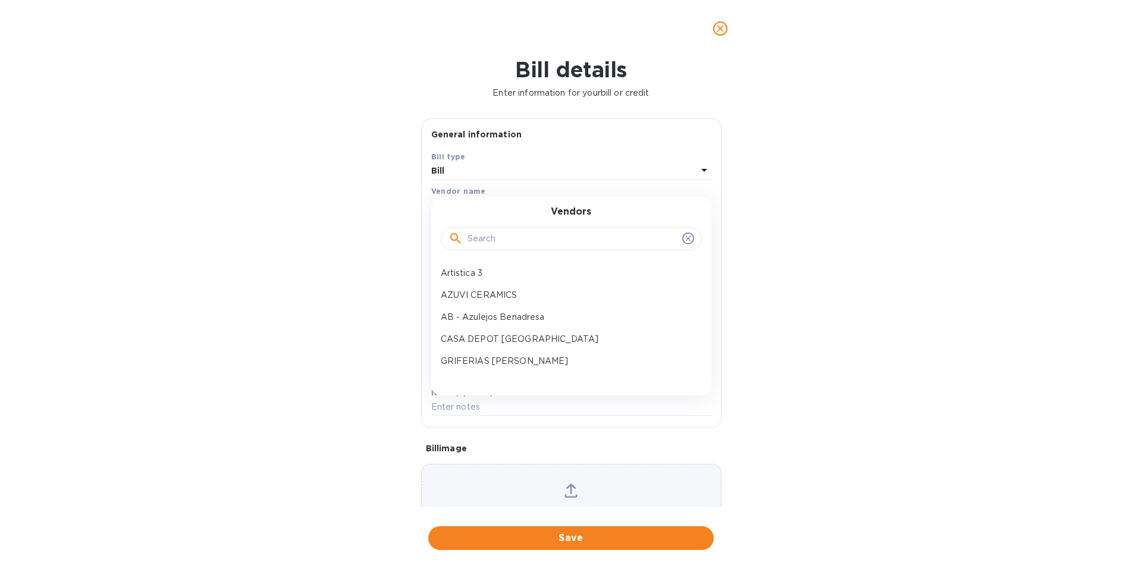
click at [470, 319] on p "AB - Azulejos Benadresa" at bounding box center [567, 317] width 252 height 12
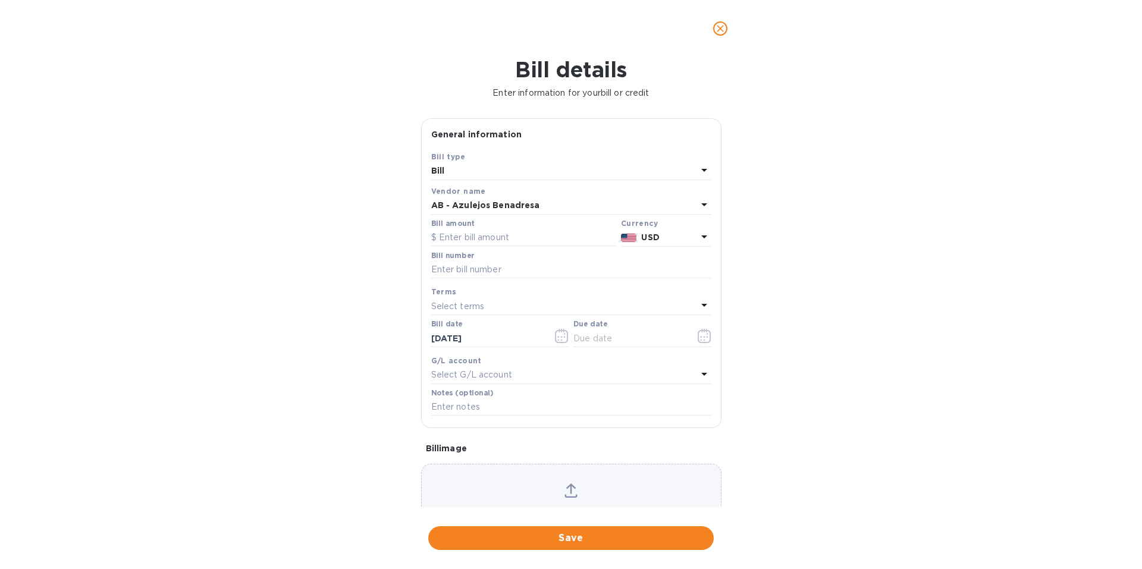
click at [477, 204] on b "AB - Azulejos Benadresa" at bounding box center [485, 206] width 109 height 10
click at [910, 328] on div "Bill details Enter information for your bill or credit General information Save…" at bounding box center [571, 313] width 1142 height 512
click at [455, 234] on input "text" at bounding box center [523, 238] width 185 height 18
type input "17,935.77"
click at [500, 271] on input "text" at bounding box center [571, 270] width 280 height 18
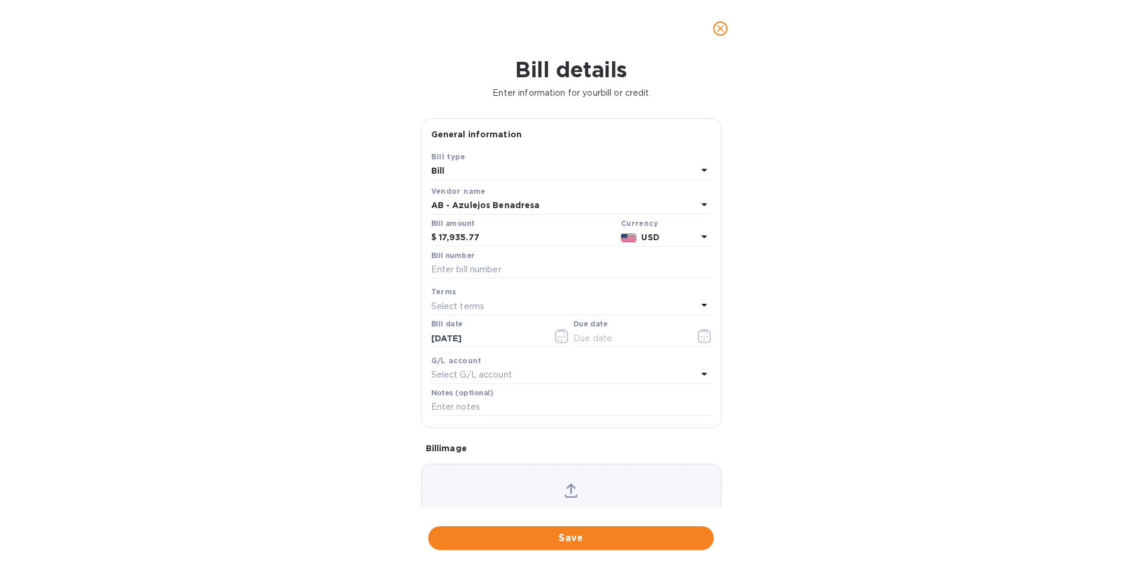
click at [662, 201] on div "AB - Azulejos Benadresa" at bounding box center [564, 206] width 266 height 17
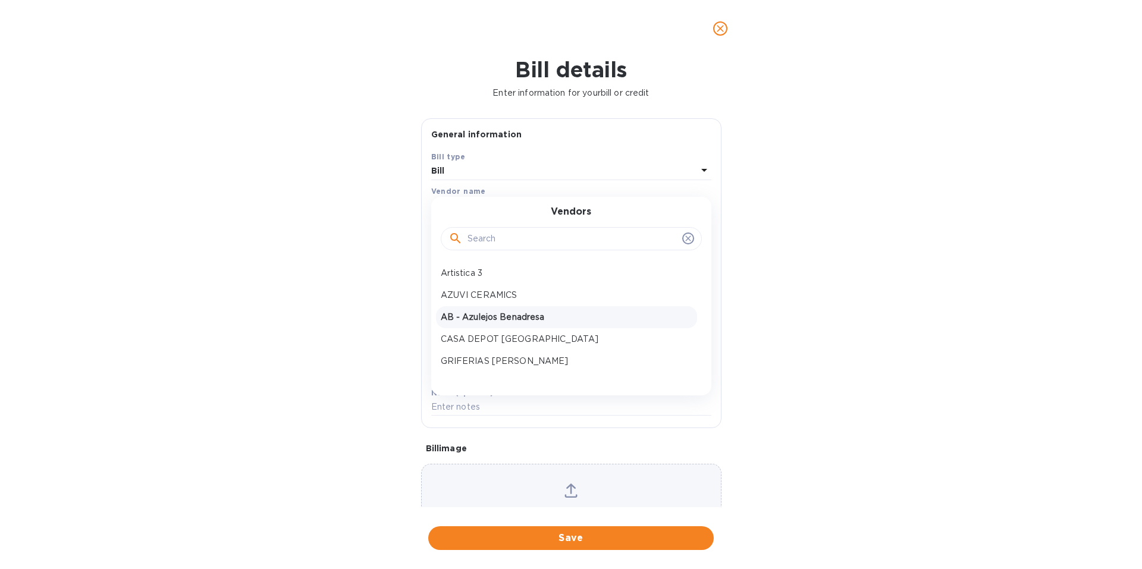
click at [959, 228] on div "Bill details Enter information for your bill or credit General information Save…" at bounding box center [571, 313] width 1142 height 512
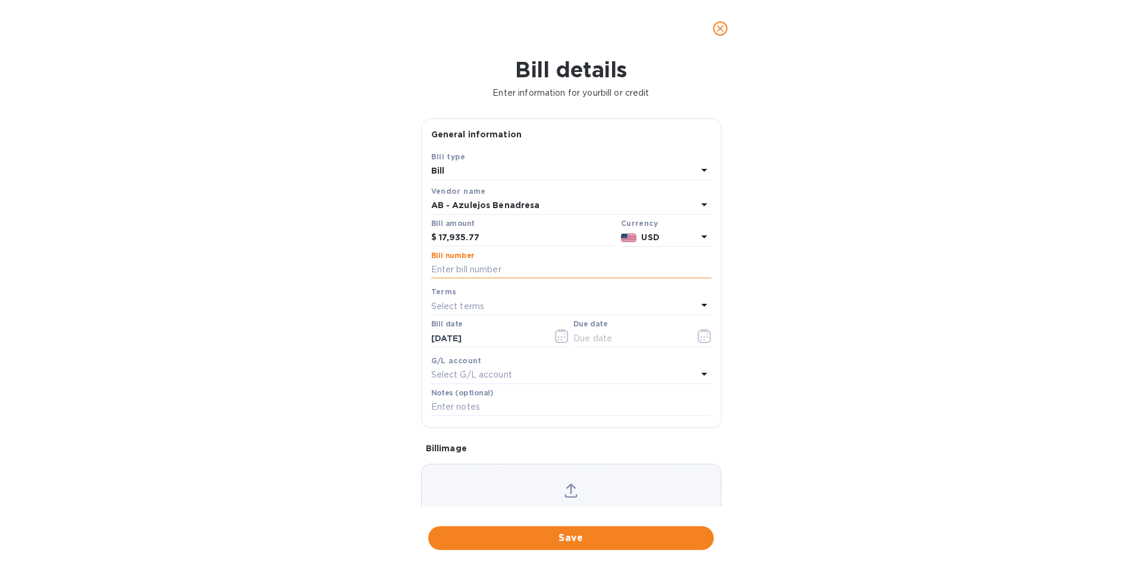
click at [455, 273] on input "text" at bounding box center [571, 270] width 280 height 18
click at [456, 268] on input "text" at bounding box center [571, 270] width 280 height 18
paste input "200607/1"
type input "200607/1"
click at [559, 339] on icon "button" at bounding box center [562, 336] width 14 height 14
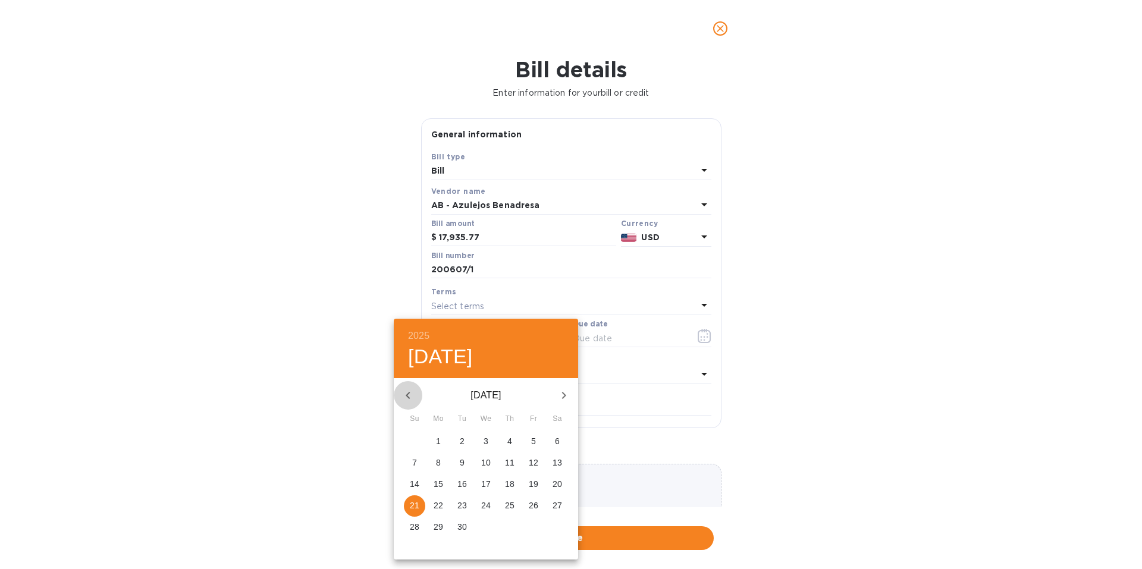
click at [403, 395] on icon "button" at bounding box center [408, 396] width 14 height 14
click at [440, 507] on p "19" at bounding box center [439, 506] width 10 height 12
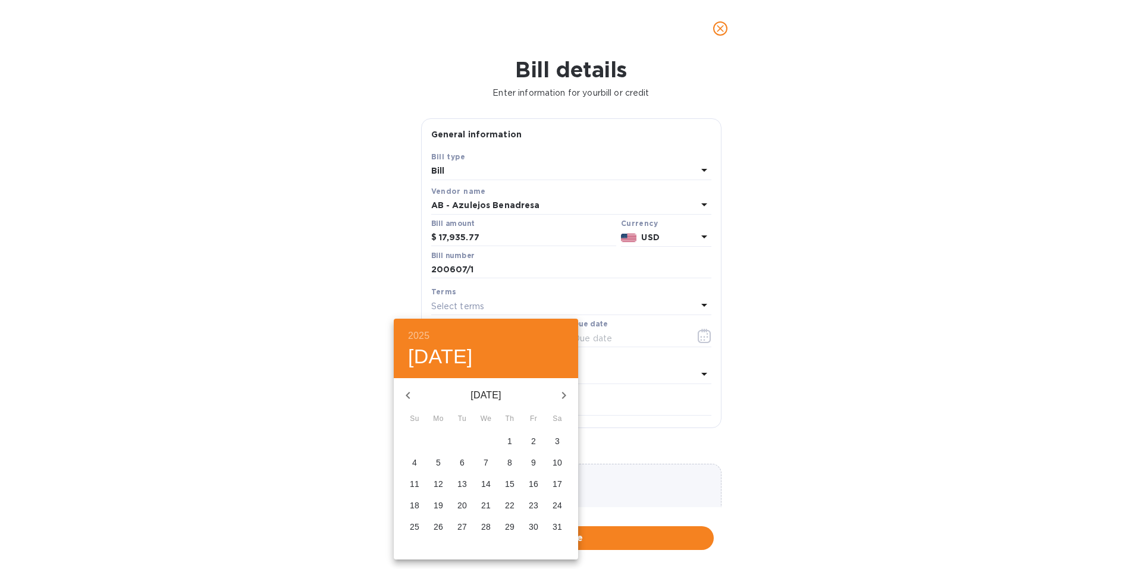
type input "05/19/2025"
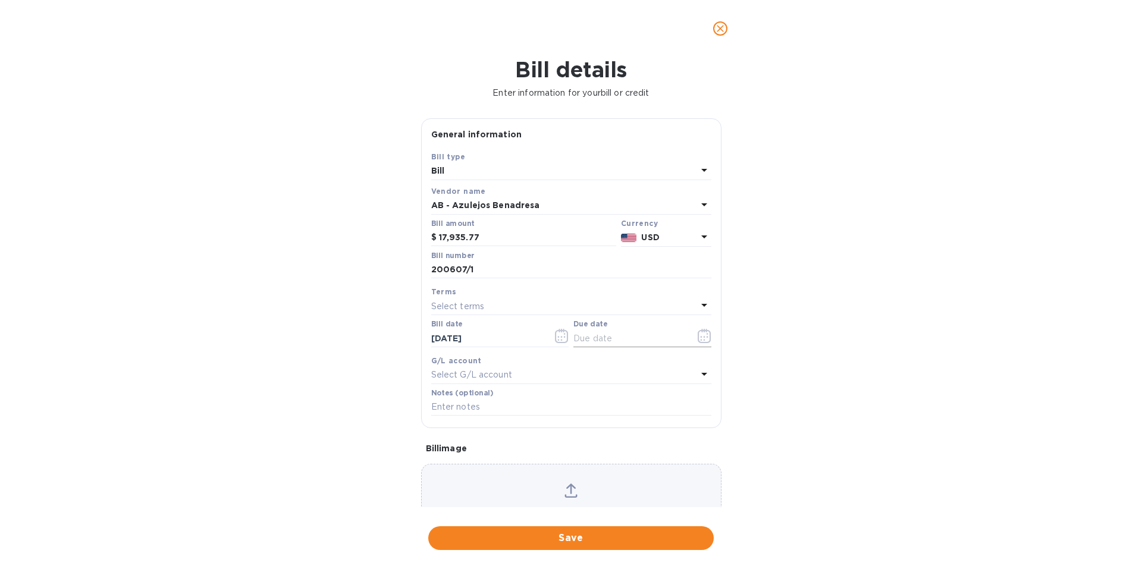
click at [652, 337] on input "text" at bounding box center [630, 339] width 112 height 18
click at [700, 336] on icon "button" at bounding box center [705, 336] width 14 height 14
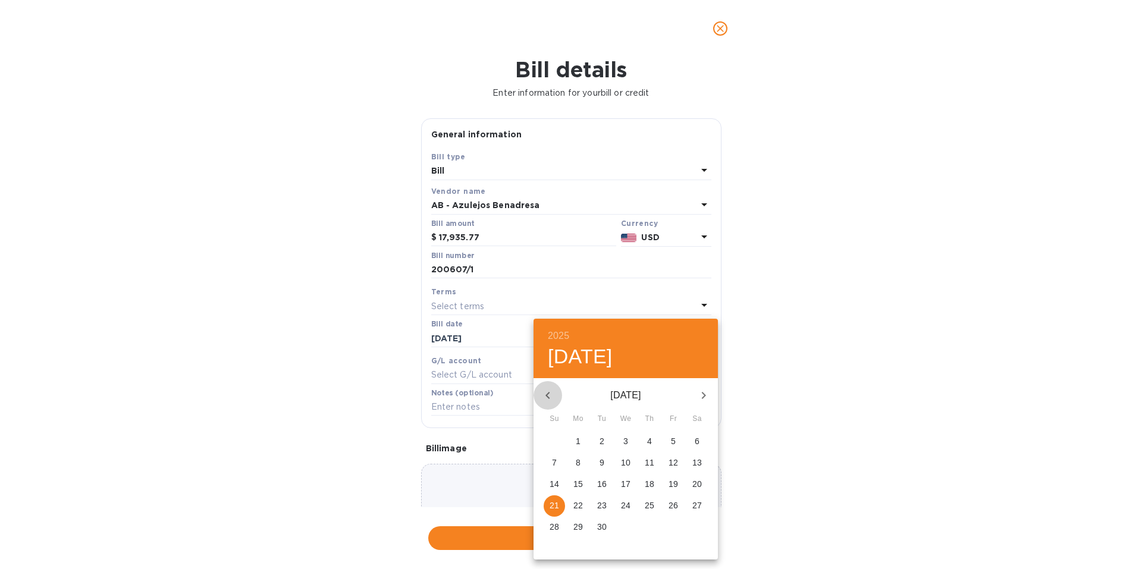
click at [546, 400] on icon "button" at bounding box center [548, 396] width 14 height 14
click at [559, 506] on span "17" at bounding box center [554, 506] width 21 height 12
type input "08/17/2025"
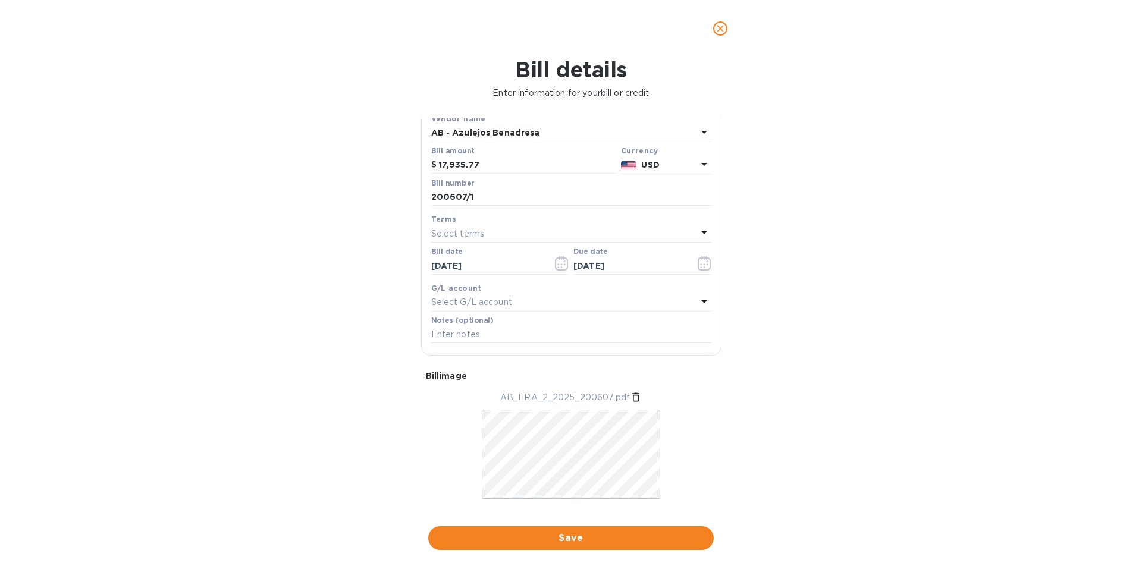
scroll to position [93, 0]
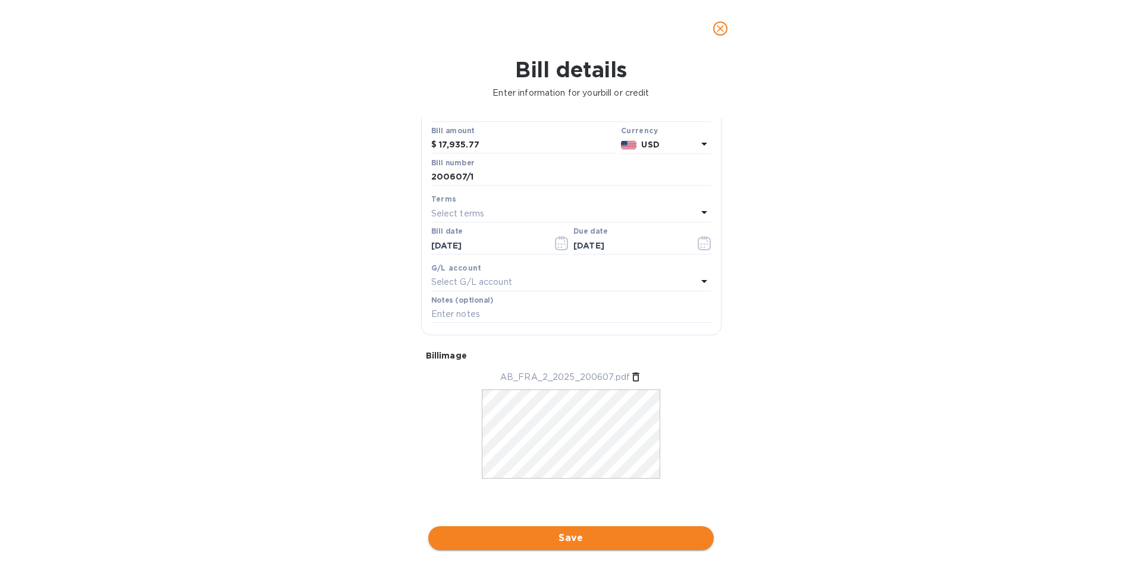
click at [605, 541] on span "Save" at bounding box center [571, 538] width 267 height 14
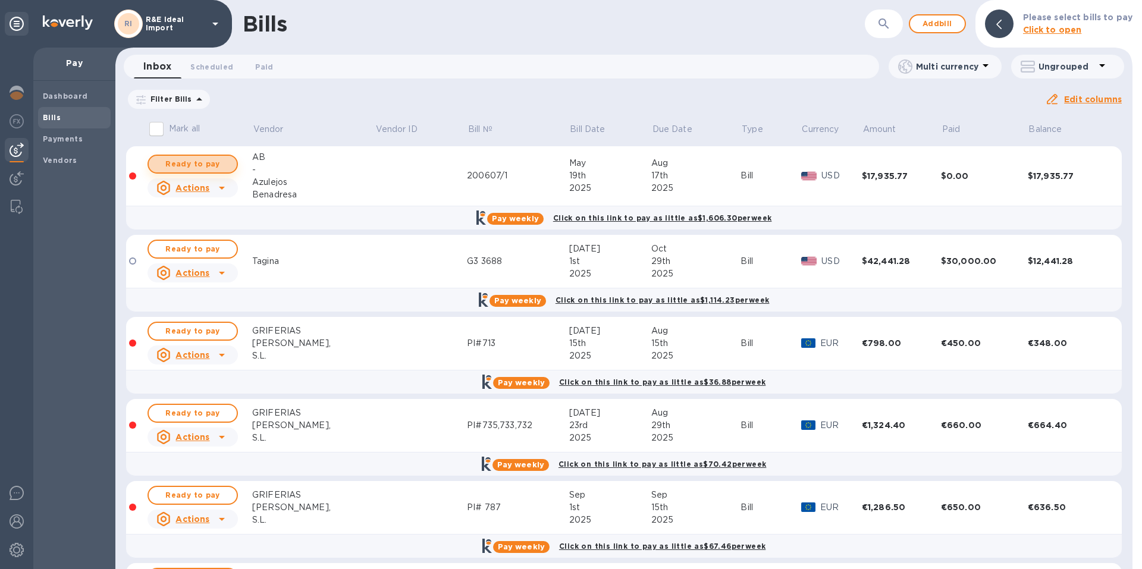
click at [188, 162] on span "Ready to pay" at bounding box center [192, 164] width 69 height 14
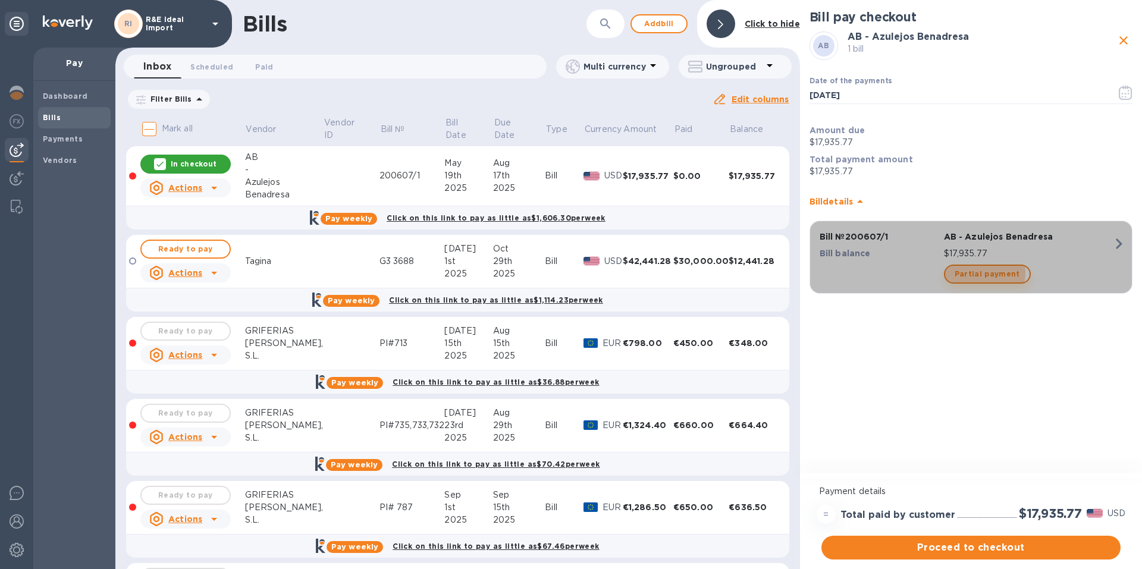
click at [975, 273] on span "Partial payment" at bounding box center [987, 274] width 65 height 14
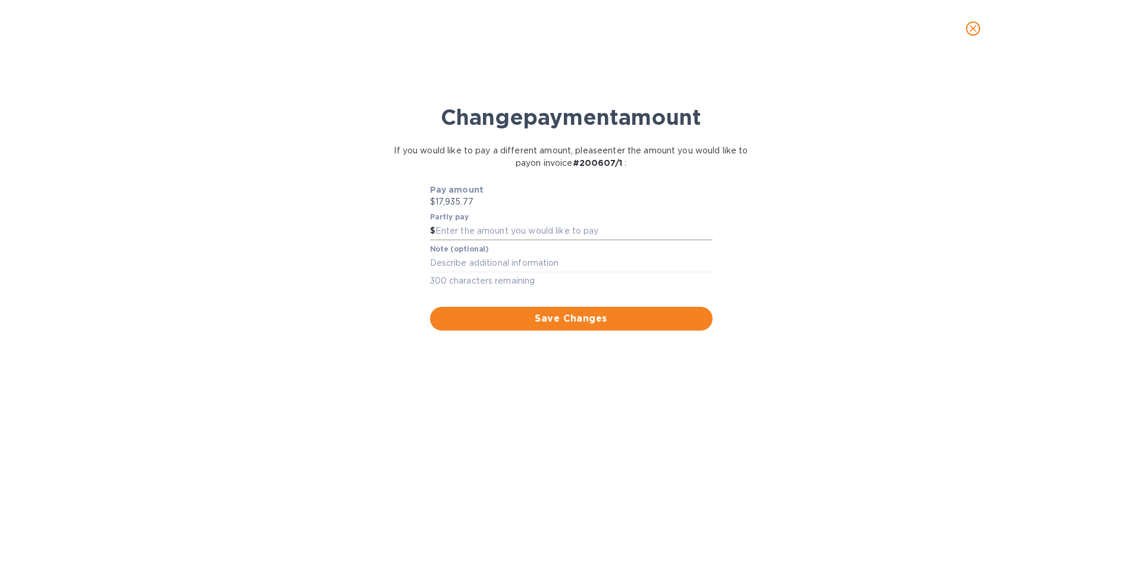
click at [451, 226] on input "text" at bounding box center [574, 232] width 277 height 18
type input "8,967.88"
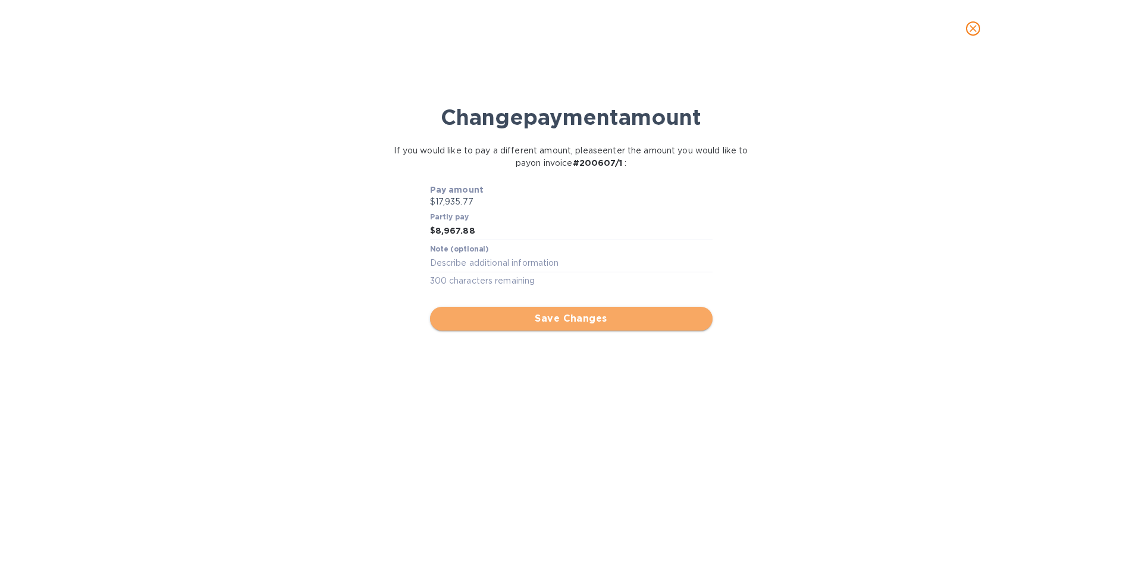
click at [545, 319] on span "Save Changes" at bounding box center [572, 319] width 264 height 14
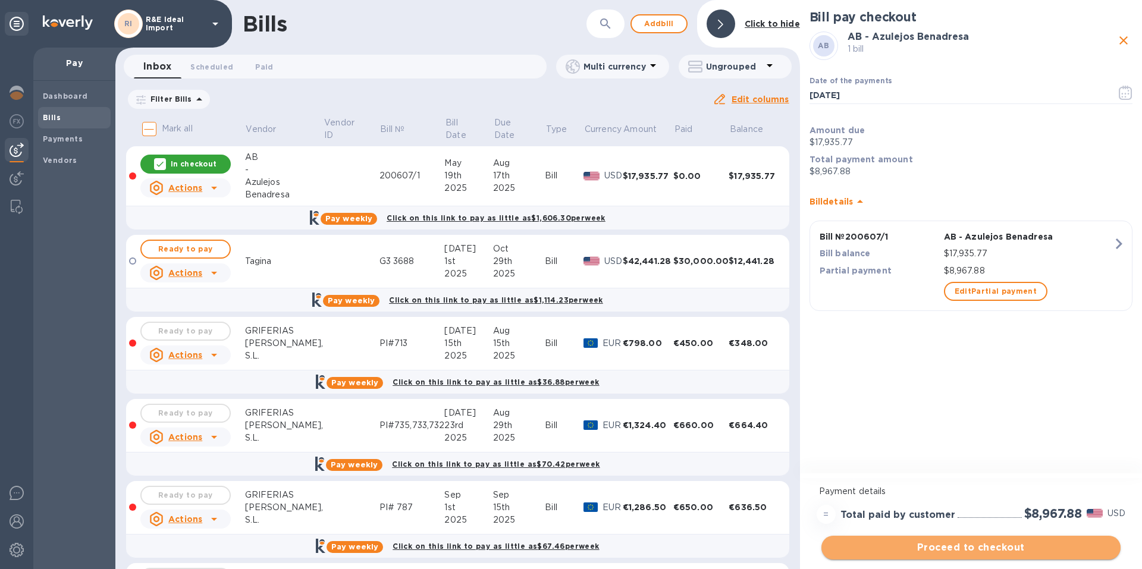
click at [935, 540] on button "Proceed to checkout" at bounding box center [971, 548] width 299 height 24
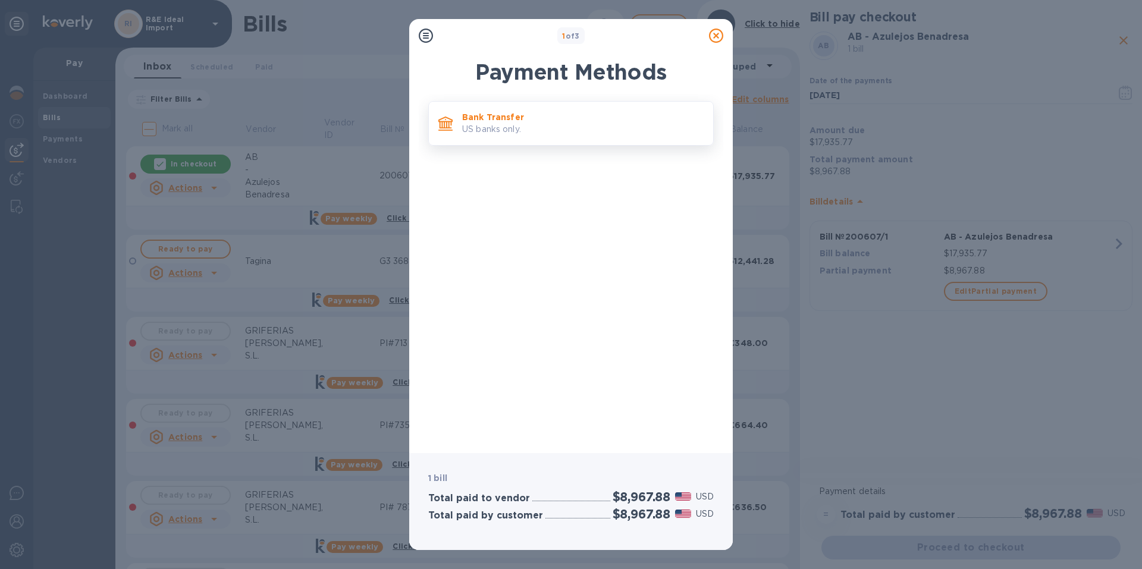
click at [490, 118] on p "Bank Transfer" at bounding box center [583, 117] width 242 height 12
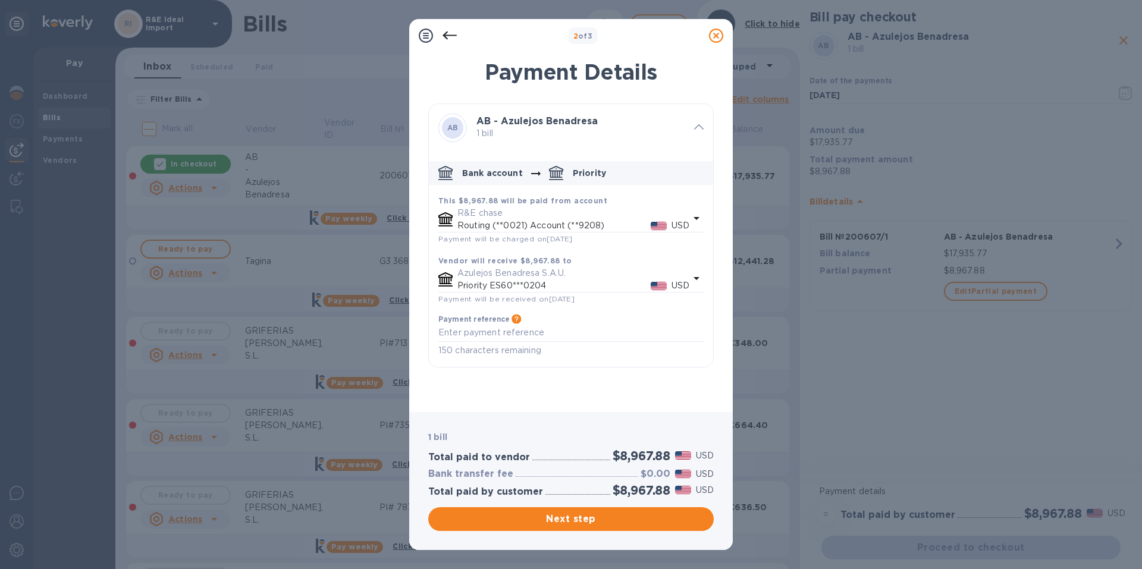
click at [508, 391] on div "AB AB - Azulejos Benadresa 1 bill Bank account Priority This $8,967.88 will be …" at bounding box center [571, 253] width 286 height 299
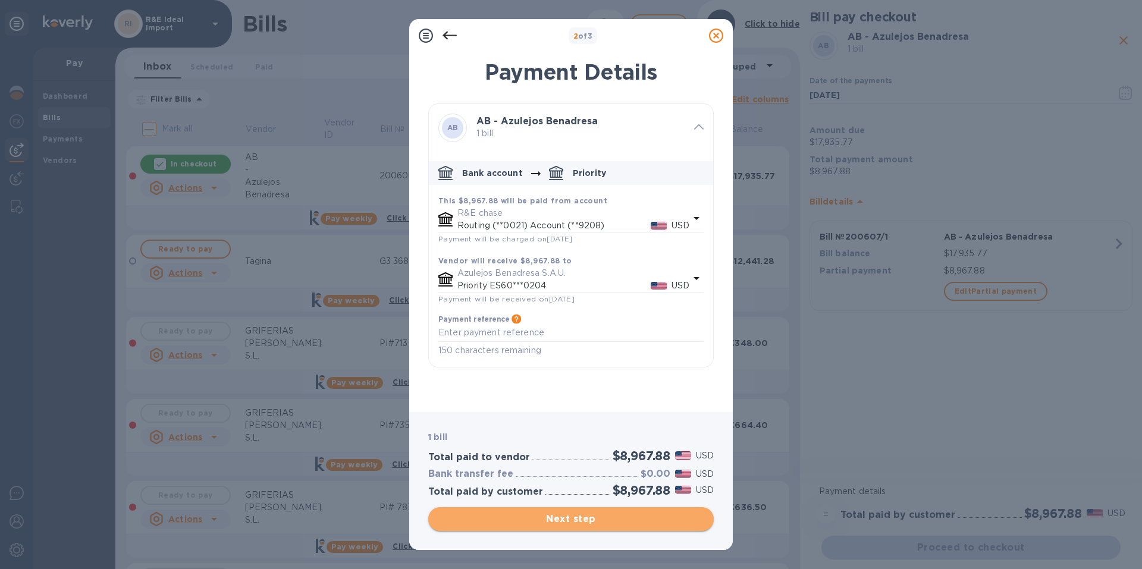
click at [614, 522] on span "Next step" at bounding box center [571, 519] width 267 height 14
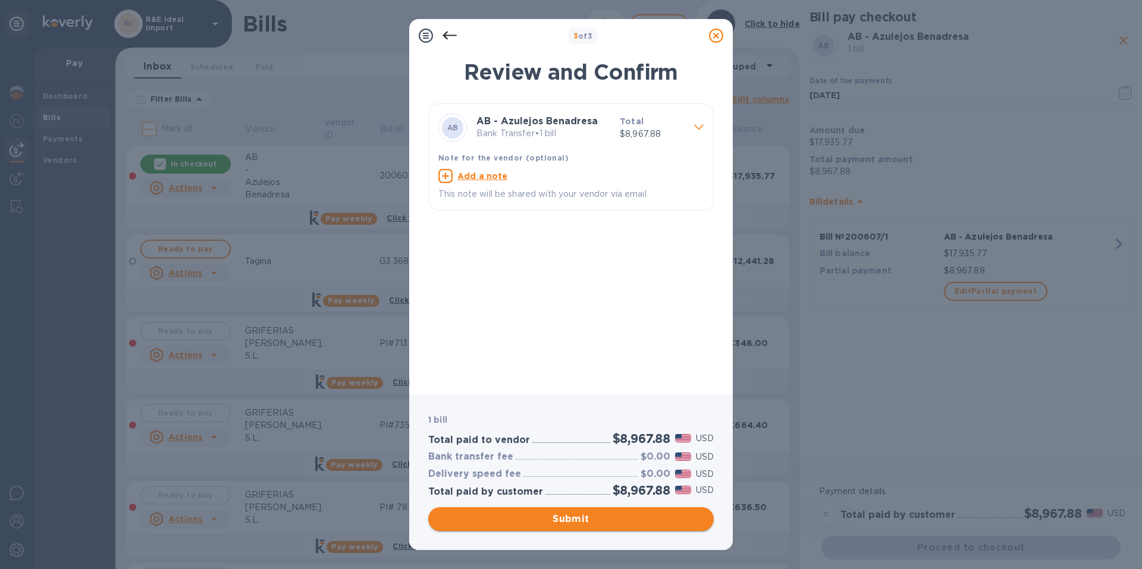
click at [565, 519] on span "Submit" at bounding box center [571, 519] width 267 height 14
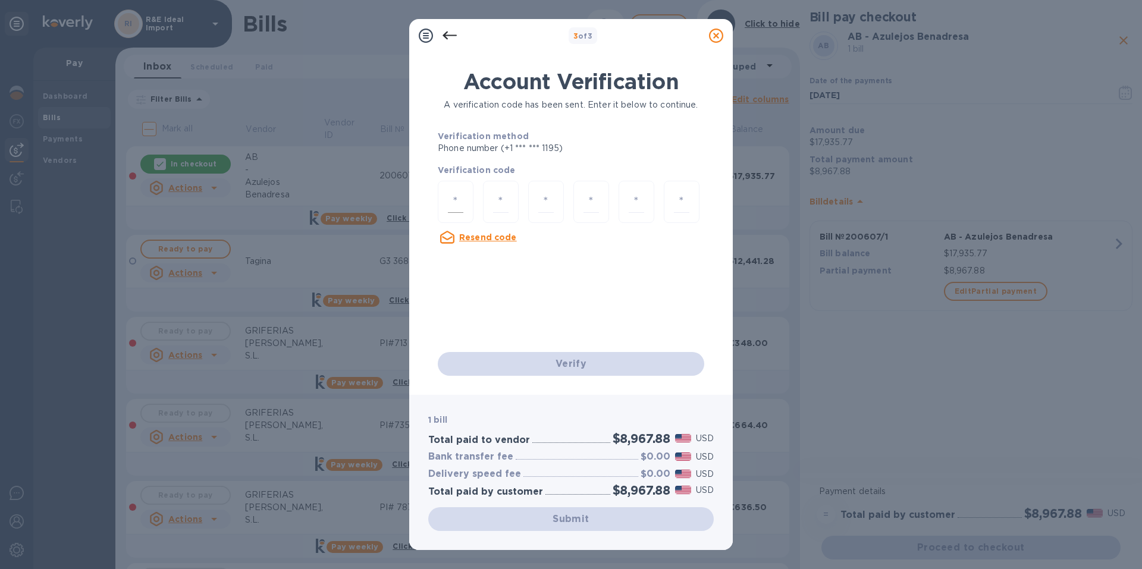
click at [446, 196] on div at bounding box center [456, 202] width 36 height 42
type input "2"
type input "5"
type input "4"
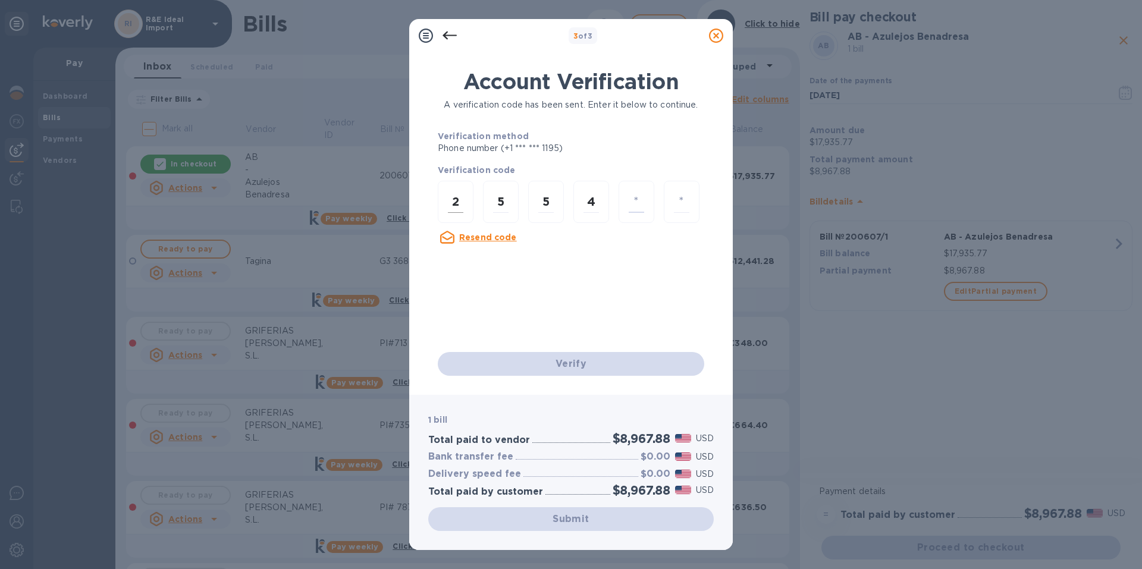
type input "4"
type input "3"
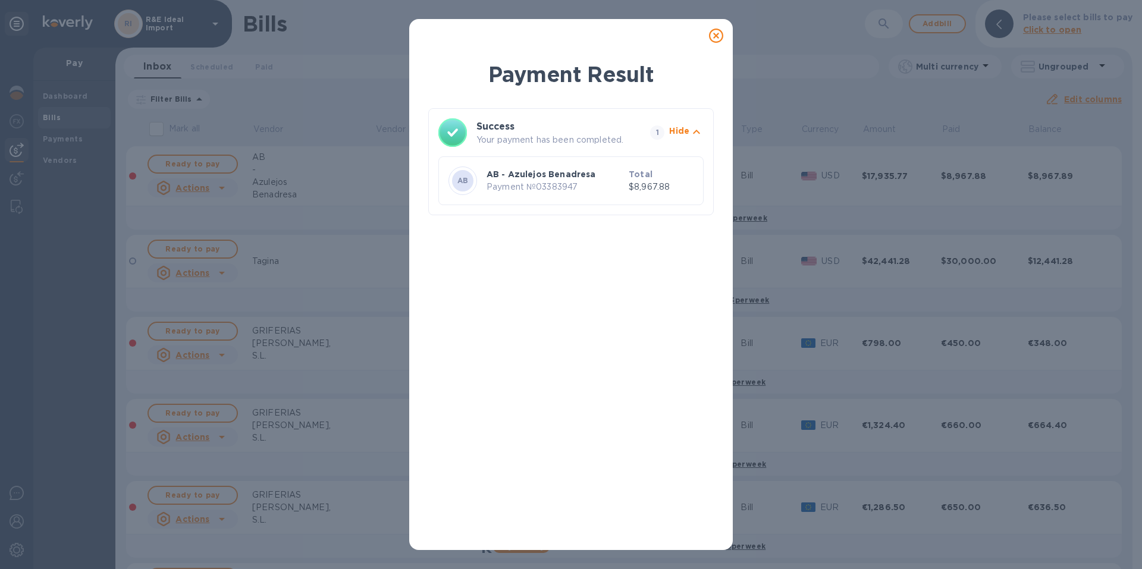
click at [712, 33] on icon at bounding box center [716, 36] width 14 height 14
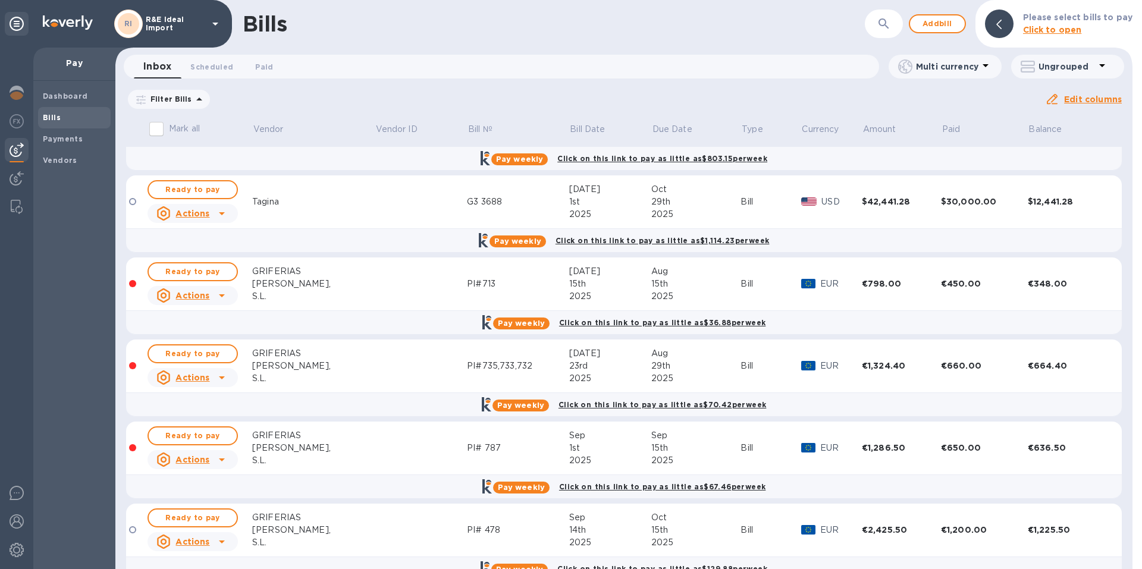
scroll to position [87, 0]
